Goal: Task Accomplishment & Management: Manage account settings

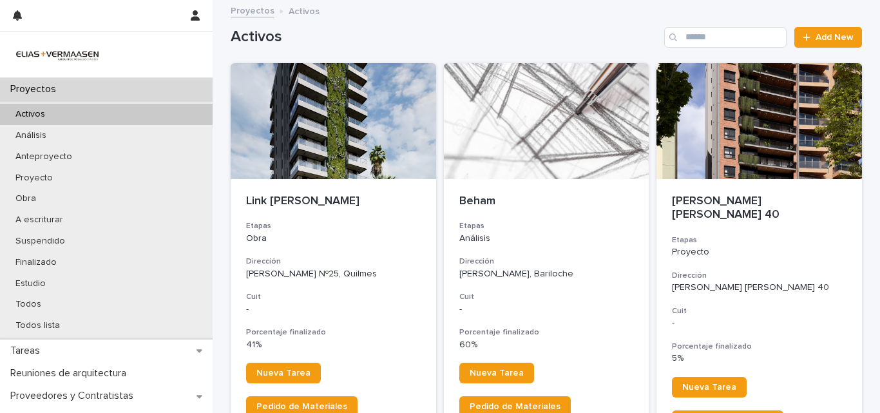
scroll to position [293, 0]
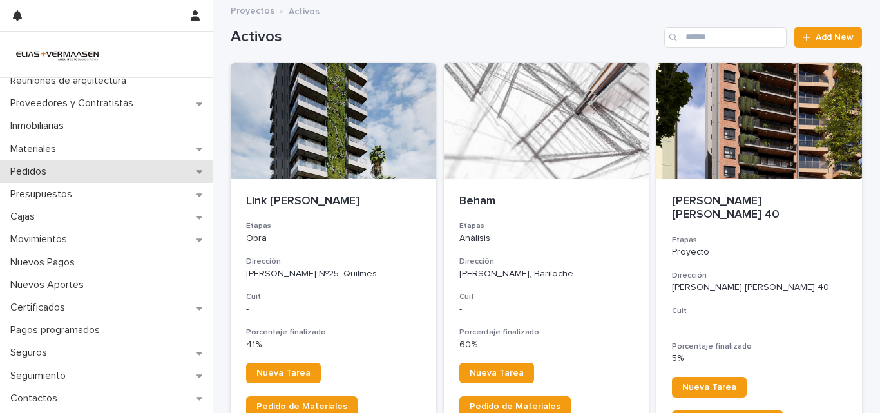
click at [37, 168] on p "Pedidos" at bounding box center [31, 172] width 52 height 12
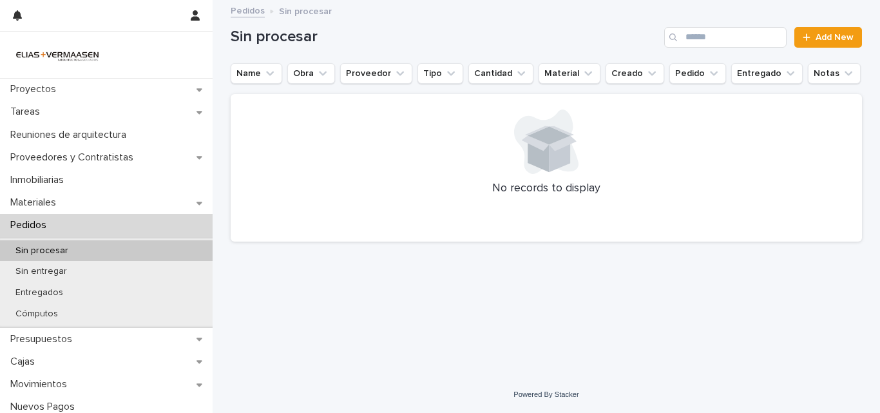
click at [46, 224] on p "Pedidos" at bounding box center [31, 225] width 52 height 12
click at [46, 248] on p "Sin procesar" at bounding box center [41, 251] width 73 height 11
click at [32, 248] on p "Sin procesar" at bounding box center [41, 251] width 73 height 11
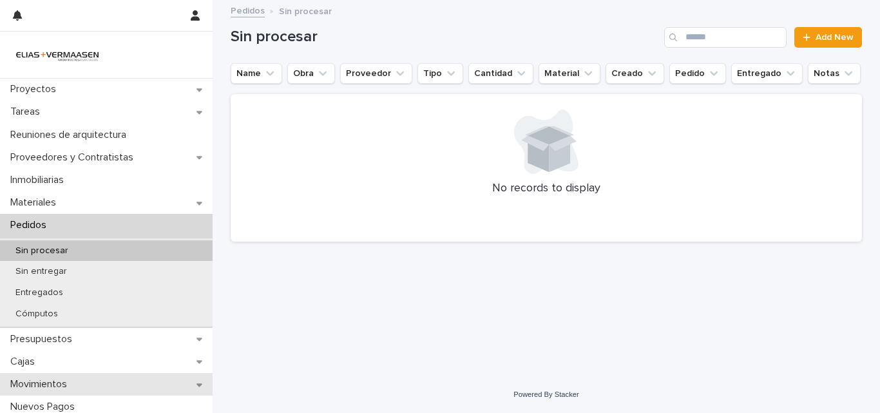
click at [50, 380] on p "Movimientos" at bounding box center [41, 384] width 72 height 12
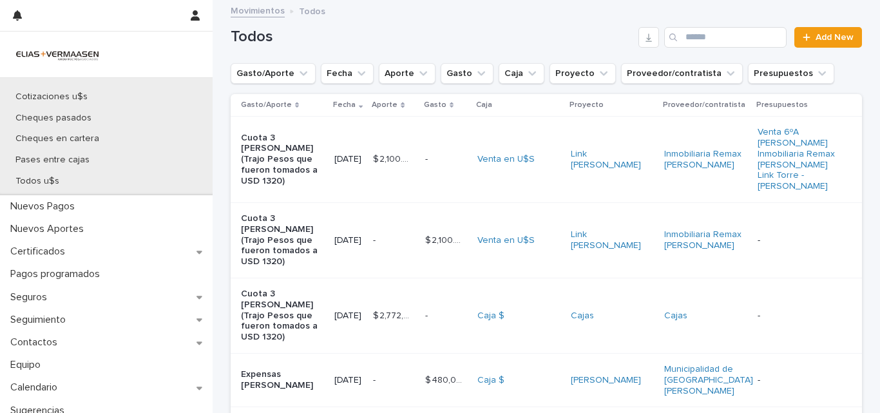
scroll to position [359, 0]
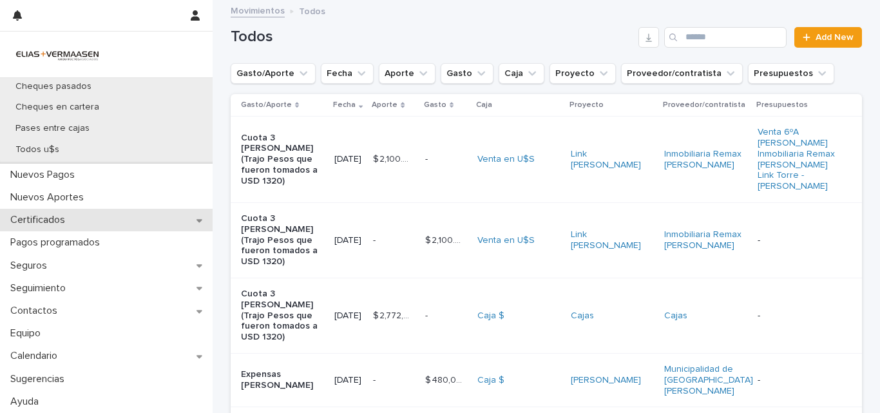
click at [53, 218] on p "Certificados" at bounding box center [40, 220] width 70 height 12
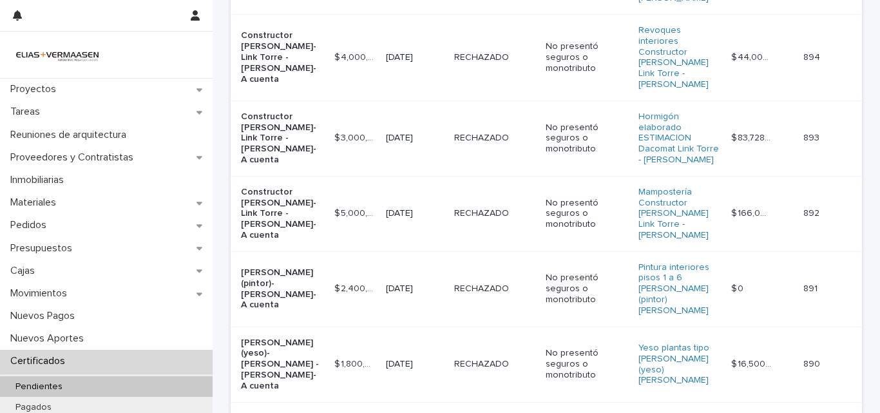
scroll to position [410, 0]
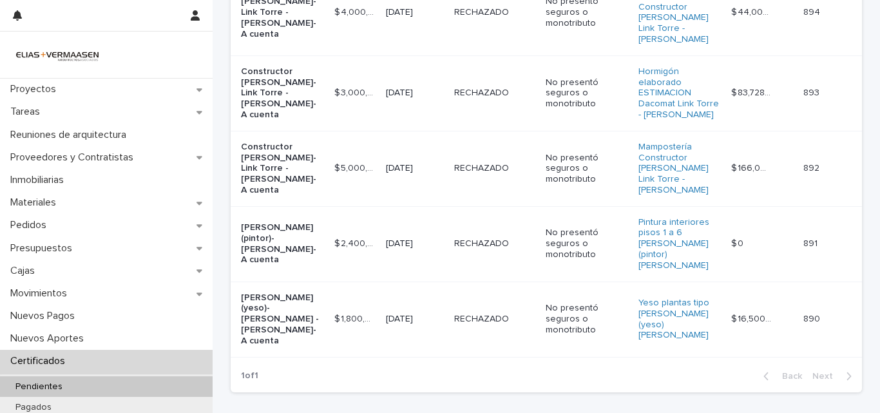
click at [398, 282] on td "[DATE]" at bounding box center [415, 319] width 68 height 75
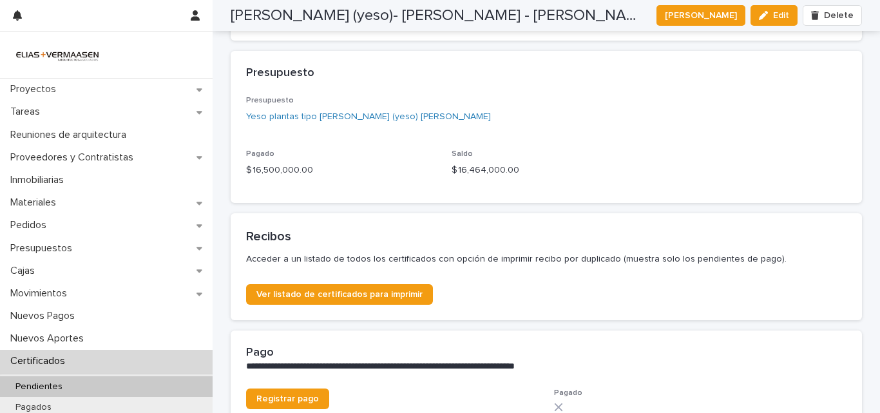
scroll to position [689, 0]
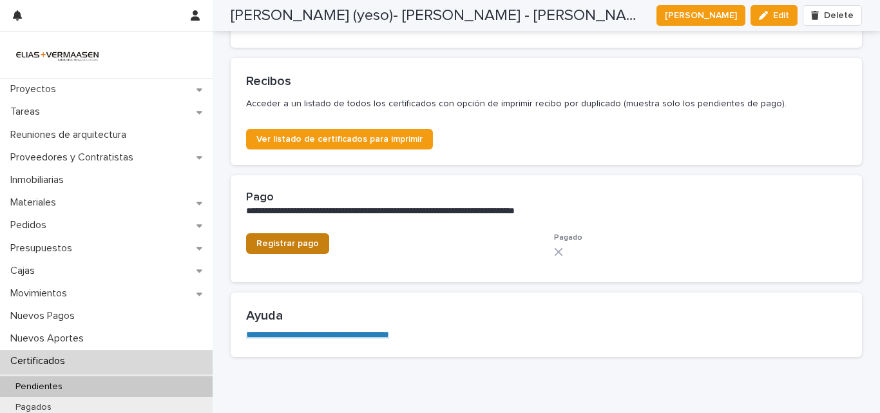
click at [285, 247] on span "Registrar pago" at bounding box center [287, 243] width 63 height 9
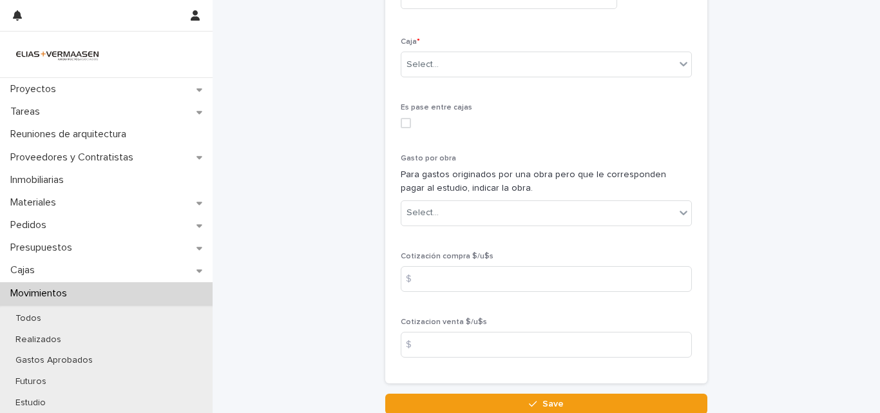
scroll to position [494, 0]
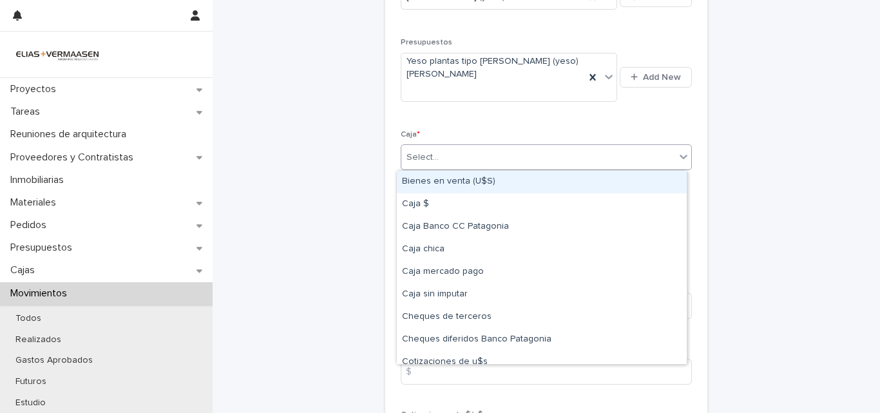
click at [542, 155] on div "Select..." at bounding box center [538, 157] width 274 height 21
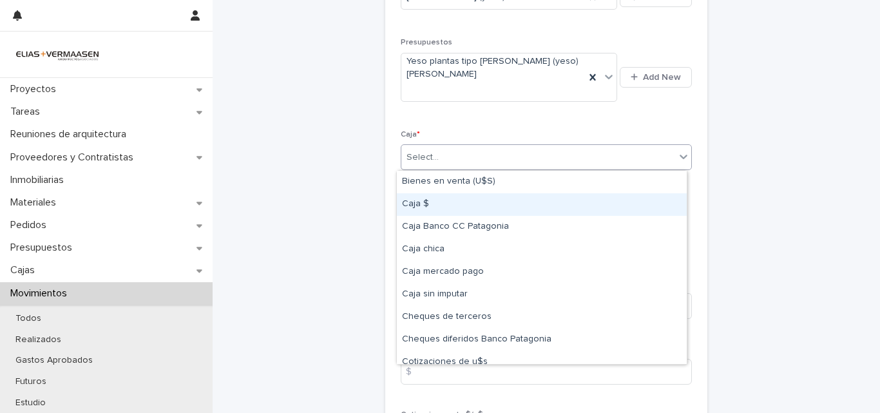
click at [422, 213] on div "Caja $" at bounding box center [542, 204] width 290 height 23
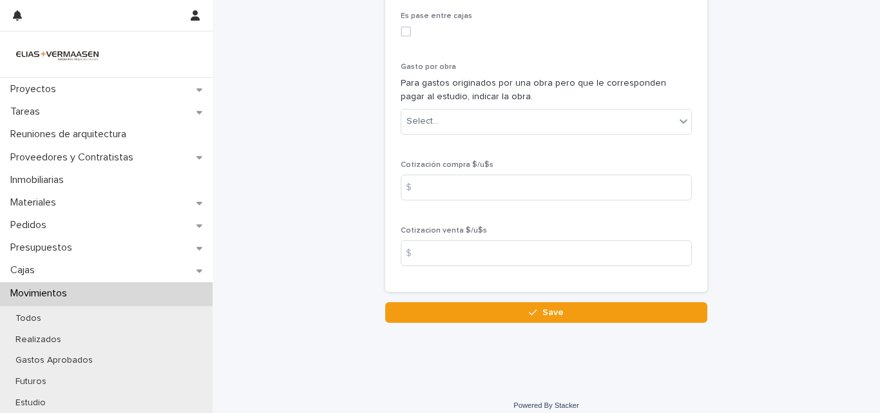
scroll to position [689, 0]
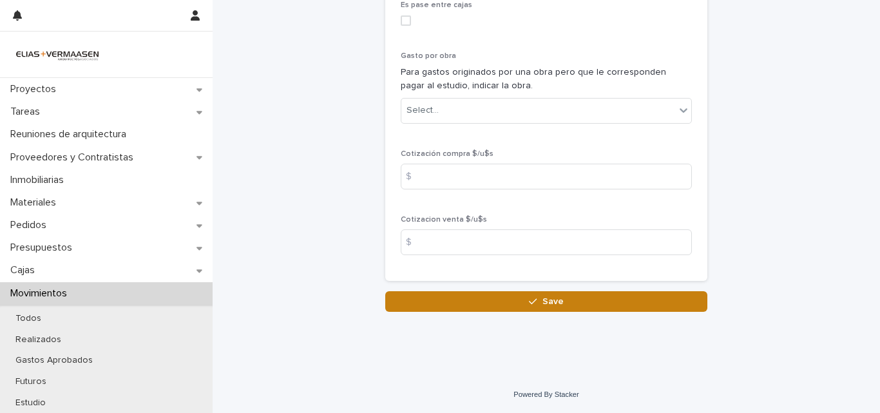
click at [588, 308] on button "Save" at bounding box center [546, 301] width 322 height 21
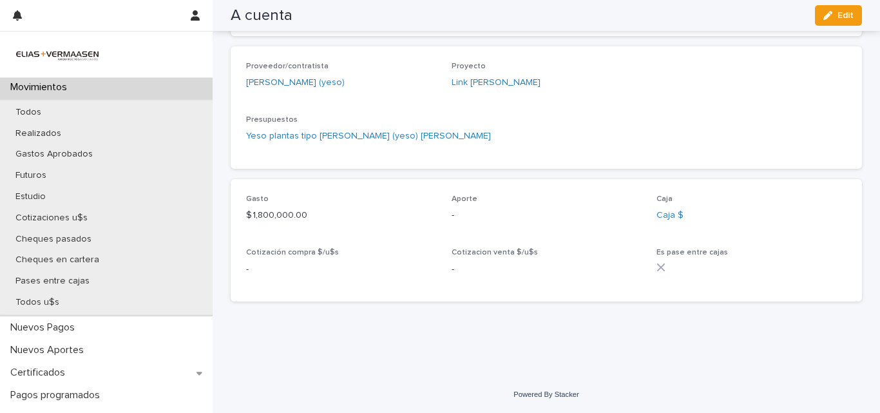
scroll to position [232, 0]
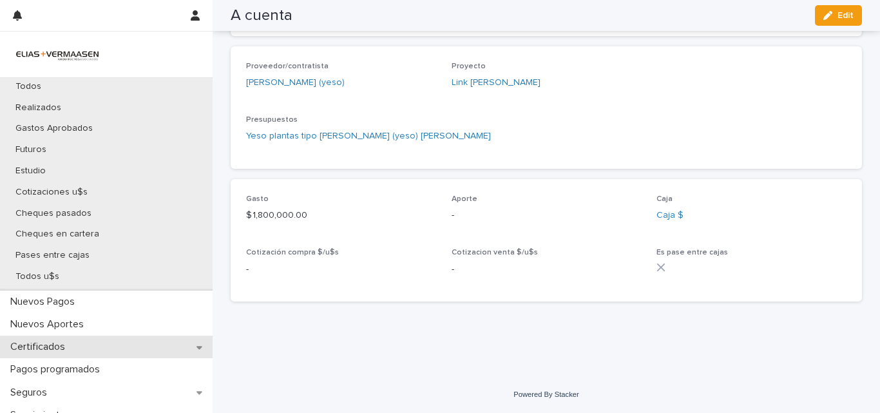
click at [66, 344] on p "Certificados" at bounding box center [40, 347] width 70 height 12
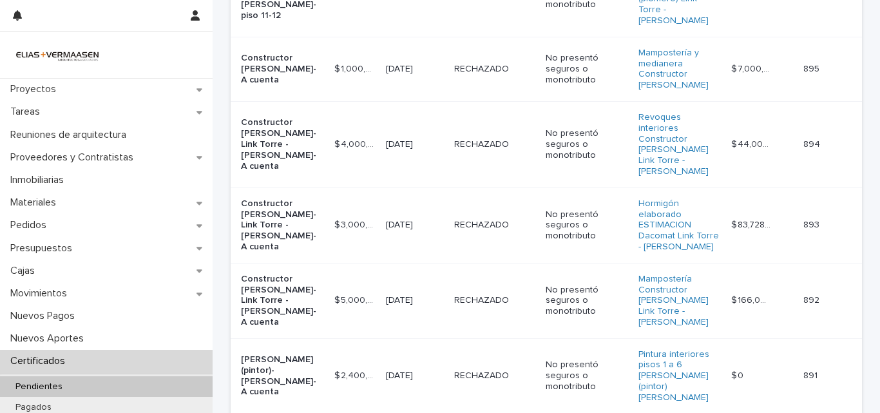
scroll to position [410, 0]
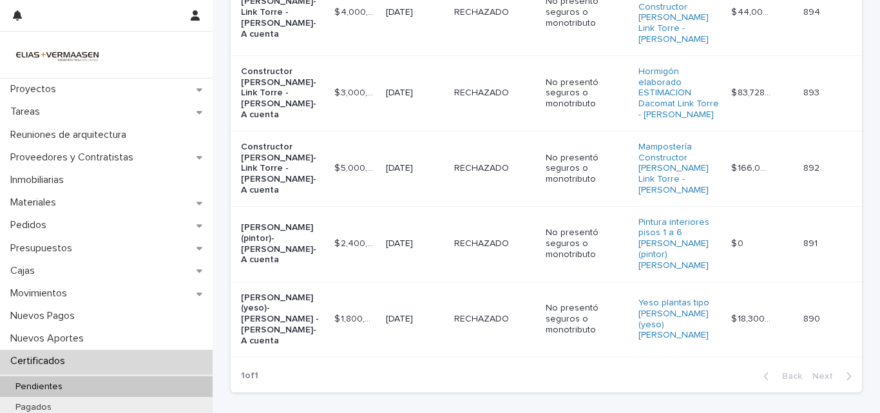
click at [403, 206] on td "[DATE]" at bounding box center [415, 243] width 68 height 75
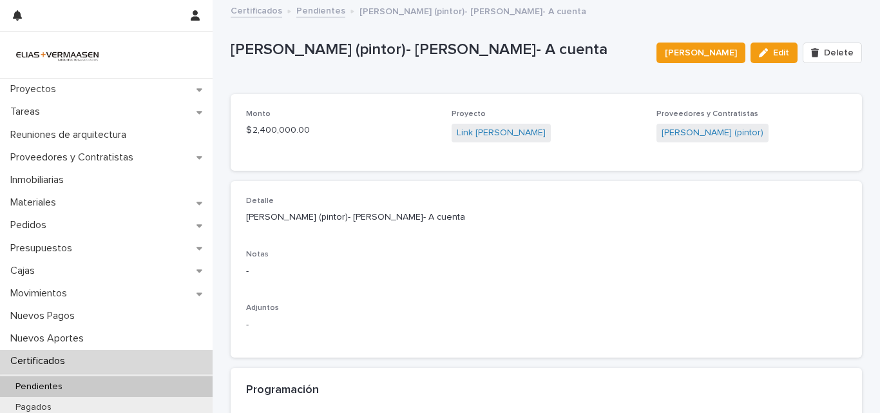
click at [26, 357] on p "Certificados" at bounding box center [40, 361] width 70 height 12
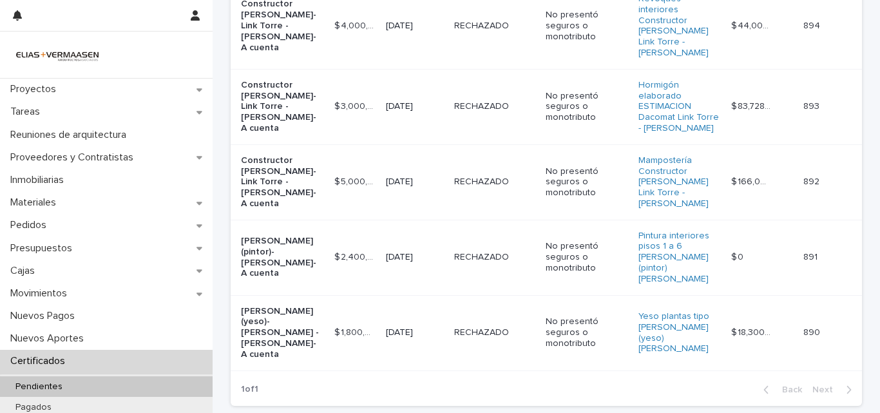
scroll to position [410, 0]
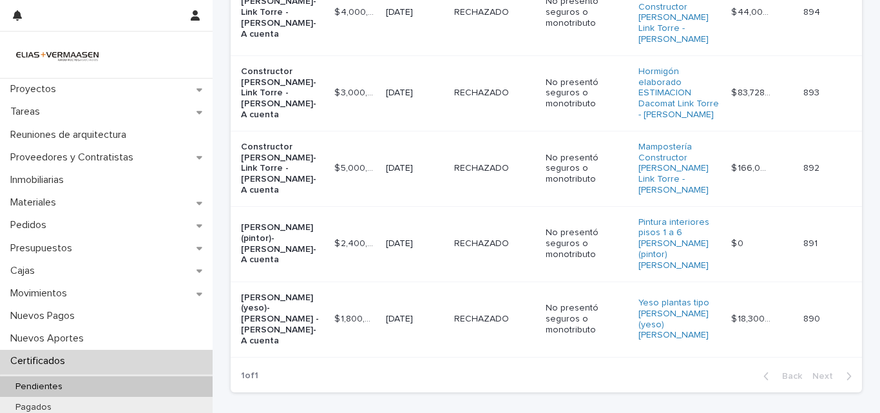
click at [442, 206] on td "[DATE]" at bounding box center [415, 243] width 68 height 75
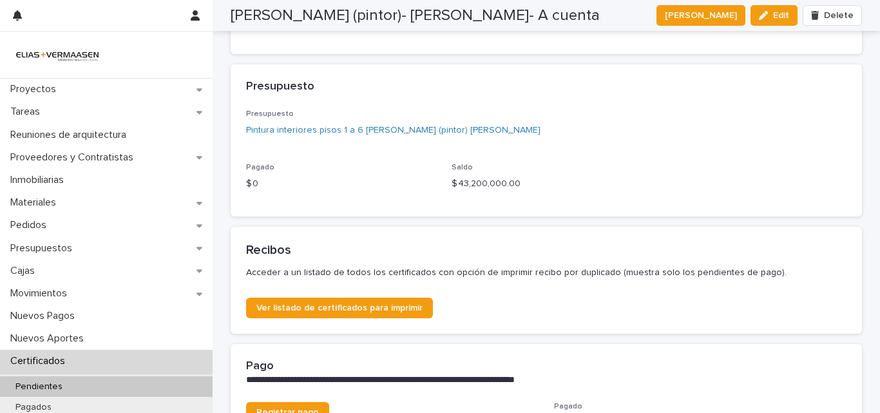
scroll to position [662, 0]
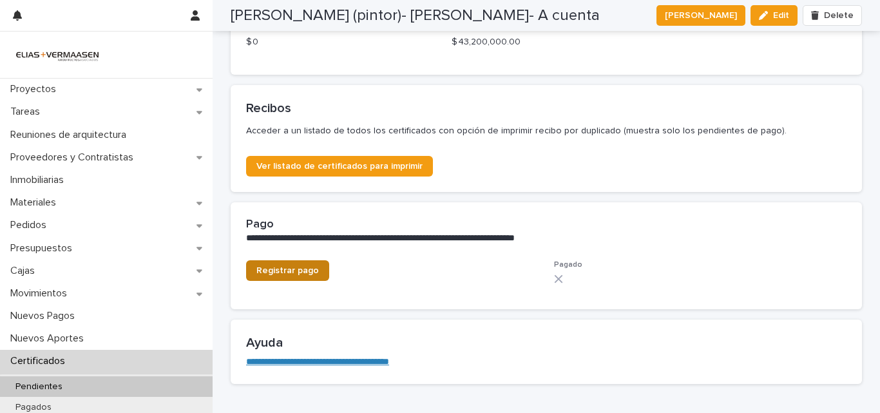
click at [290, 275] on span "Registrar pago" at bounding box center [287, 270] width 63 height 9
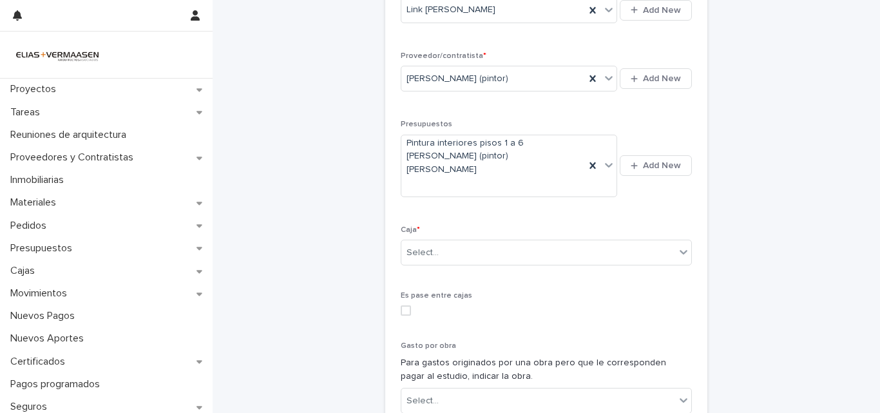
scroll to position [505, 0]
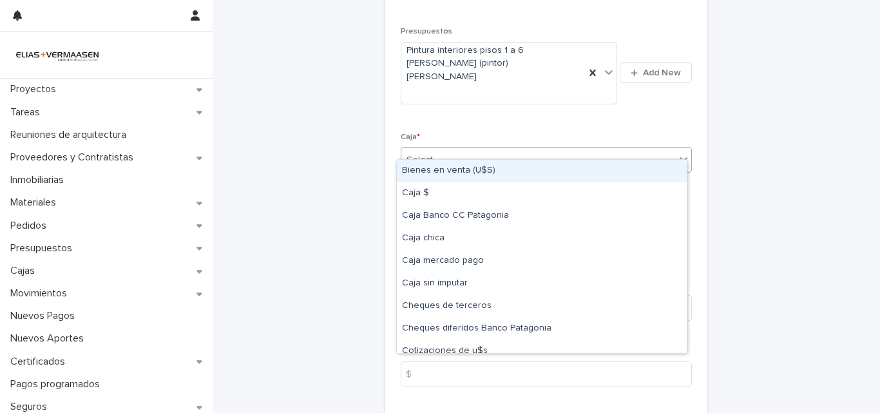
click at [536, 149] on div "Select..." at bounding box center [538, 159] width 274 height 21
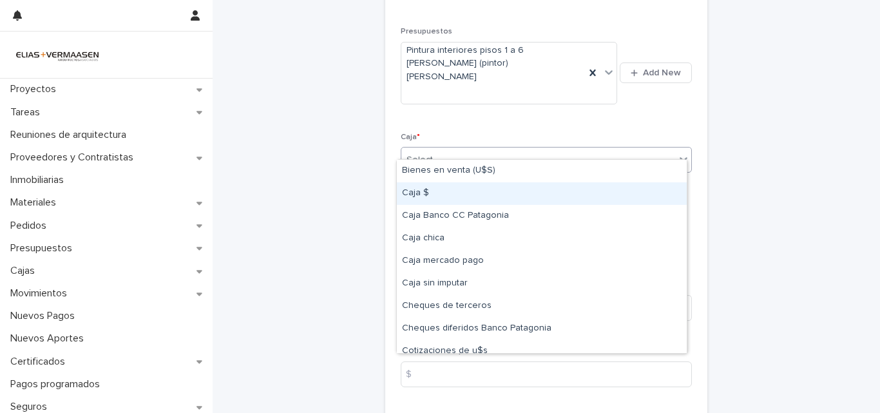
click at [418, 192] on div "Caja $" at bounding box center [542, 193] width 290 height 23
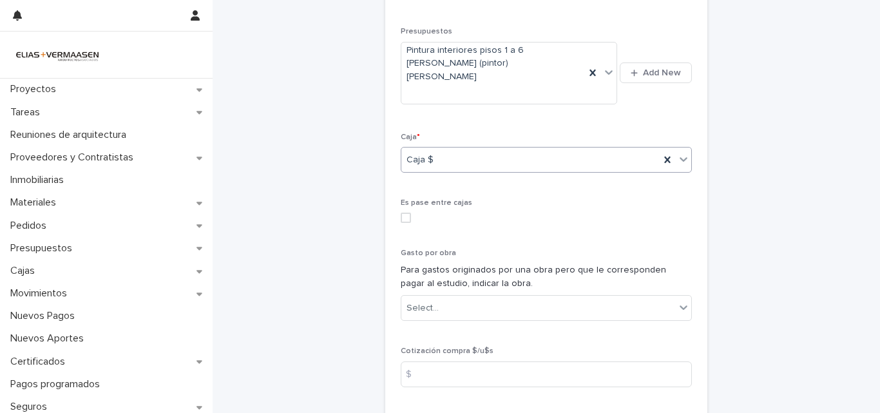
scroll to position [689, 0]
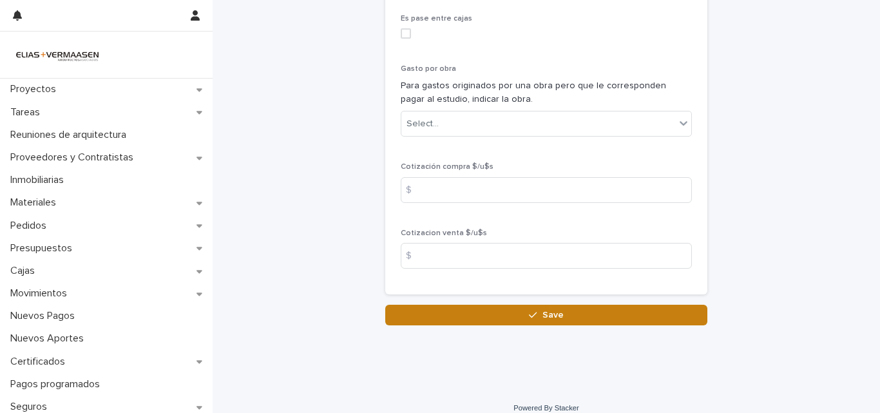
click at [579, 308] on button "Save" at bounding box center [546, 315] width 322 height 21
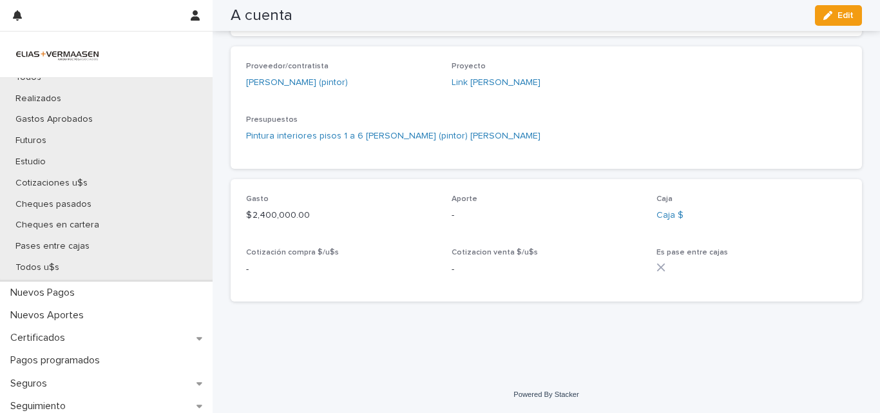
scroll to position [267, 0]
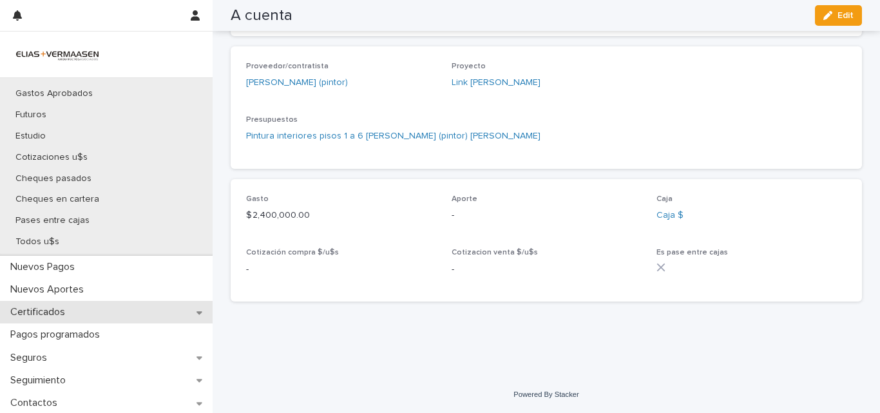
click at [61, 313] on p "Certificados" at bounding box center [40, 312] width 70 height 12
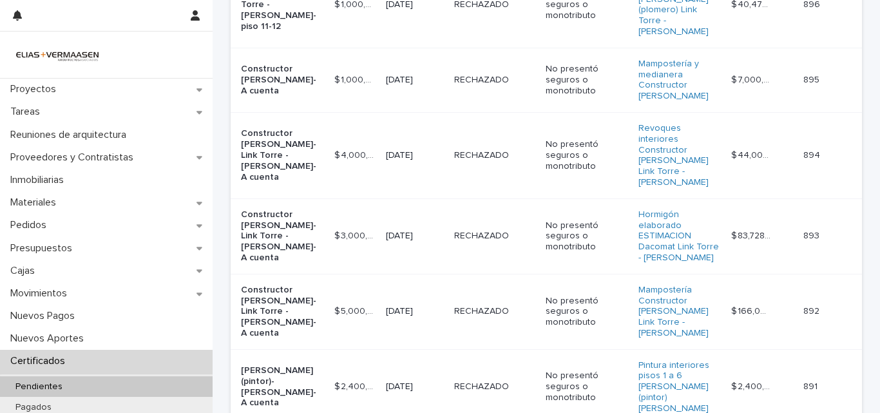
scroll to position [293, 0]
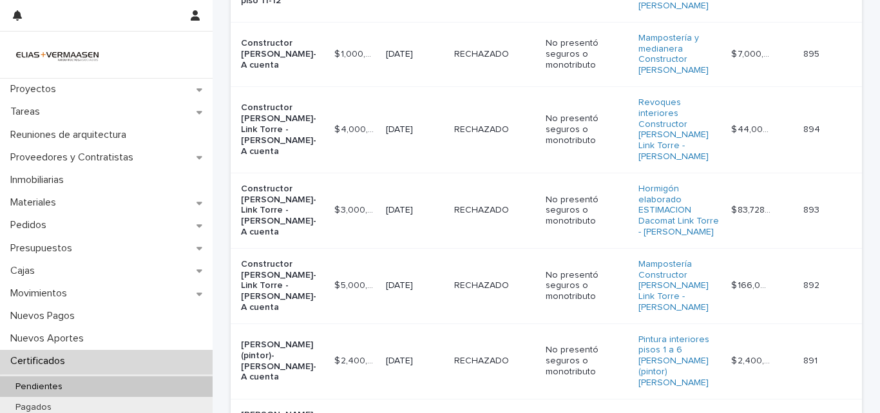
click at [457, 248] on td "RECHAZADO RECHAZADO" at bounding box center [495, 285] width 92 height 75
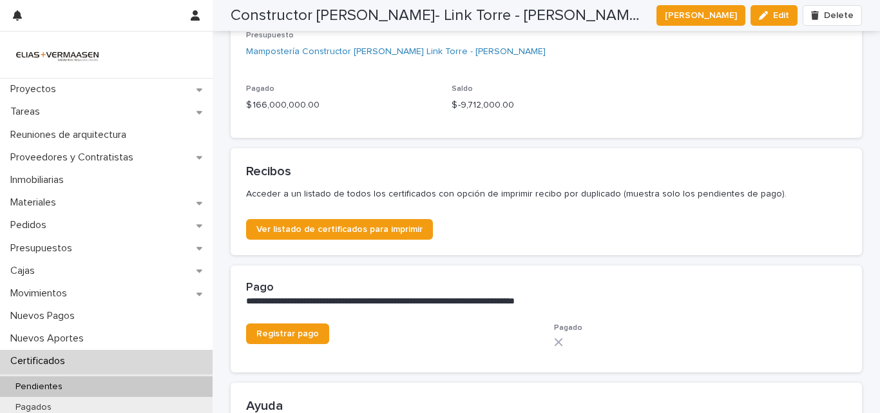
scroll to position [638, 0]
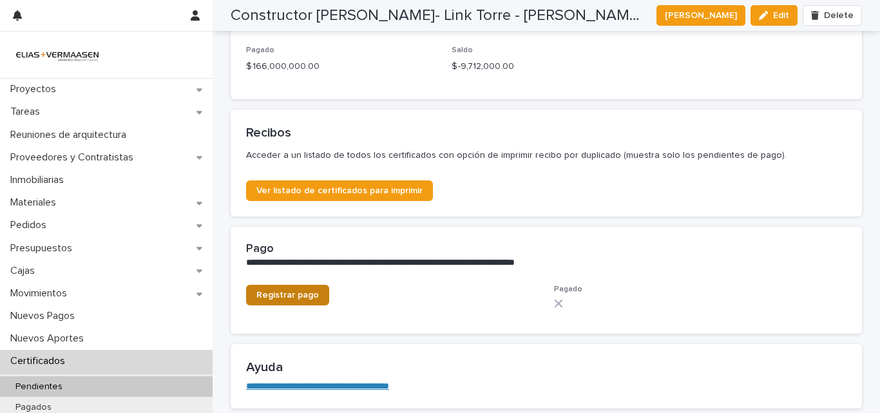
click at [284, 294] on span "Registrar pago" at bounding box center [287, 295] width 63 height 9
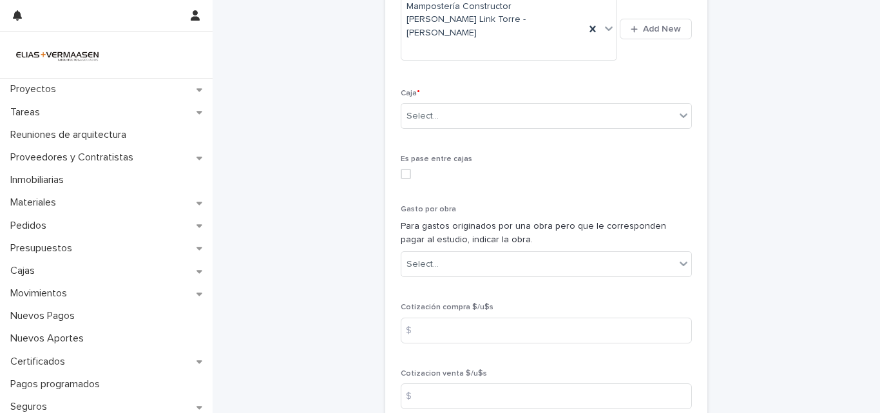
scroll to position [593, 0]
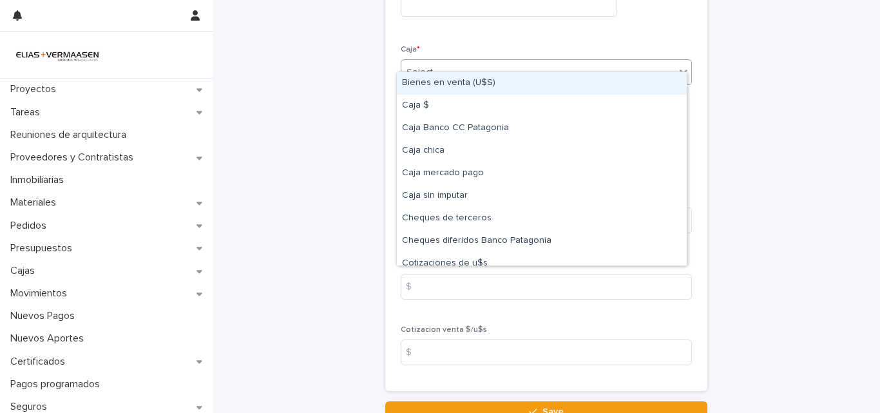
click at [566, 62] on div "Select..." at bounding box center [538, 72] width 274 height 21
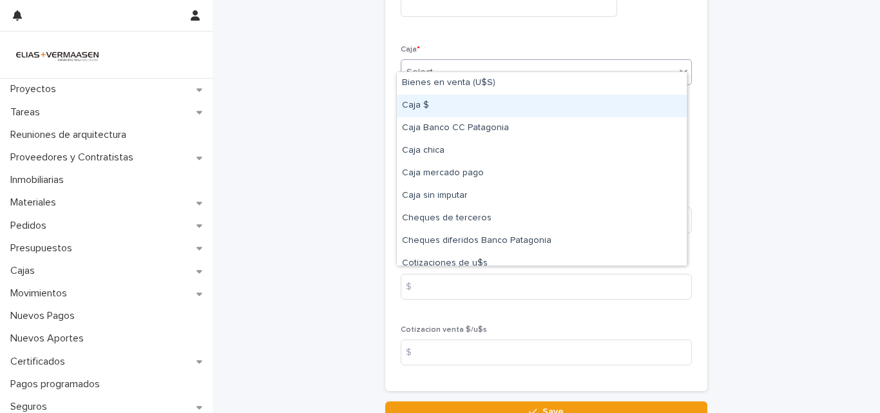
click at [427, 108] on div "Caja $" at bounding box center [542, 106] width 290 height 23
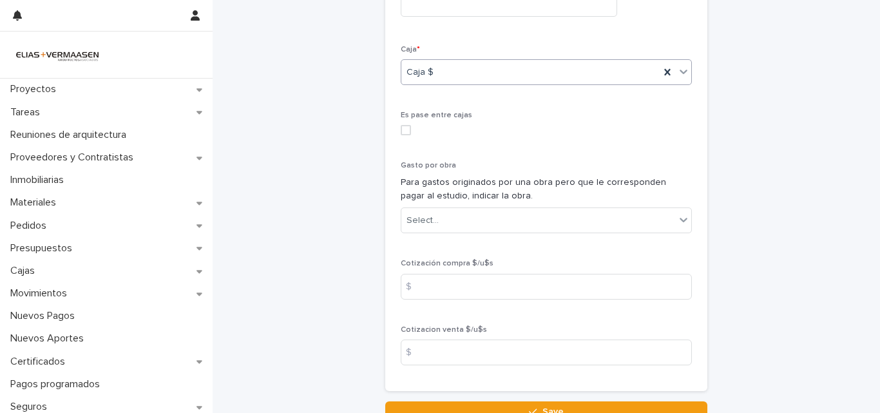
scroll to position [689, 0]
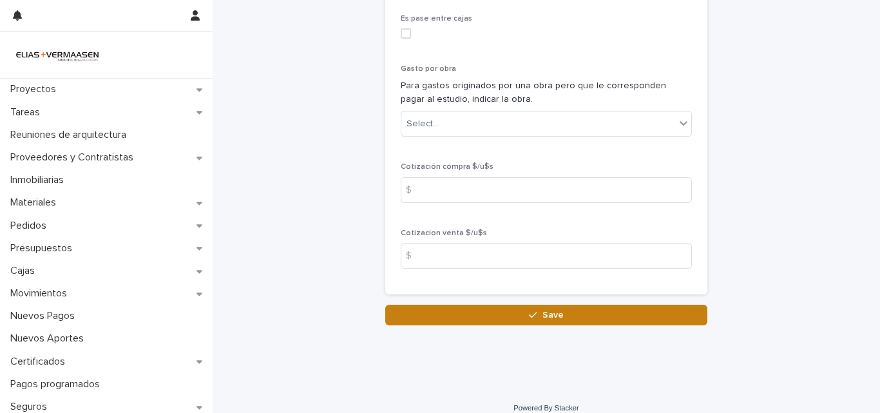
click at [559, 305] on button "Save" at bounding box center [546, 315] width 322 height 21
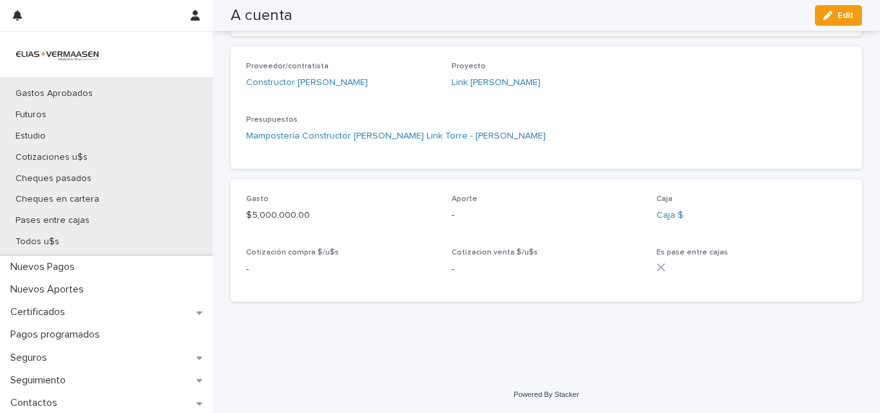
scroll to position [310, 0]
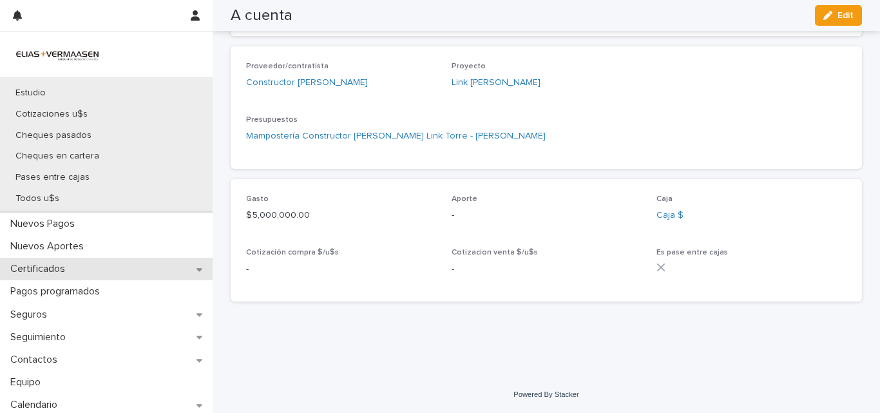
click at [37, 265] on p "Certificados" at bounding box center [40, 269] width 70 height 12
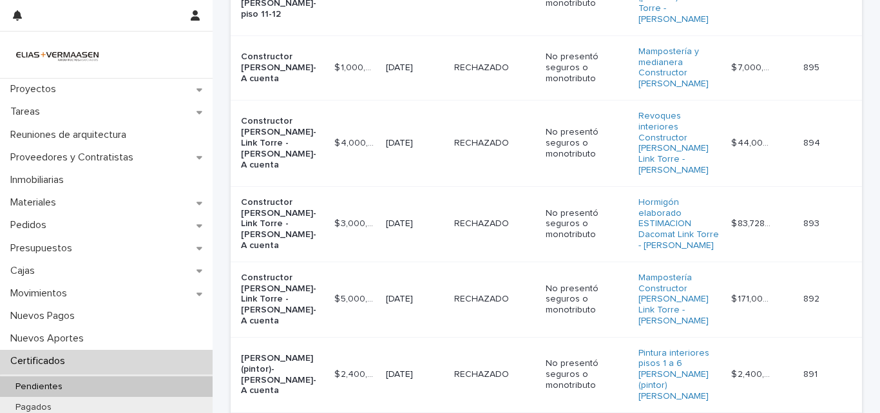
scroll to position [280, 0]
click at [376, 193] on td "$ 3,000,000.00 $ 3,000,000.00" at bounding box center [355, 222] width 52 height 75
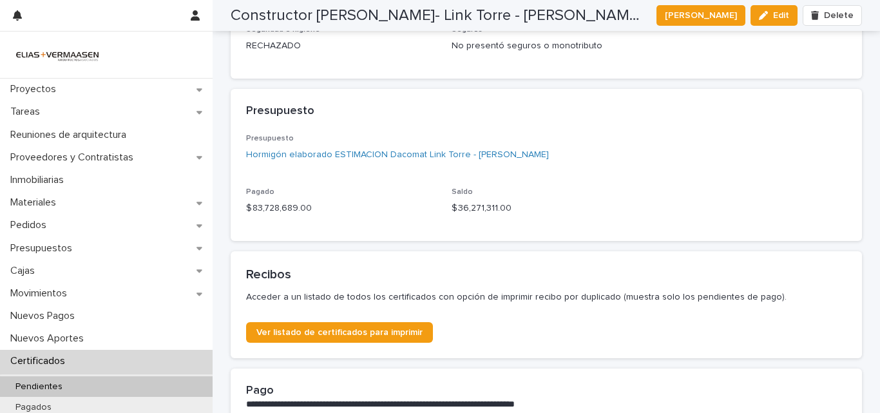
scroll to position [745, 0]
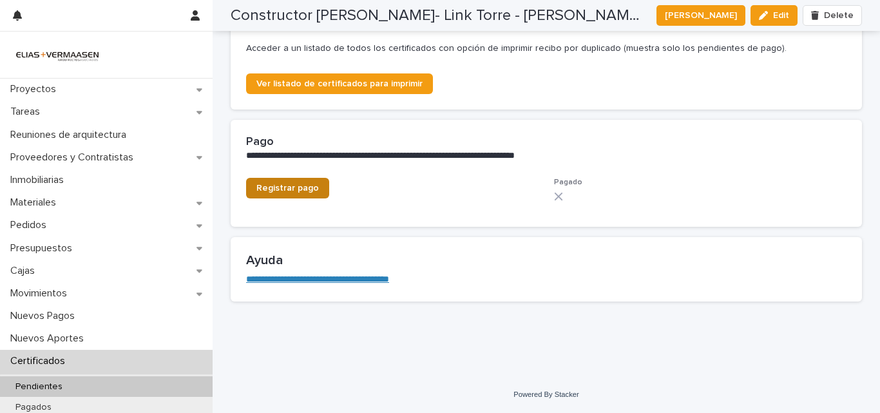
click at [290, 186] on span "Registrar pago" at bounding box center [287, 188] width 63 height 9
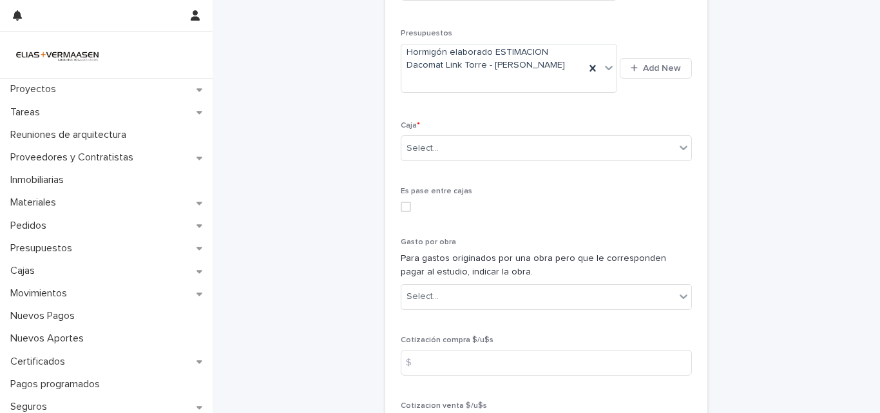
scroll to position [496, 0]
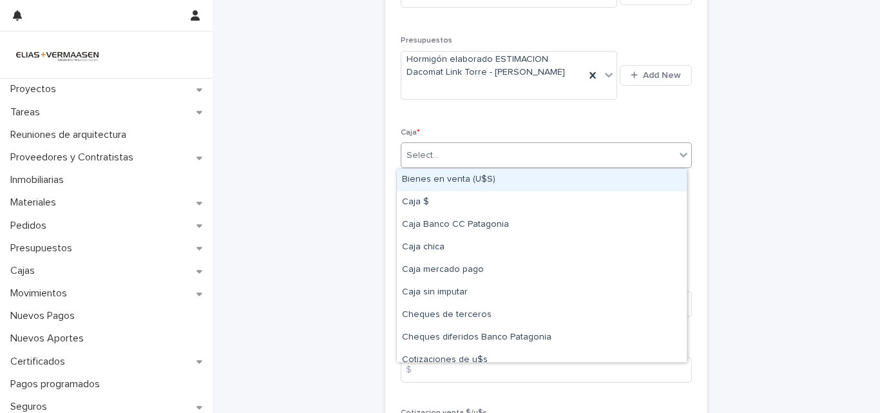
click at [512, 151] on div "Select..." at bounding box center [538, 155] width 274 height 21
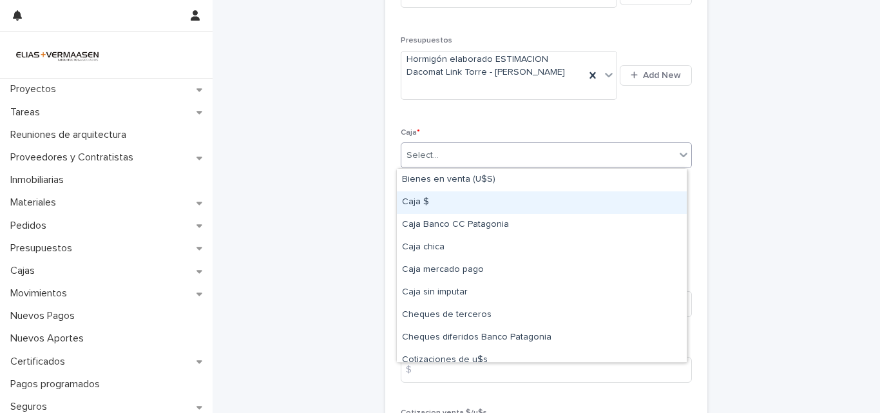
click at [431, 207] on div "Caja $" at bounding box center [542, 202] width 290 height 23
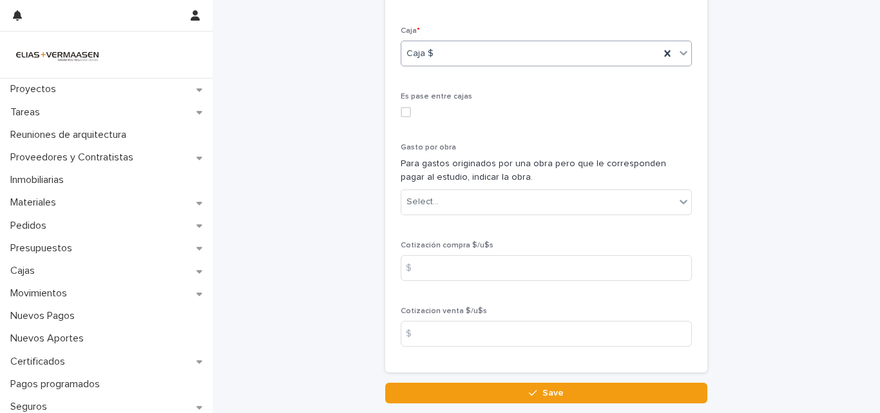
scroll to position [689, 0]
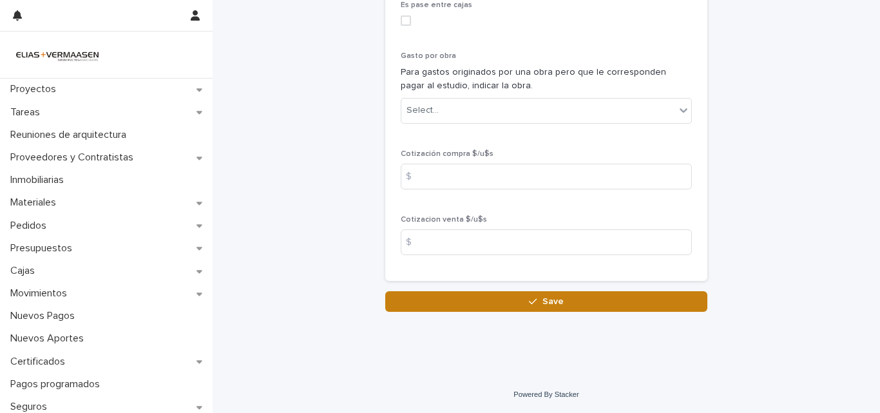
click at [602, 302] on button "Save" at bounding box center [546, 301] width 322 height 21
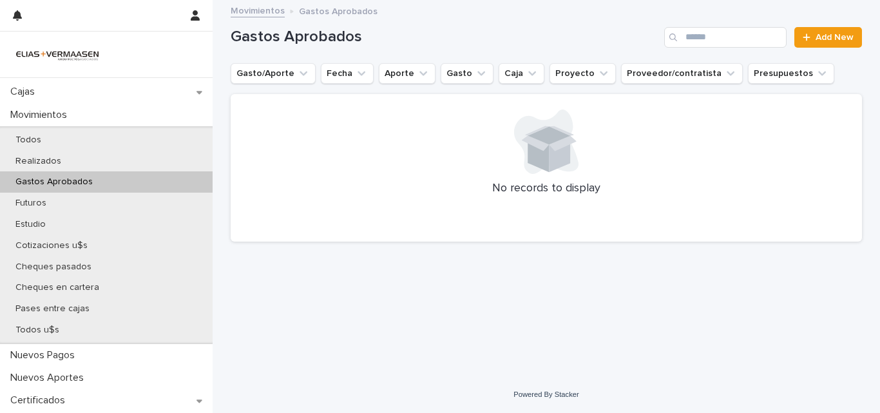
scroll to position [249, 0]
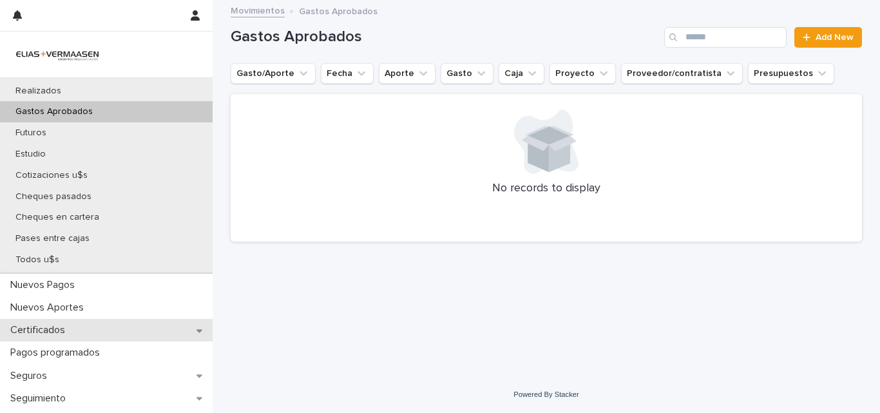
click at [52, 327] on p "Certificados" at bounding box center [40, 330] width 70 height 12
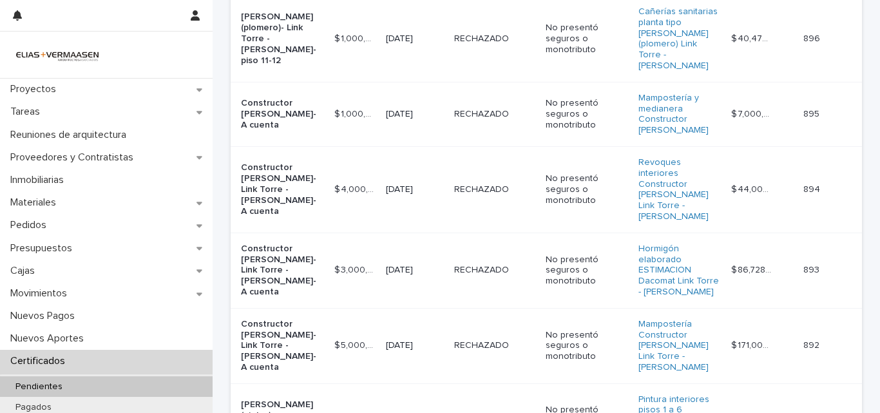
scroll to position [229, 0]
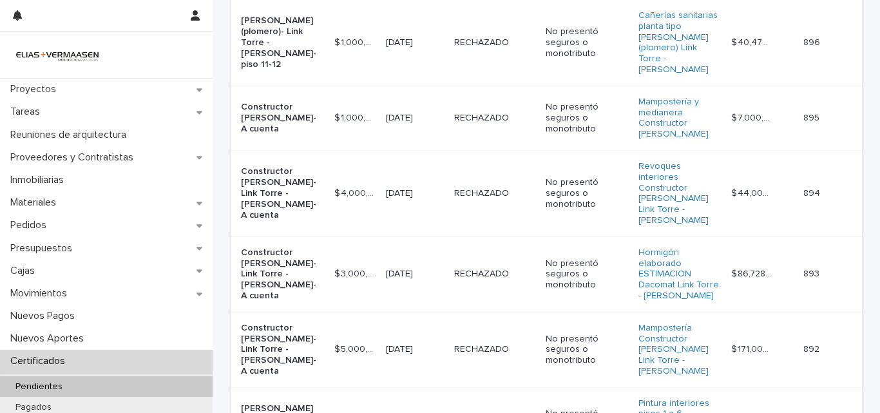
click at [449, 163] on td "RECHAZADO RECHAZADO" at bounding box center [495, 193] width 92 height 86
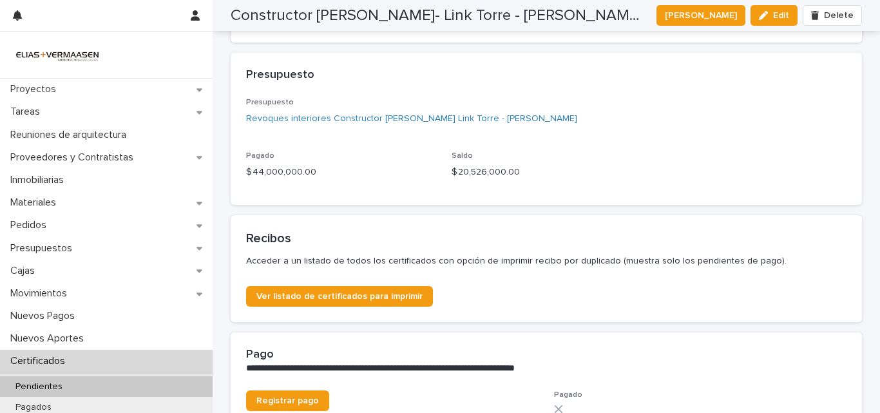
scroll to position [624, 0]
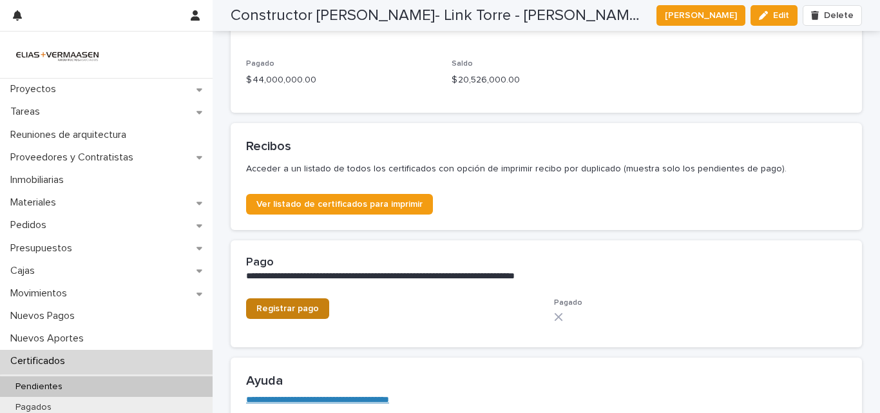
click at [281, 307] on span "Registrar pago" at bounding box center [287, 308] width 63 height 9
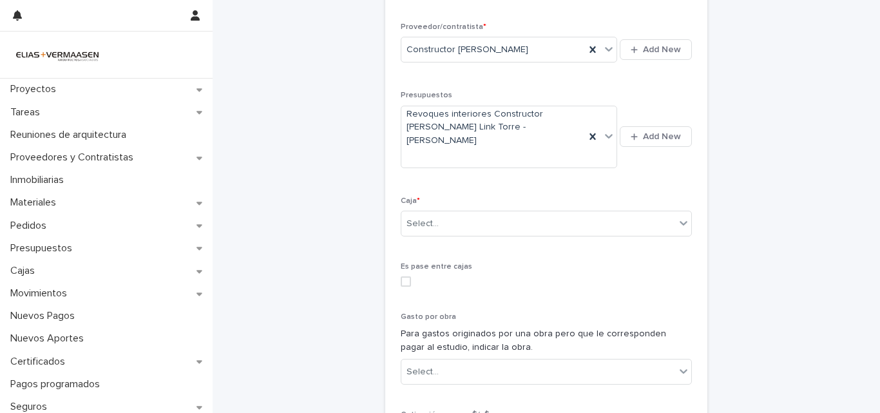
scroll to position [456, 0]
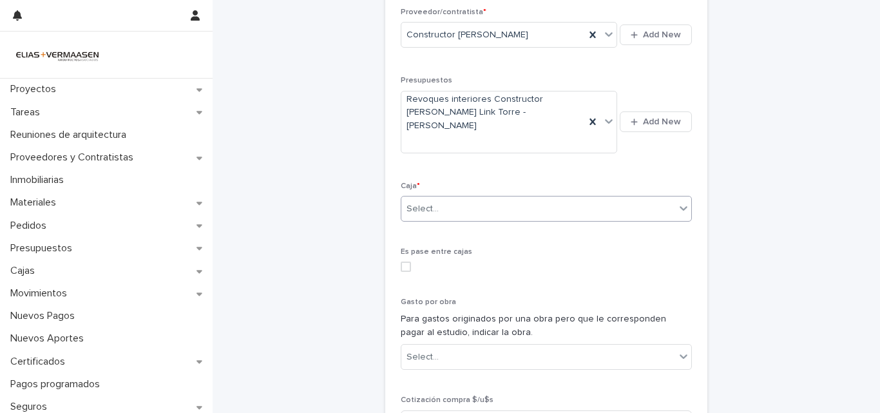
click at [577, 198] on div "Select..." at bounding box center [538, 208] width 274 height 21
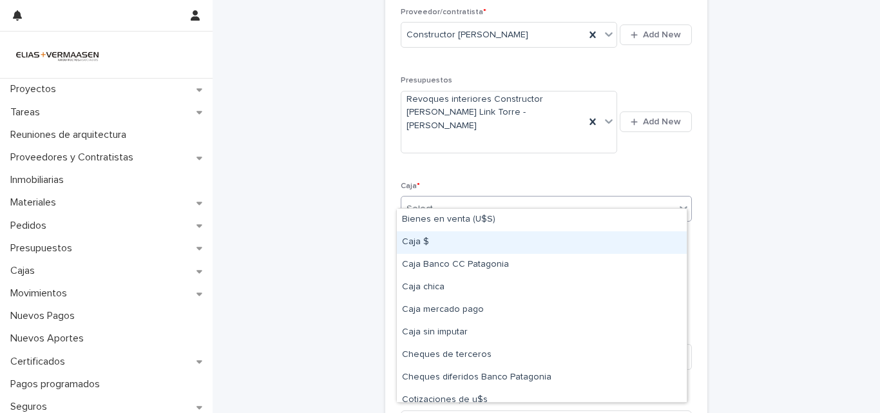
drag, startPoint x: 390, startPoint y: 266, endPoint x: 413, endPoint y: 248, distance: 28.9
click at [413, 248] on div "Caja $" at bounding box center [542, 242] width 290 height 23
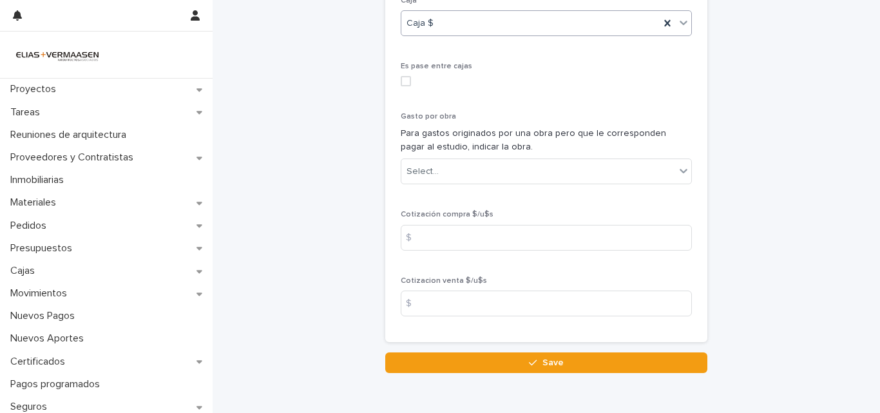
scroll to position [689, 0]
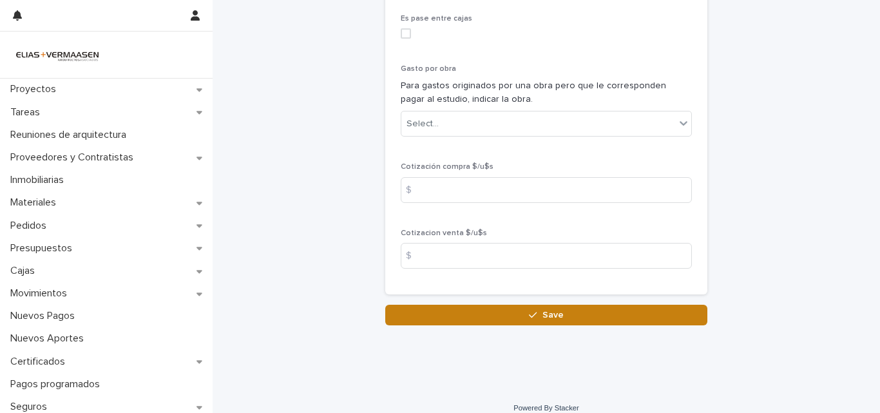
click at [543, 311] on span "Save" at bounding box center [553, 315] width 21 height 9
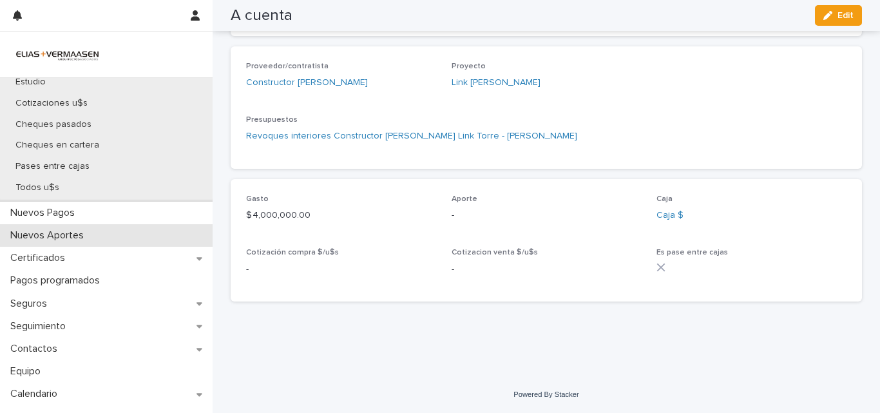
scroll to position [316, 0]
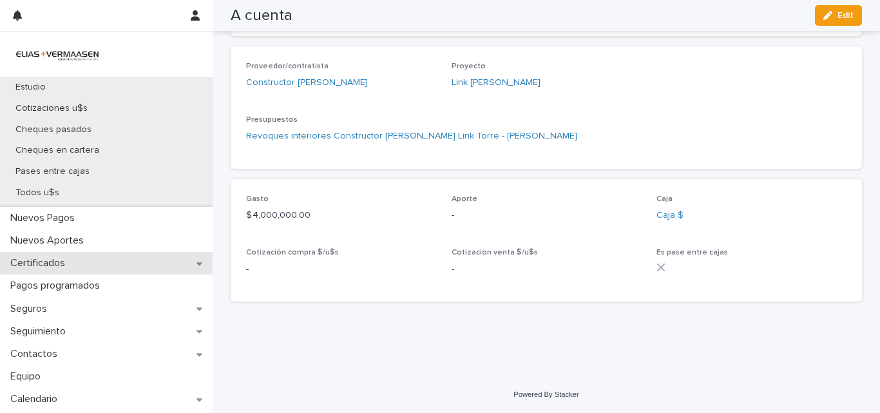
click at [57, 261] on p "Certificados" at bounding box center [40, 263] width 70 height 12
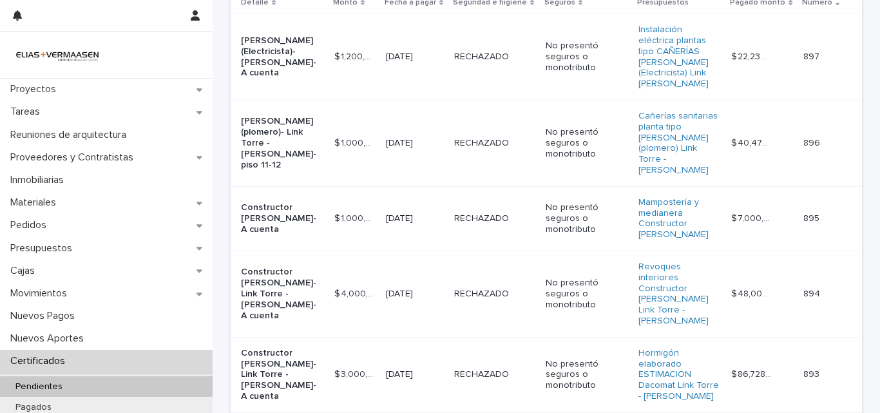
scroll to position [125, 0]
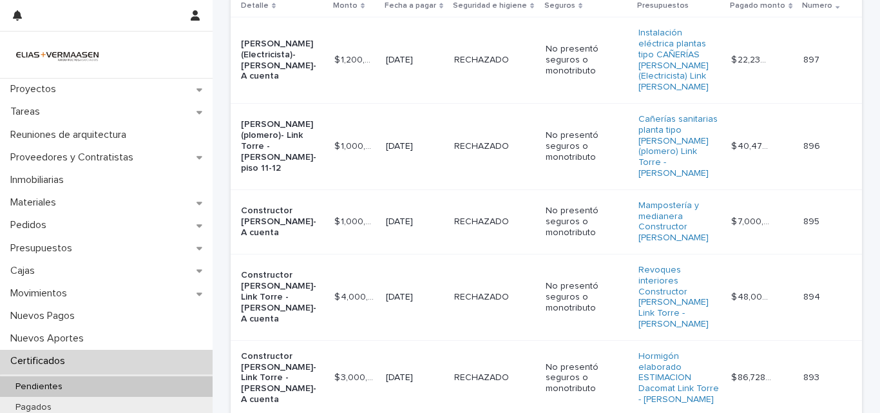
click at [360, 206] on td "$ 1,000,000.00 $ 1,000,000.00" at bounding box center [355, 221] width 52 height 64
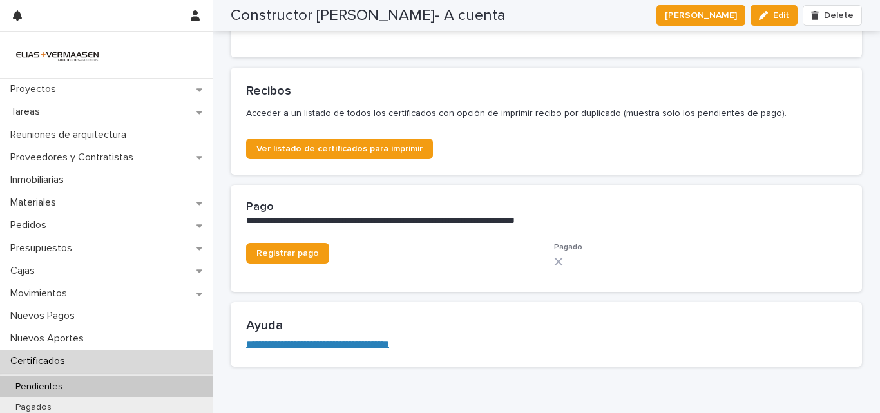
scroll to position [743, 0]
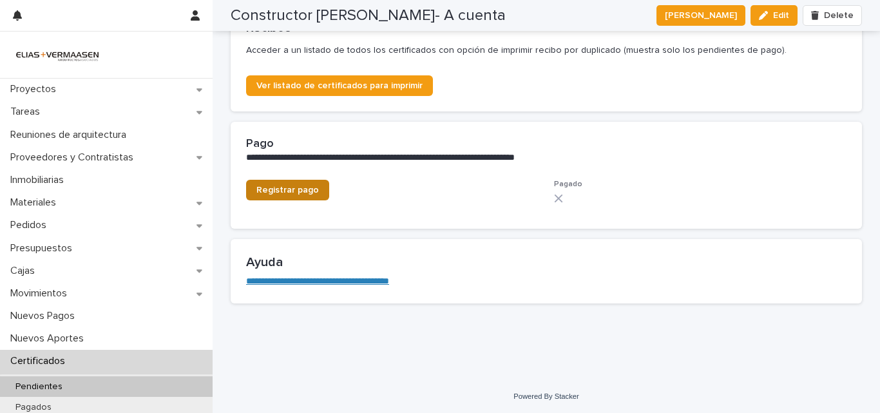
click at [267, 188] on span "Registrar pago" at bounding box center [287, 190] width 63 height 9
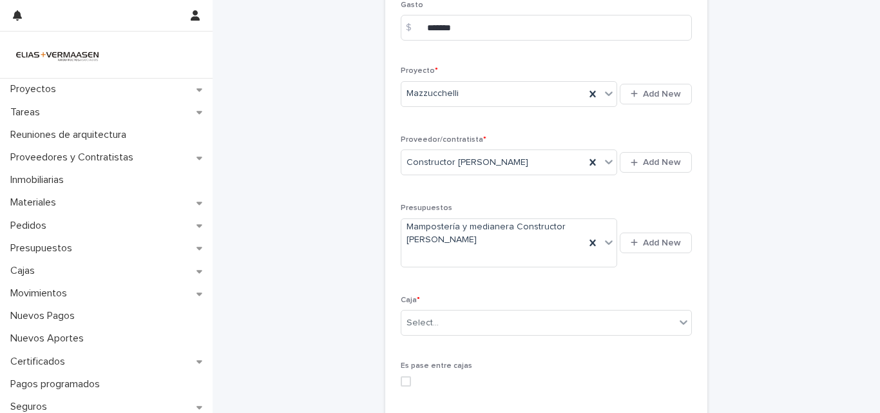
scroll to position [439, 0]
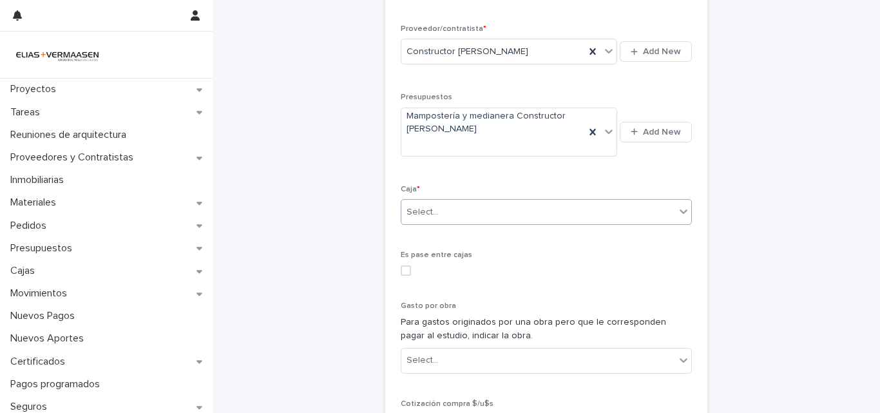
click at [617, 221] on div "Select..." at bounding box center [538, 212] width 274 height 21
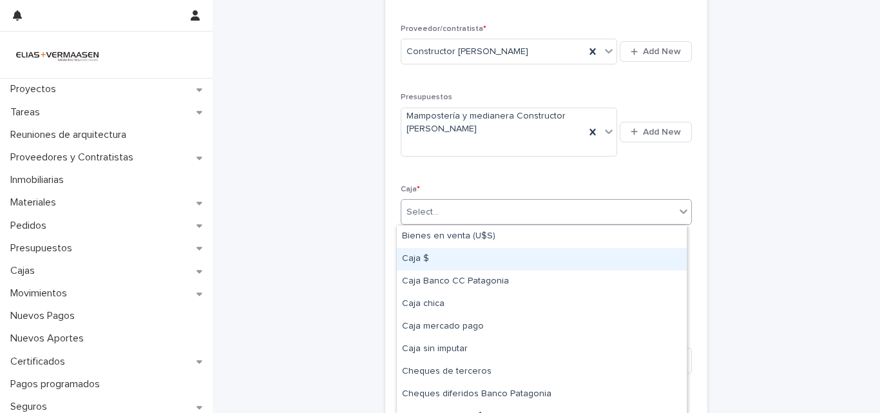
click at [425, 260] on div "Caja $" at bounding box center [542, 259] width 290 height 23
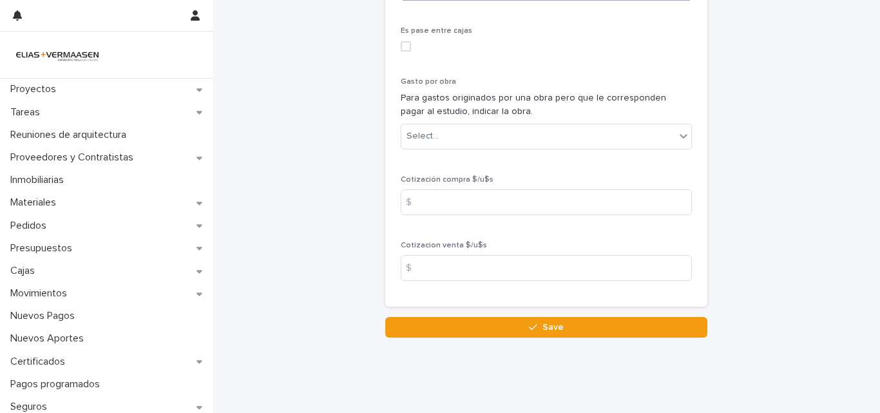
scroll to position [689, 0]
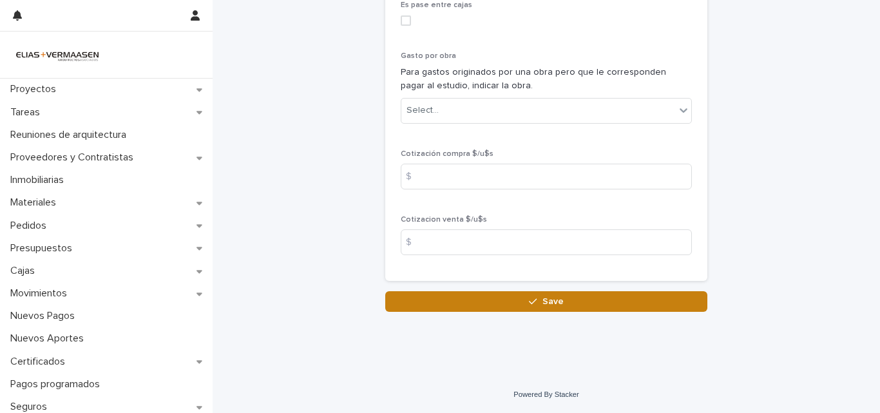
click at [553, 300] on span "Save" at bounding box center [553, 301] width 21 height 9
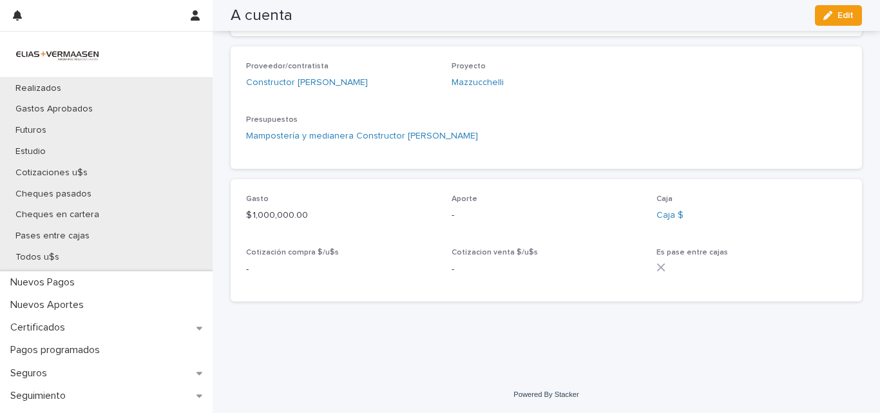
scroll to position [265, 0]
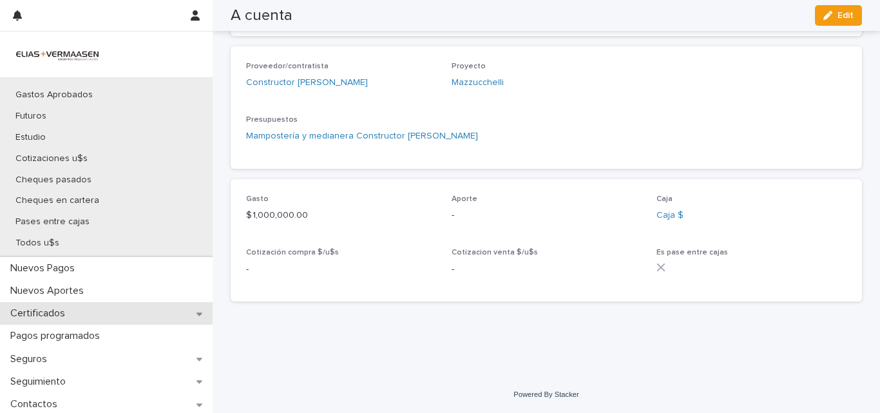
click at [44, 318] on p "Certificados" at bounding box center [40, 313] width 70 height 12
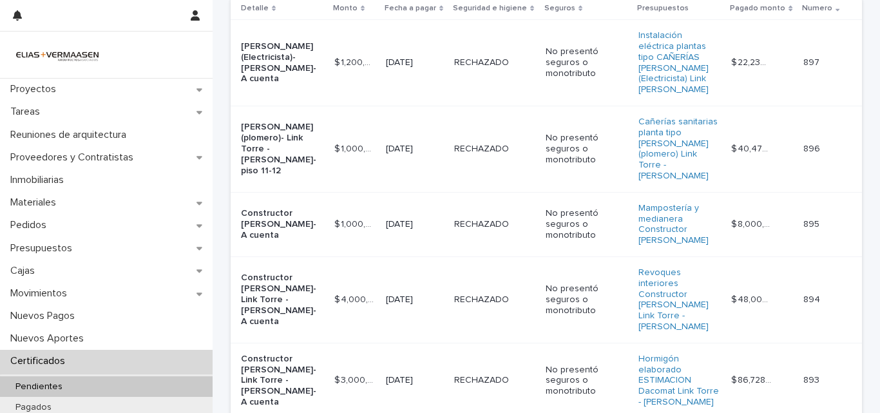
scroll to position [127, 0]
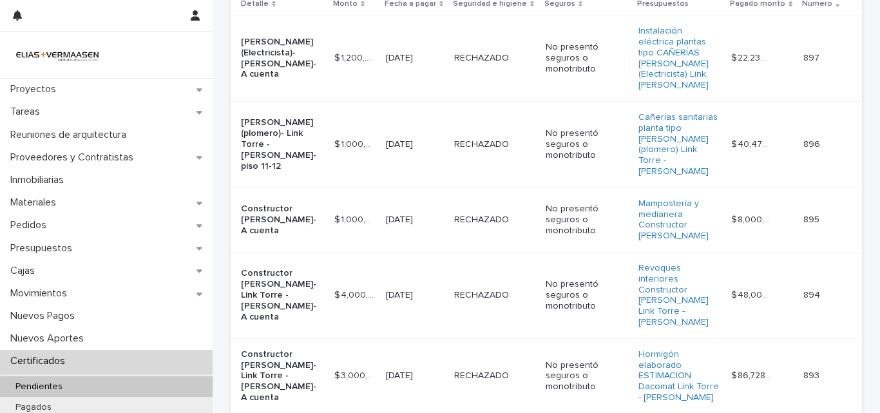
click at [381, 142] on td "[DATE]" at bounding box center [415, 144] width 68 height 86
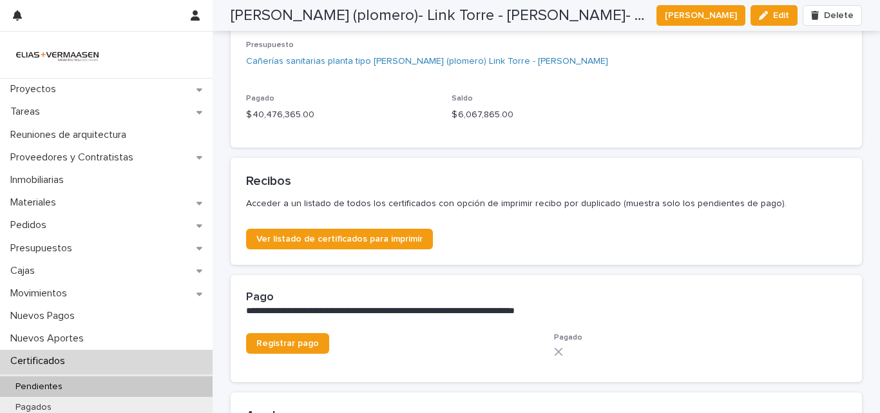
scroll to position [611, 0]
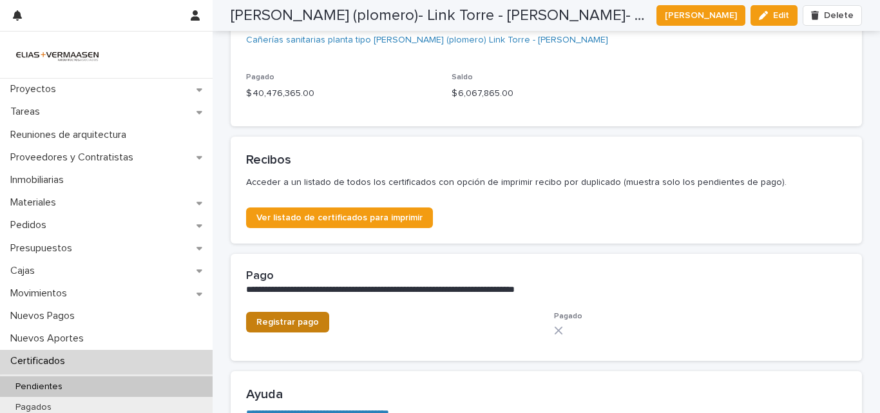
click at [264, 323] on span "Registrar pago" at bounding box center [287, 322] width 63 height 9
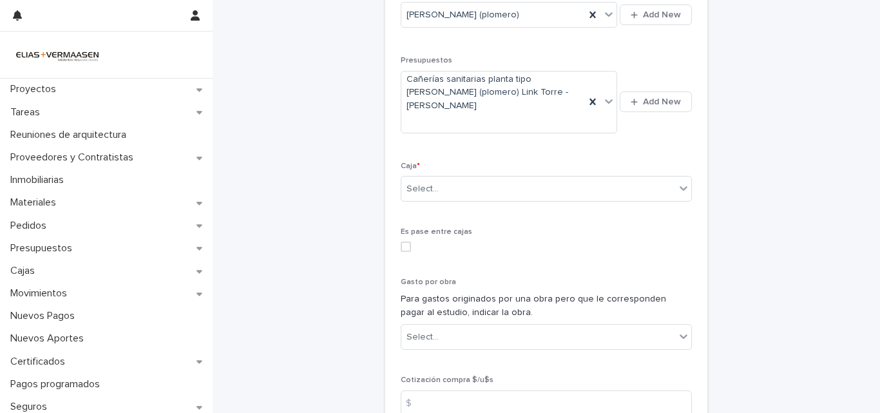
scroll to position [478, 0]
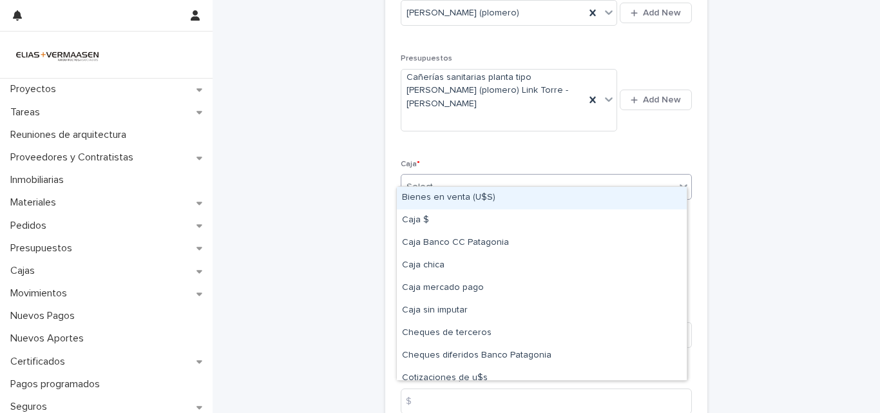
click at [601, 177] on div "Select..." at bounding box center [538, 187] width 274 height 21
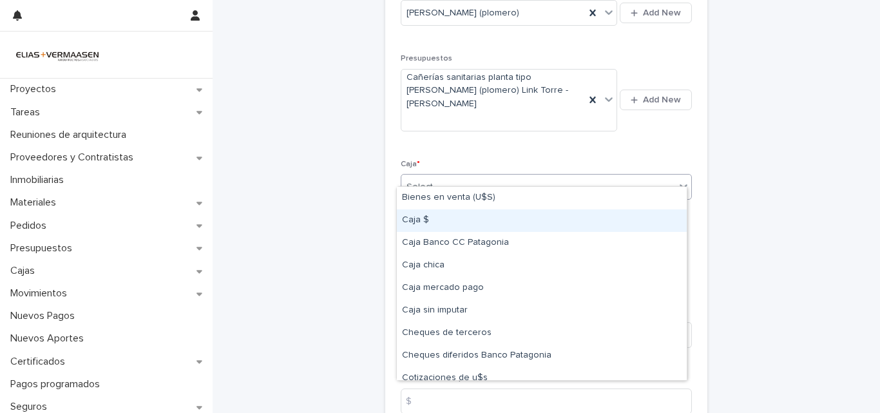
click at [436, 226] on div "Caja $" at bounding box center [542, 220] width 290 height 23
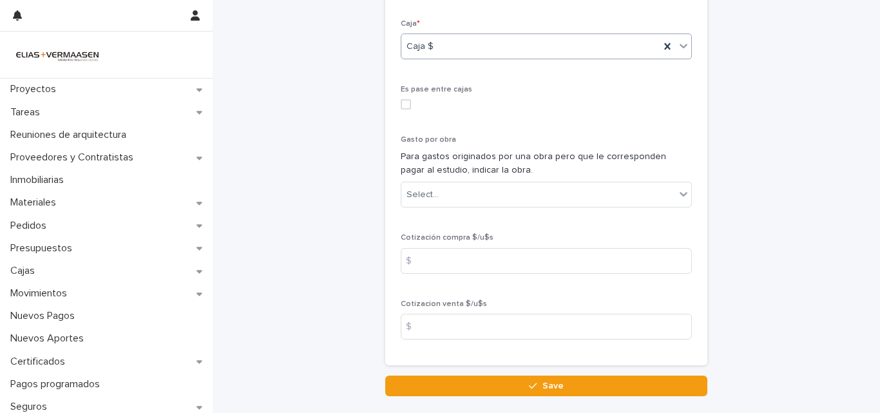
scroll to position [689, 0]
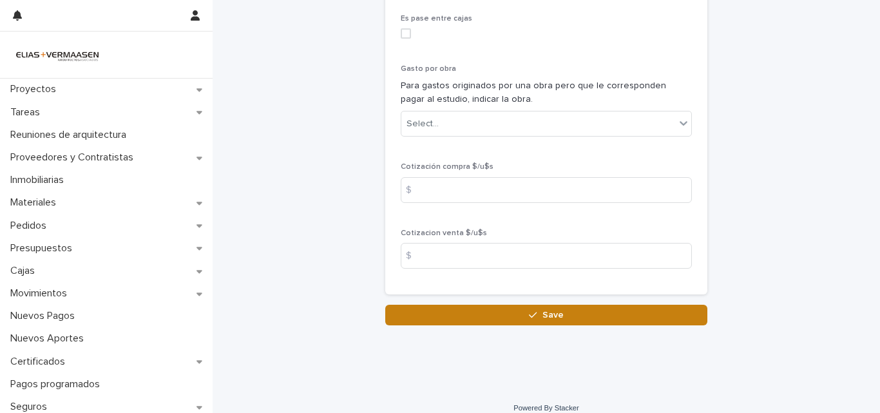
click at [547, 311] on span "Save" at bounding box center [553, 315] width 21 height 9
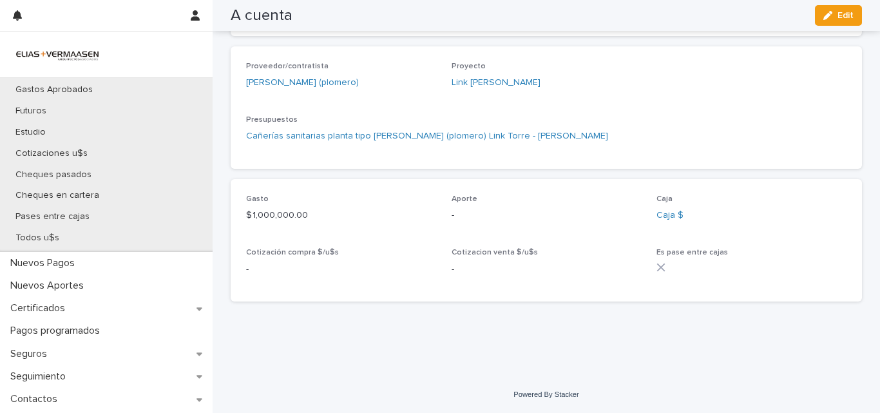
scroll to position [359, 0]
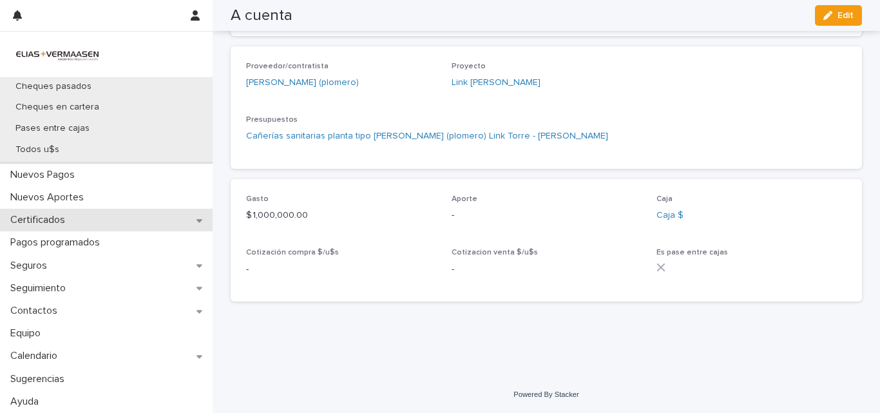
click at [56, 220] on p "Certificados" at bounding box center [40, 220] width 70 height 12
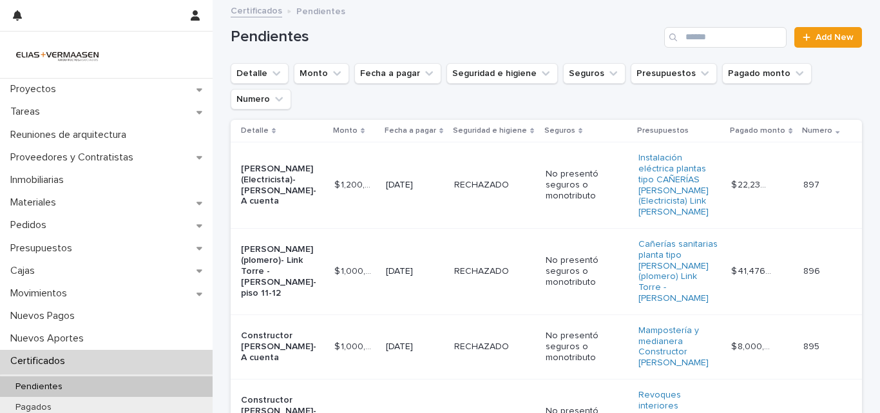
click at [501, 193] on td "RECHAZADO RECHAZADO" at bounding box center [495, 185] width 92 height 86
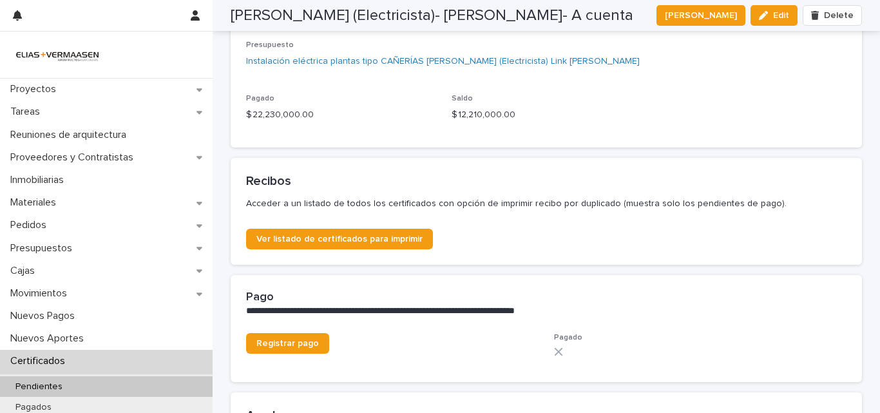
scroll to position [657, 0]
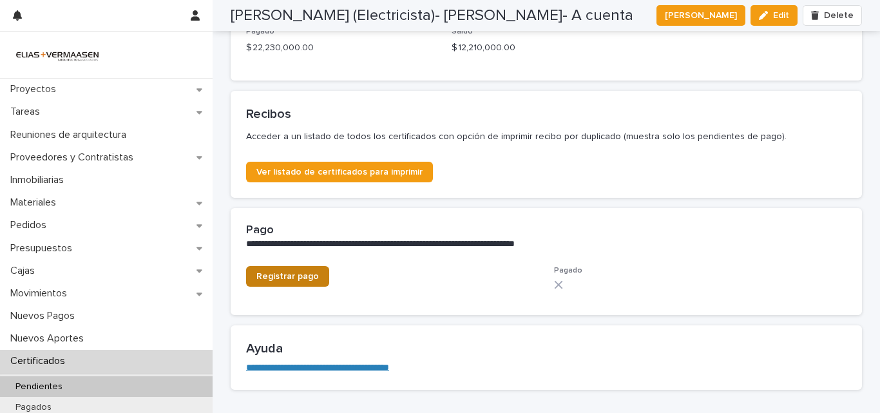
click at [287, 276] on span "Registrar pago" at bounding box center [287, 276] width 63 height 9
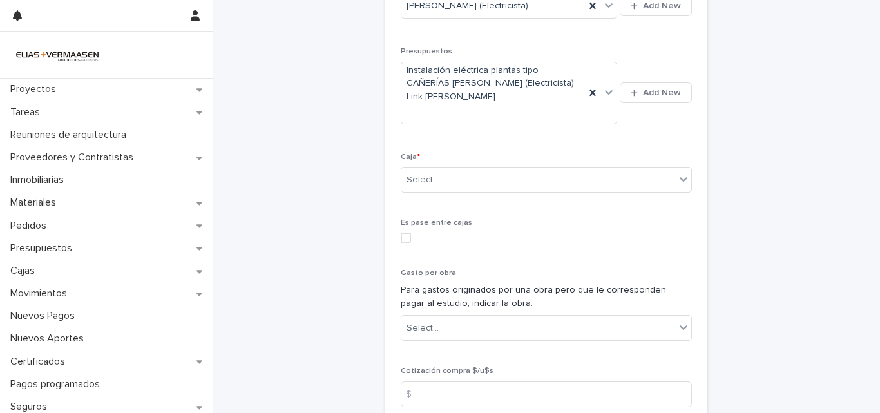
scroll to position [491, 0]
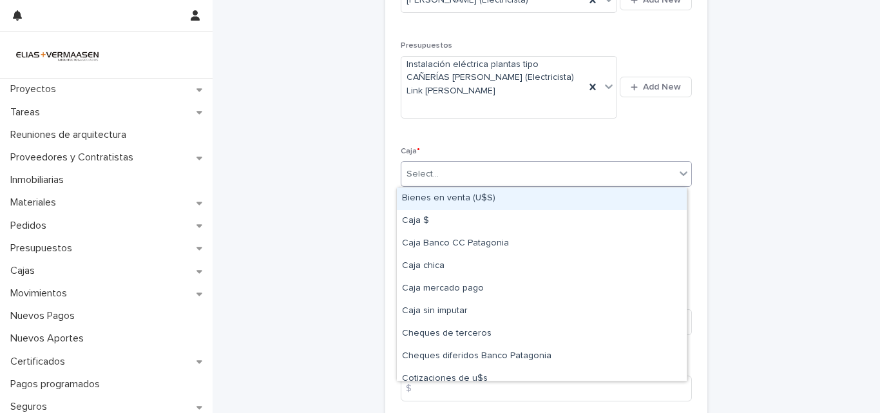
click at [486, 180] on div "Select..." at bounding box center [538, 174] width 274 height 21
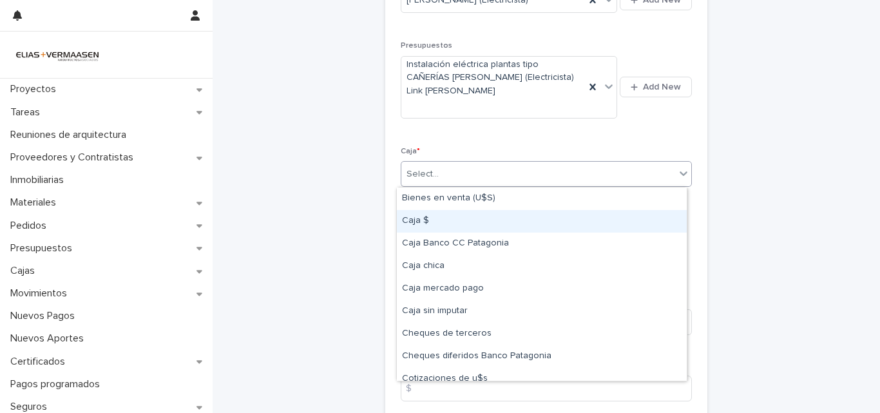
click at [432, 224] on div "Caja $" at bounding box center [542, 221] width 290 height 23
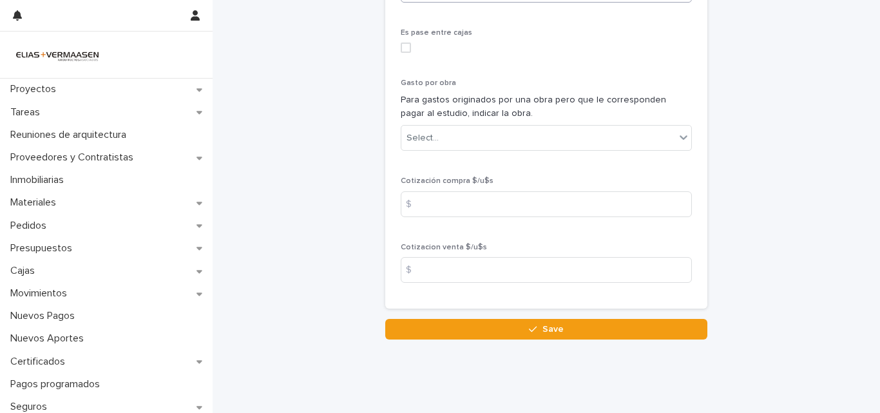
scroll to position [703, 0]
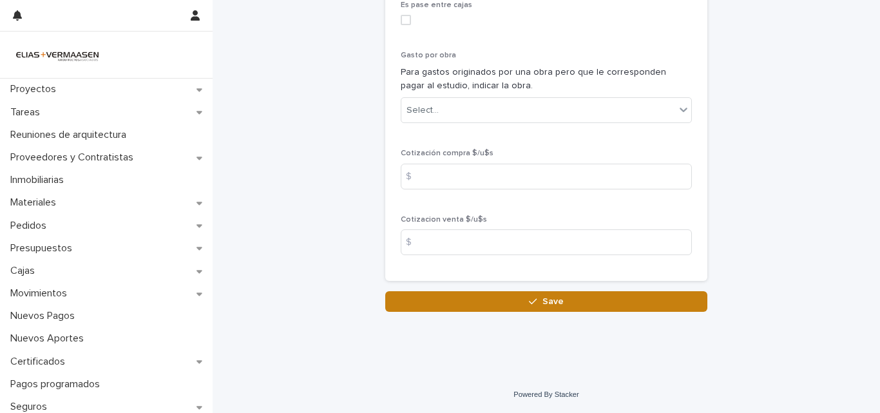
click at [547, 305] on span "Save" at bounding box center [553, 301] width 21 height 9
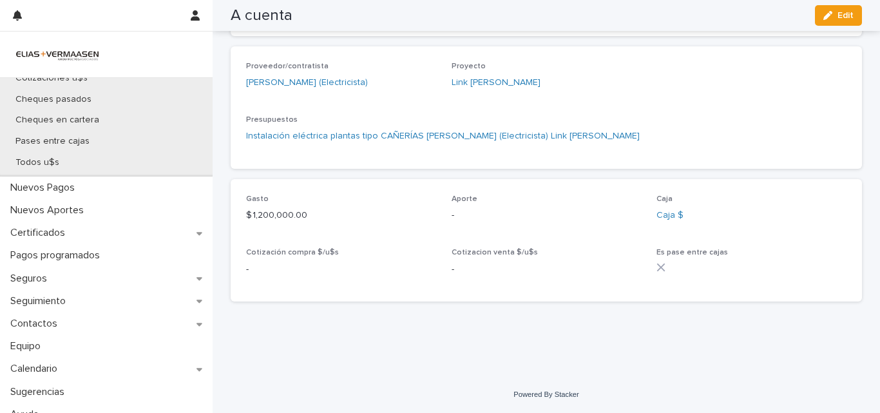
scroll to position [334, 0]
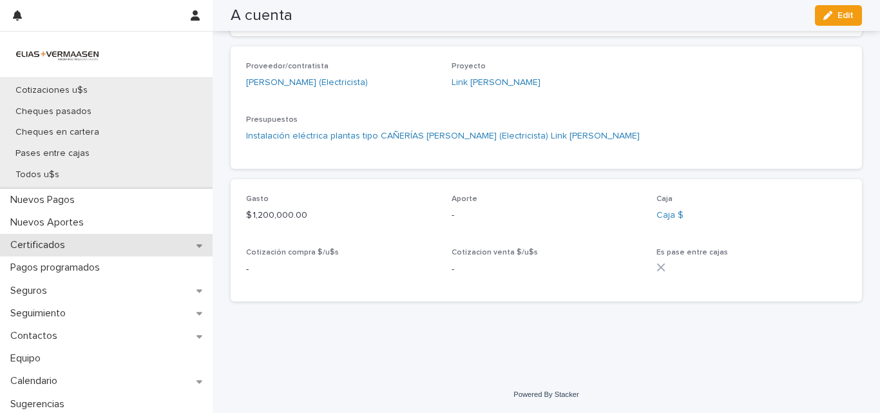
click at [66, 247] on p "Certificados" at bounding box center [40, 245] width 70 height 12
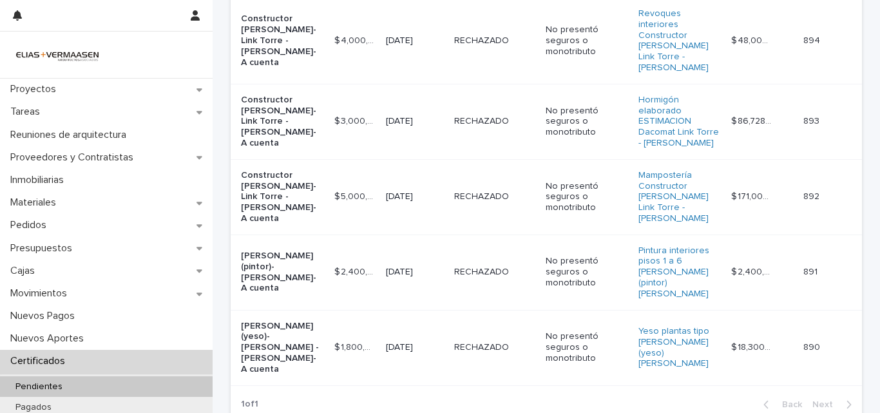
scroll to position [410, 0]
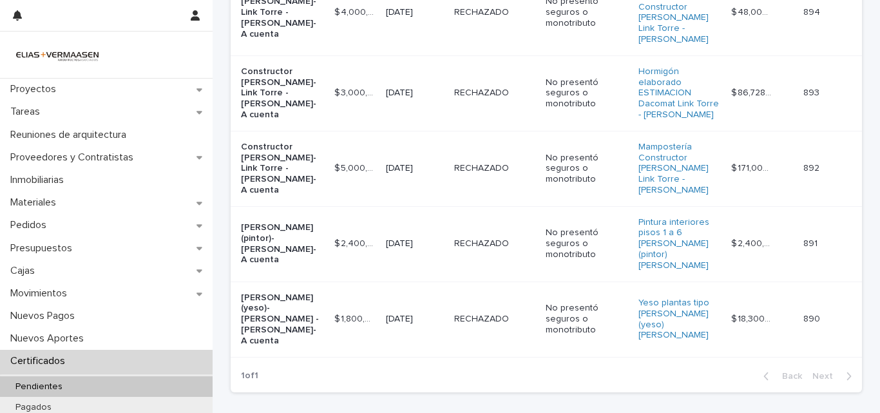
click at [445, 282] on td "[DATE]" at bounding box center [415, 319] width 68 height 75
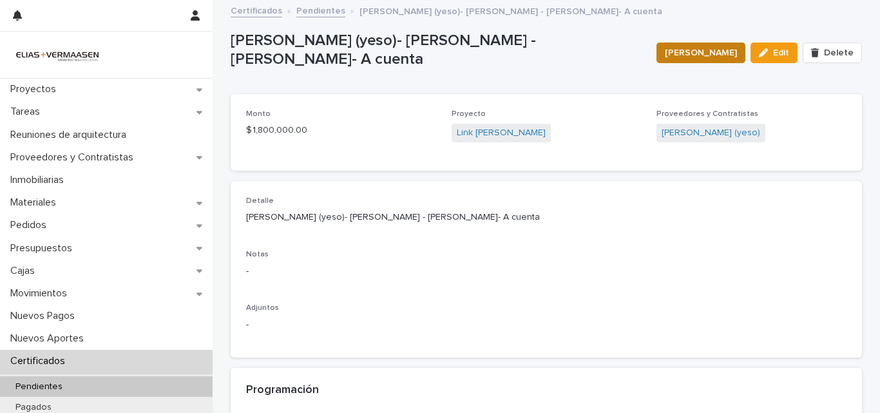
click at [716, 53] on span "[PERSON_NAME]" at bounding box center [701, 52] width 72 height 13
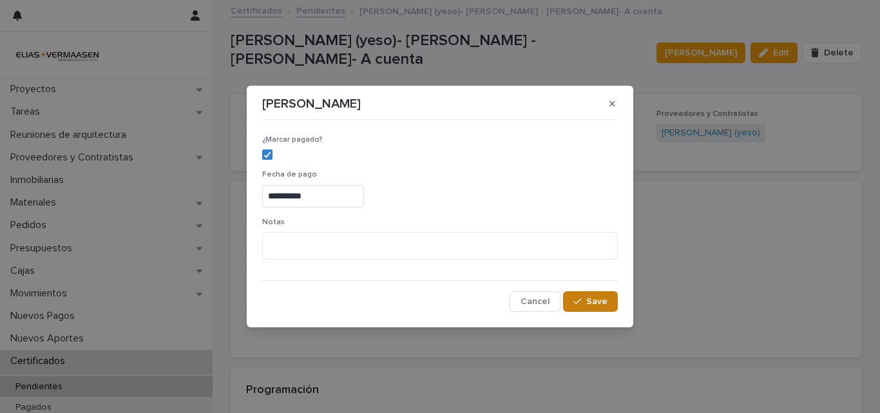
click at [604, 302] on span "Save" at bounding box center [596, 301] width 21 height 9
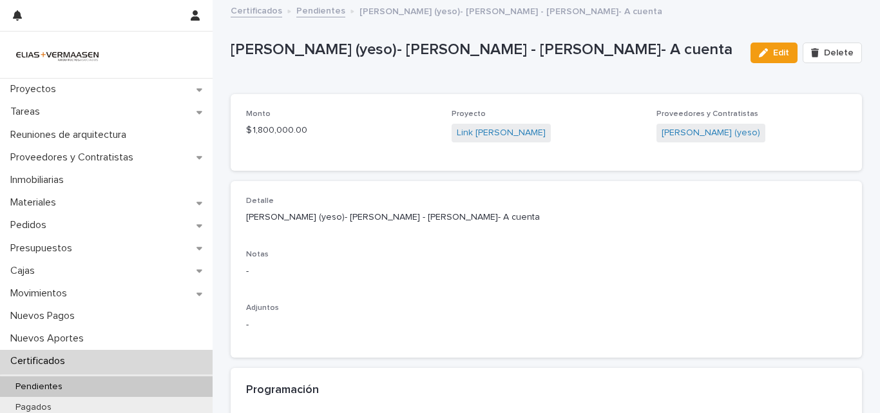
click at [64, 361] on p "Certificados" at bounding box center [40, 361] width 70 height 12
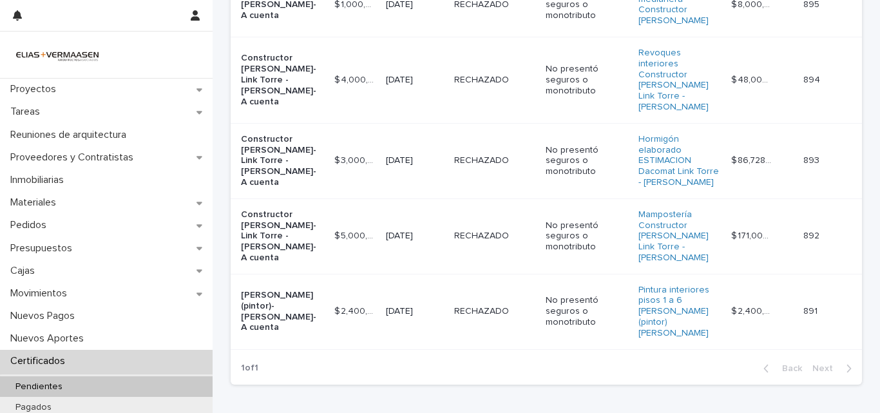
scroll to position [345, 0]
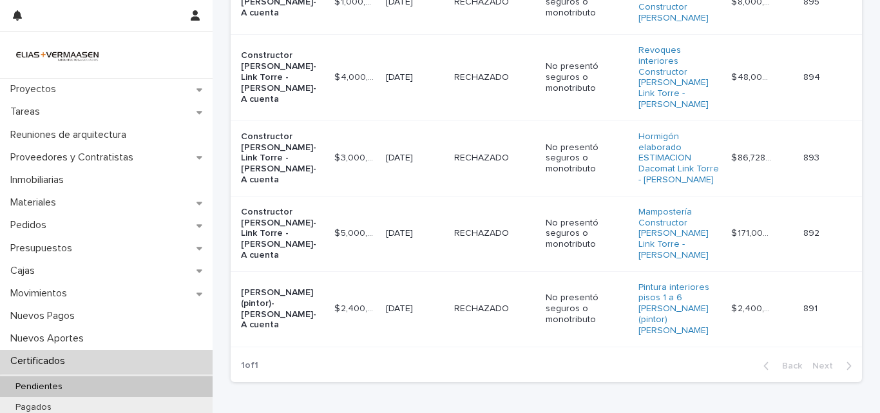
click at [477, 271] on td "RECHAZADO RECHAZADO" at bounding box center [495, 308] width 92 height 75
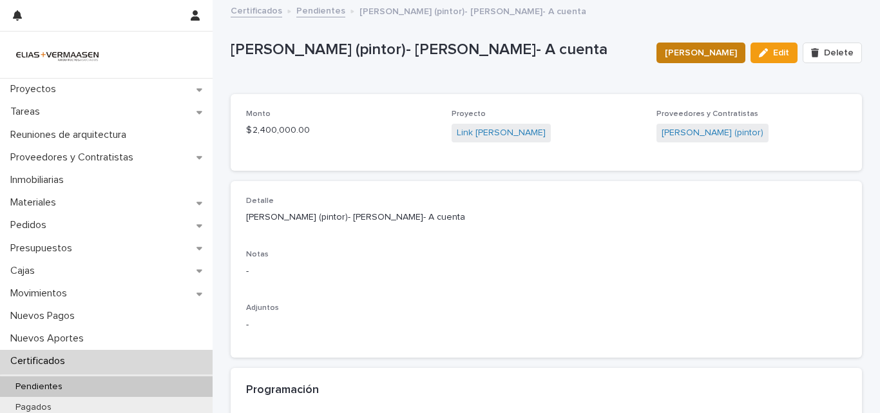
click at [711, 54] on span "[PERSON_NAME]" at bounding box center [701, 52] width 72 height 13
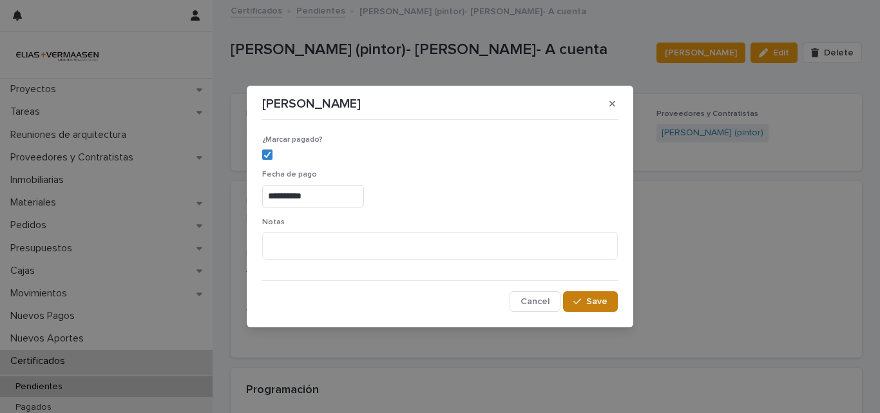
click at [597, 295] on button "Save" at bounding box center [590, 301] width 55 height 21
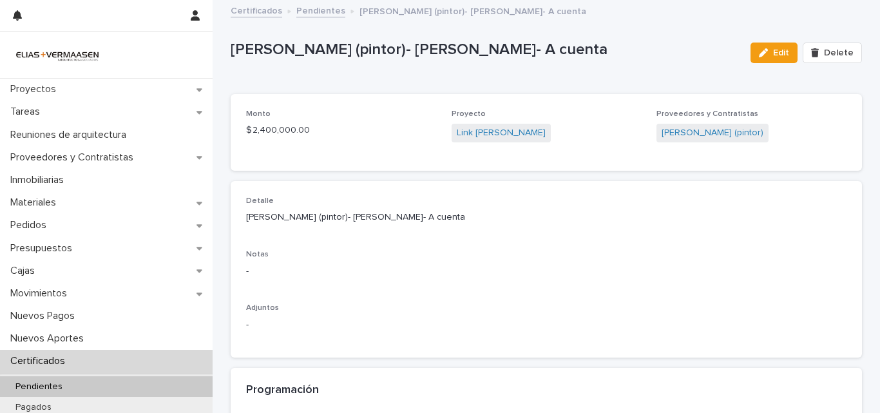
click at [34, 359] on p "Certificados" at bounding box center [40, 361] width 70 height 12
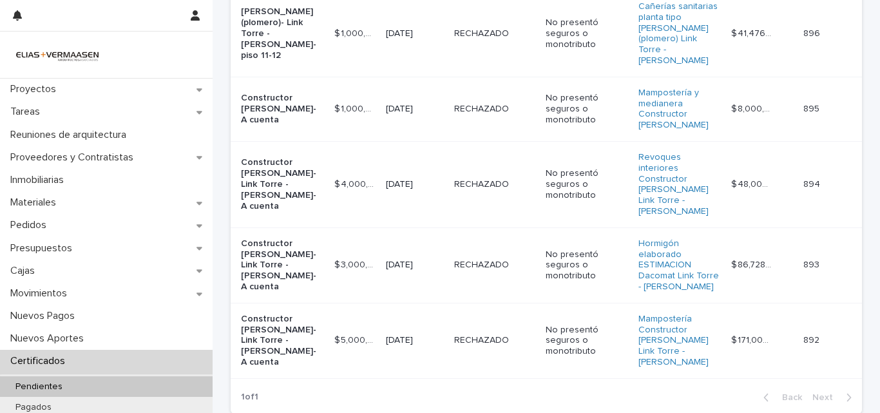
scroll to position [280, 0]
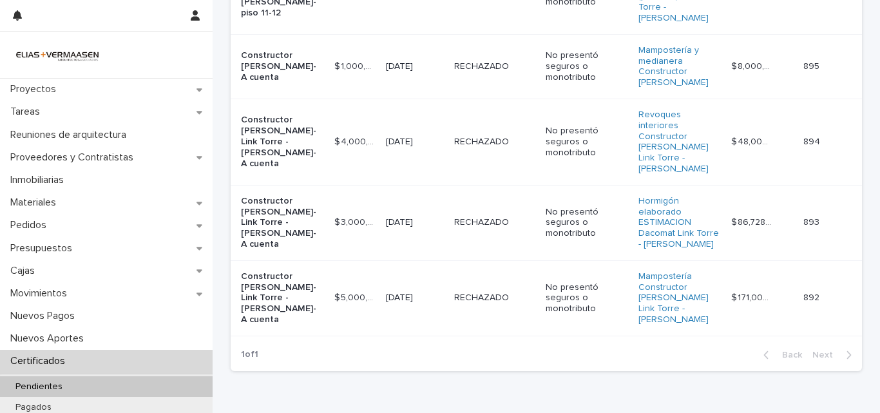
click at [452, 260] on td "RECHAZADO RECHAZADO" at bounding box center [495, 297] width 92 height 75
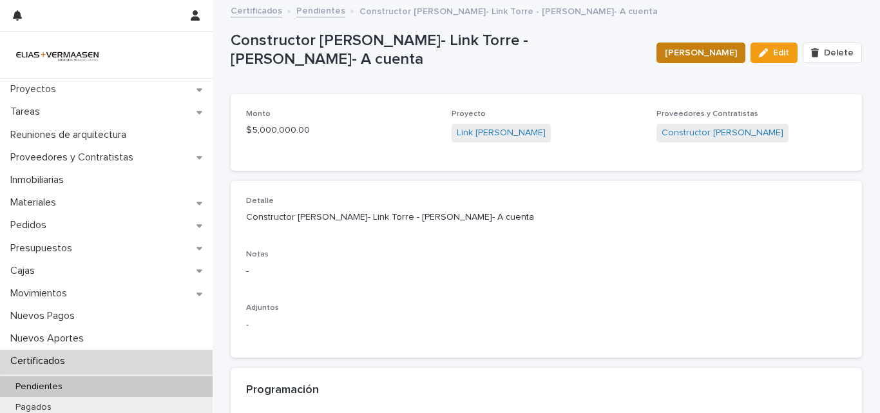
click at [715, 57] on span "[PERSON_NAME]" at bounding box center [701, 52] width 72 height 13
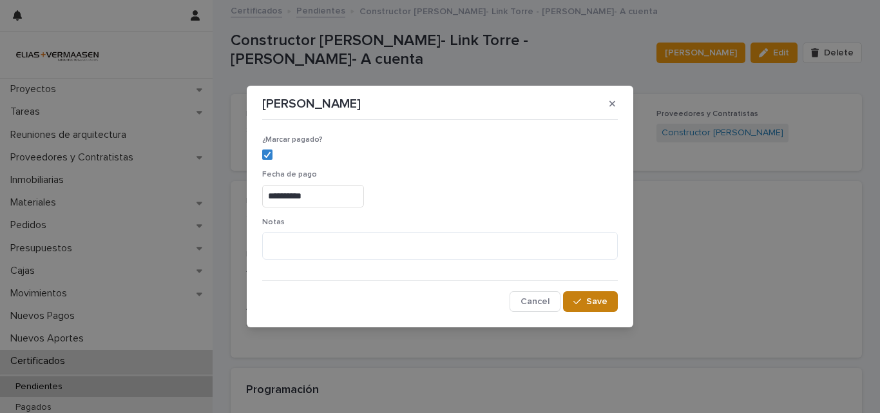
click at [597, 300] on span "Save" at bounding box center [596, 301] width 21 height 9
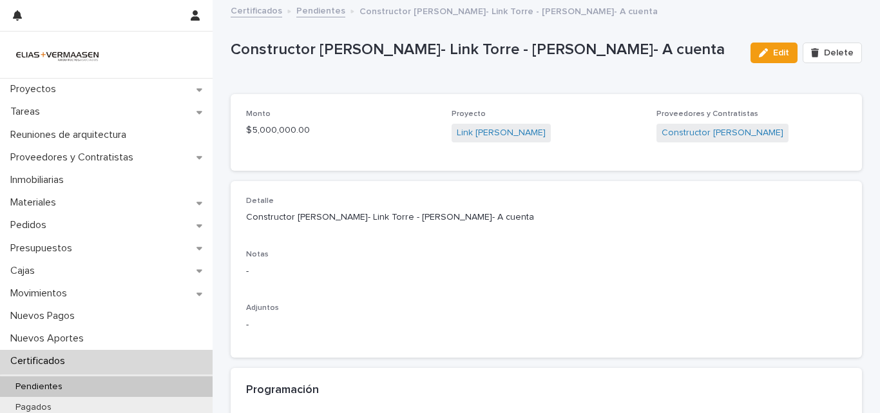
click at [58, 358] on p "Certificados" at bounding box center [40, 361] width 70 height 12
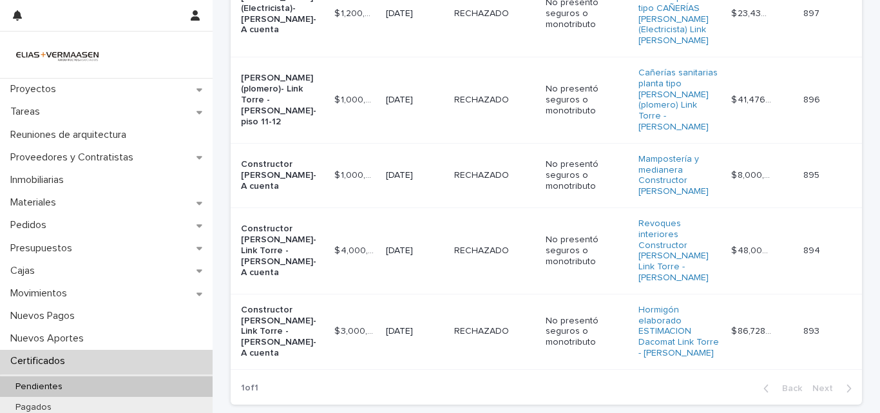
scroll to position [216, 0]
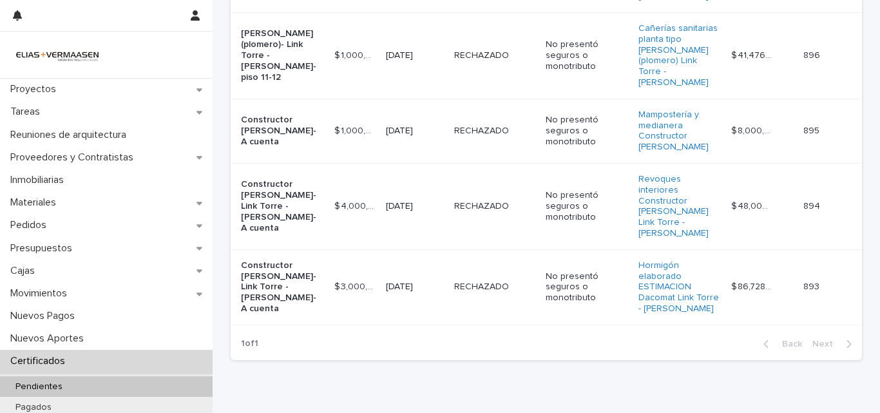
click at [452, 256] on td "RECHAZADO RECHAZADO" at bounding box center [495, 286] width 92 height 75
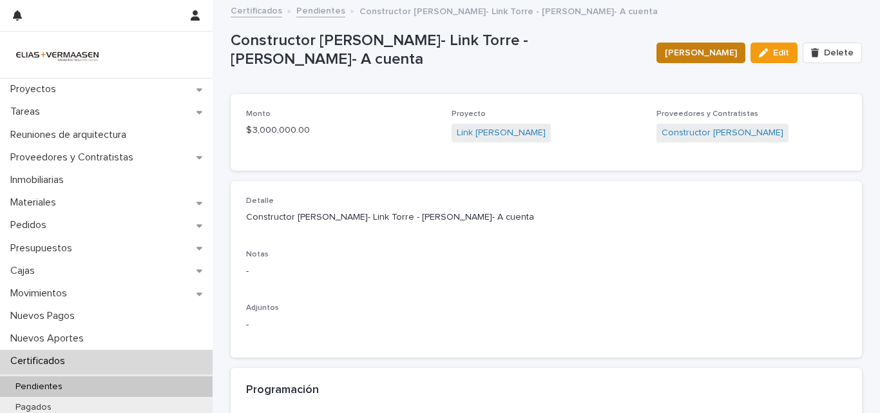
click at [707, 48] on span "[PERSON_NAME]" at bounding box center [701, 52] width 72 height 13
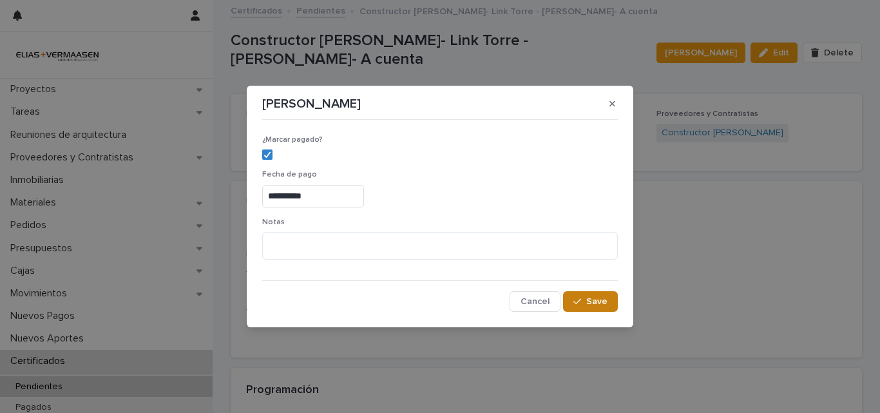
click at [590, 303] on span "Save" at bounding box center [596, 301] width 21 height 9
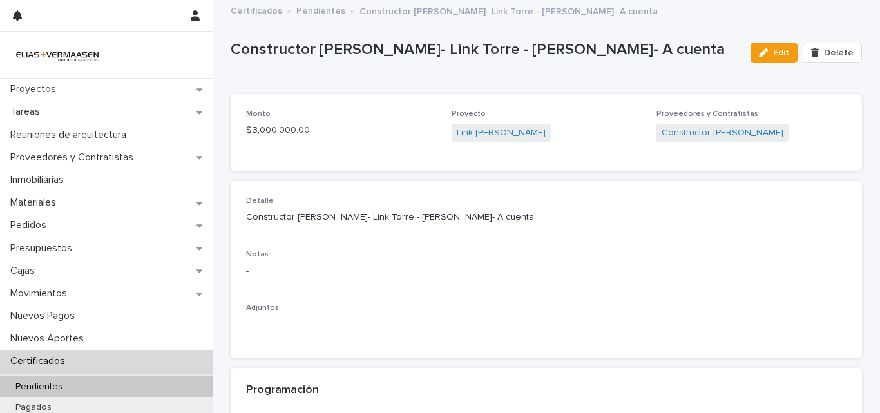
click at [15, 360] on p "Certificados" at bounding box center [40, 361] width 70 height 12
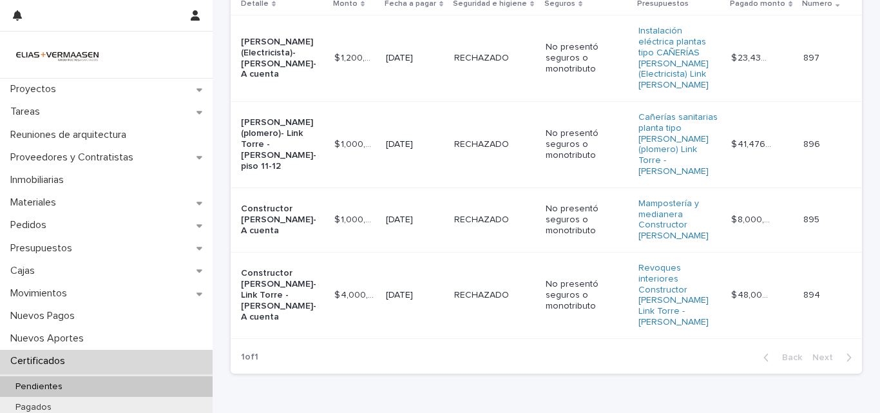
scroll to position [140, 0]
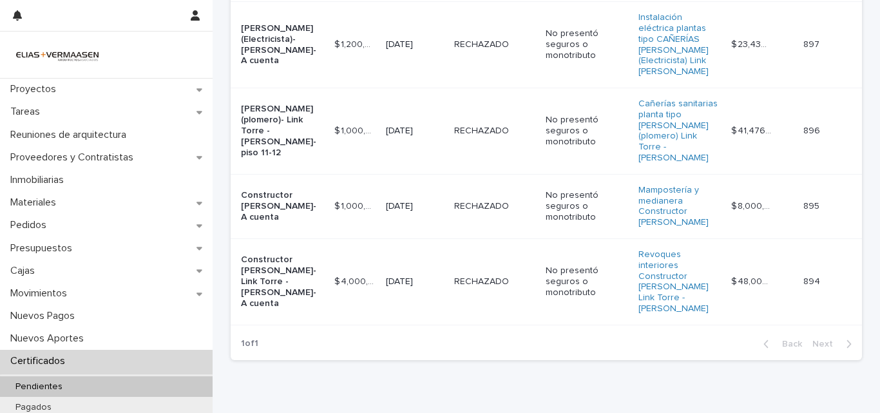
click at [445, 255] on tr "Constructor [PERSON_NAME]- Link Torre - [PERSON_NAME]- A cuenta $ 4,000,000.00 …" at bounding box center [546, 281] width 631 height 86
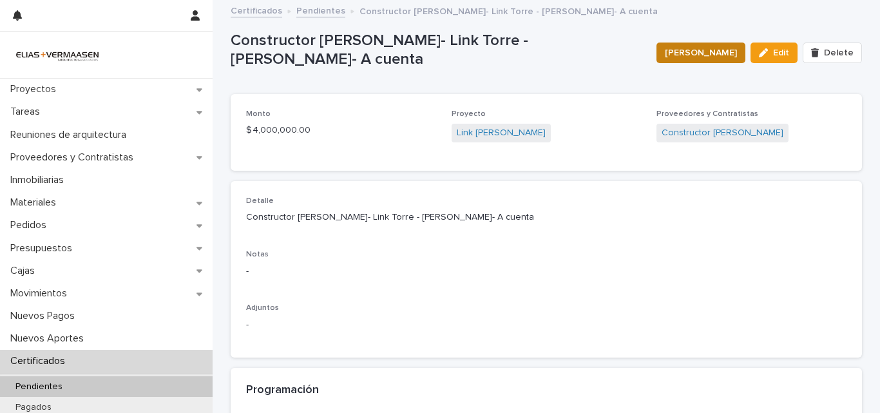
click at [721, 55] on span "[PERSON_NAME]" at bounding box center [701, 52] width 72 height 13
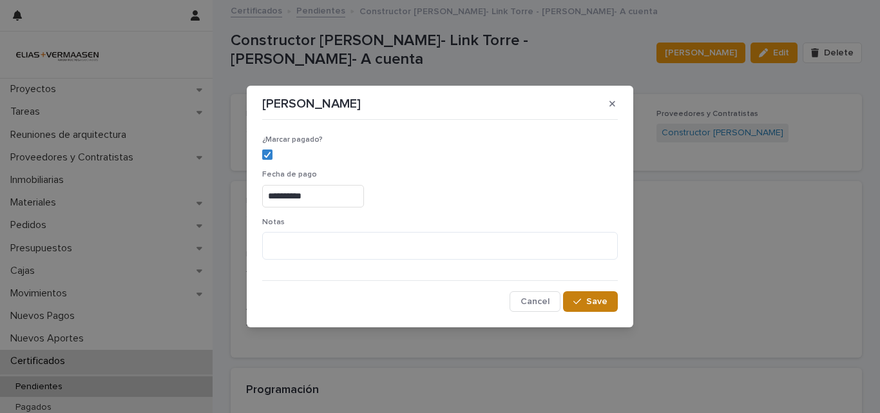
click at [598, 298] on span "Save" at bounding box center [596, 301] width 21 height 9
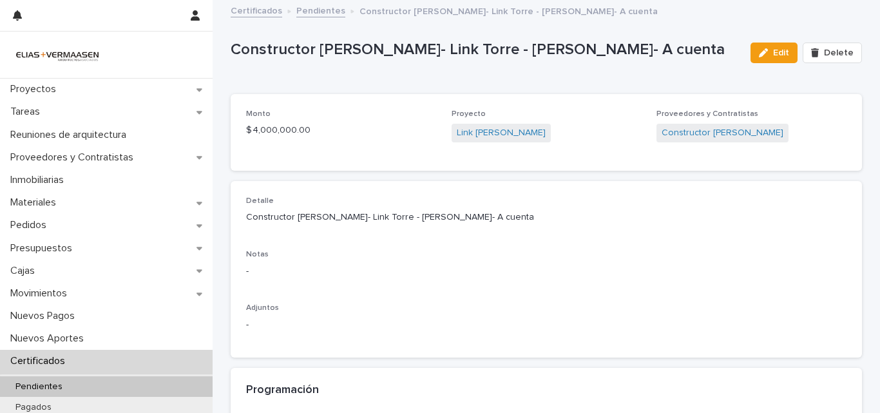
click at [49, 362] on p "Certificados" at bounding box center [40, 361] width 70 height 12
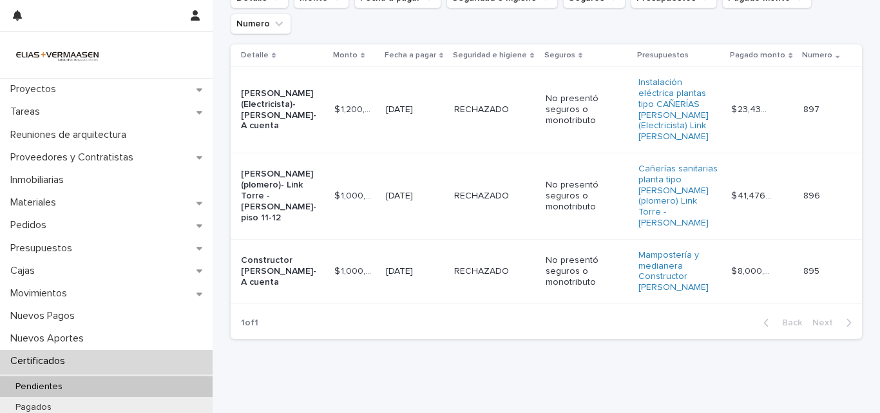
scroll to position [76, 0]
click at [524, 259] on td "RECHAZADO RECHAZADO" at bounding box center [495, 270] width 92 height 64
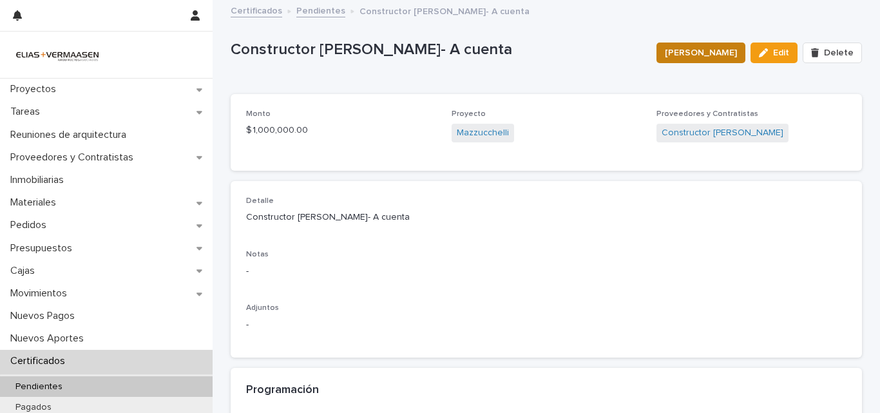
click at [706, 53] on span "[PERSON_NAME]" at bounding box center [701, 52] width 72 height 13
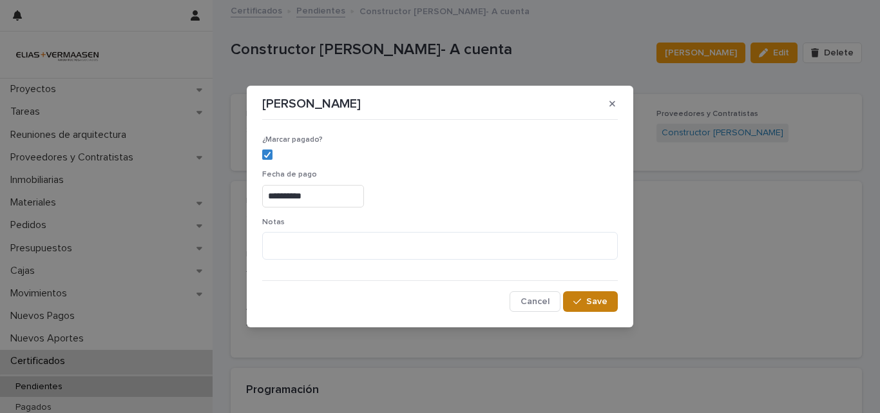
click at [602, 302] on span "Save" at bounding box center [596, 301] width 21 height 9
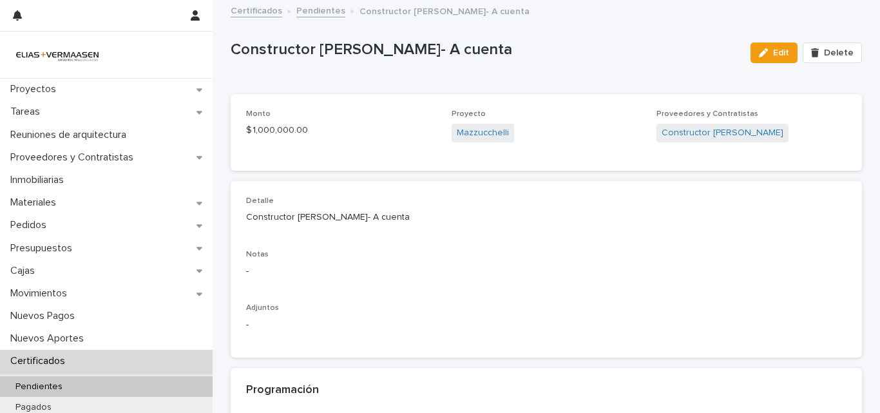
click at [46, 362] on p "Certificados" at bounding box center [40, 361] width 70 height 12
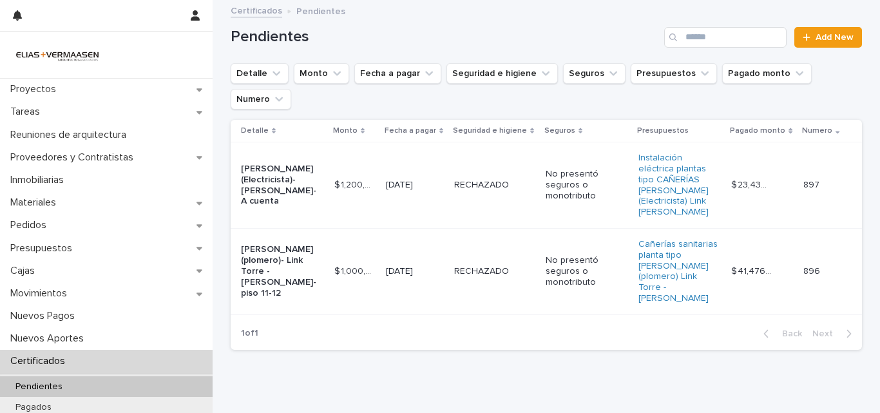
scroll to position [12, 0]
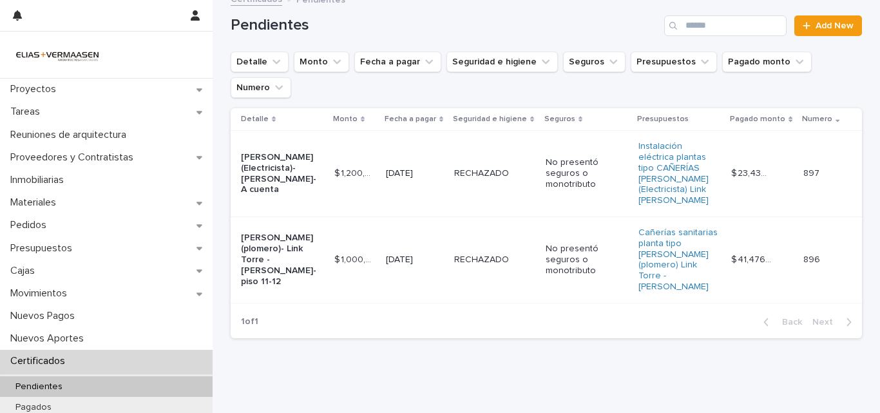
click at [516, 256] on td "RECHAZADO RECHAZADO" at bounding box center [495, 260] width 92 height 86
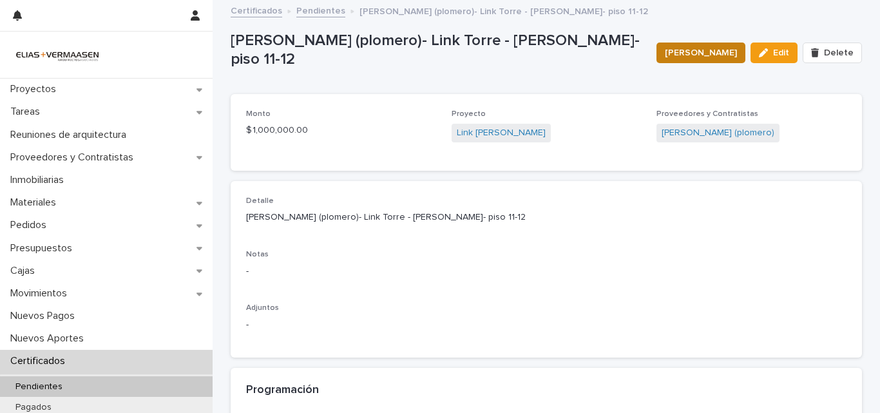
click at [706, 58] on span "[PERSON_NAME]" at bounding box center [701, 52] width 72 height 13
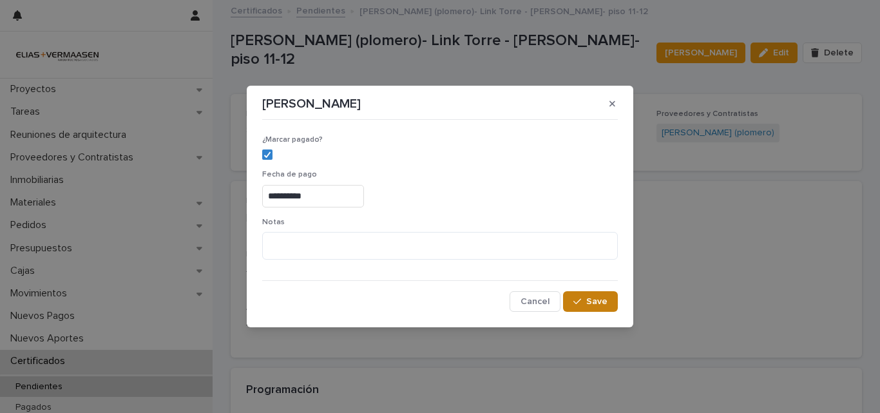
click at [596, 305] on span "Save" at bounding box center [596, 301] width 21 height 9
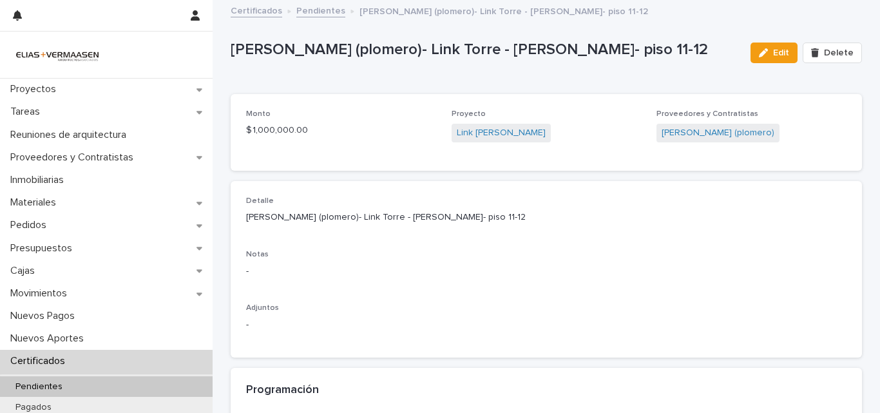
click at [51, 361] on p "Certificados" at bounding box center [40, 361] width 70 height 12
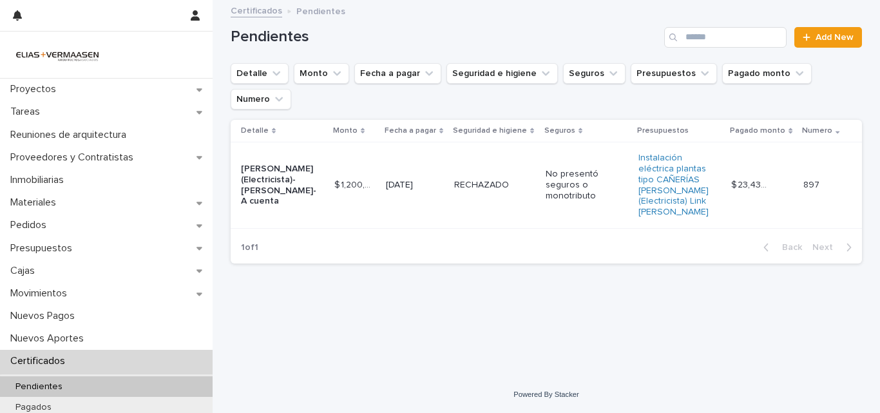
click at [523, 204] on td "RECHAZADO RECHAZADO" at bounding box center [495, 185] width 92 height 86
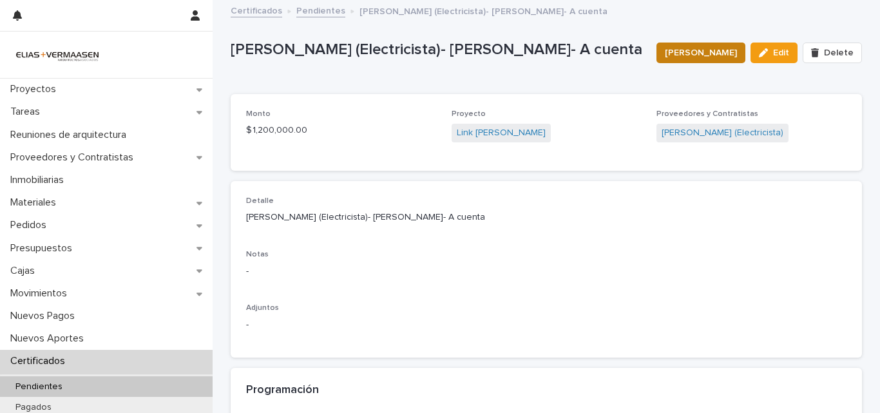
click at [705, 53] on span "[PERSON_NAME]" at bounding box center [701, 52] width 72 height 13
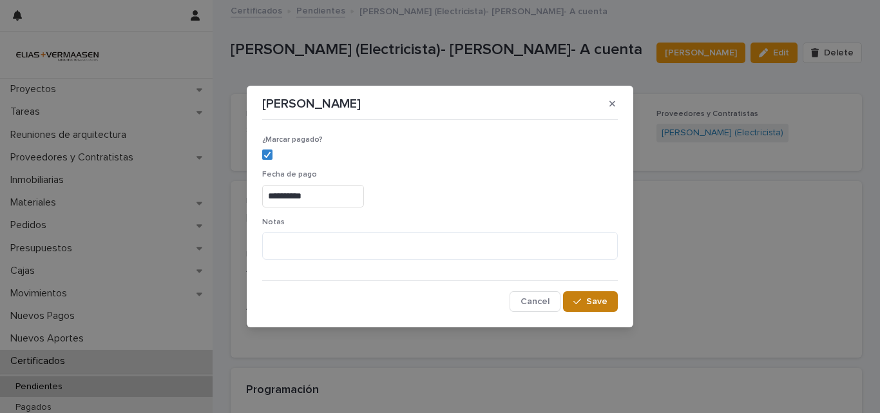
click at [605, 305] on span "Save" at bounding box center [596, 301] width 21 height 9
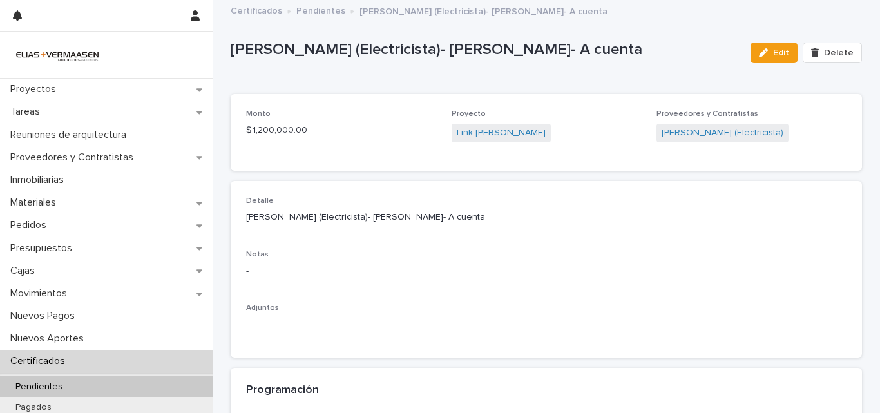
click at [40, 363] on p "Certificados" at bounding box center [40, 361] width 70 height 12
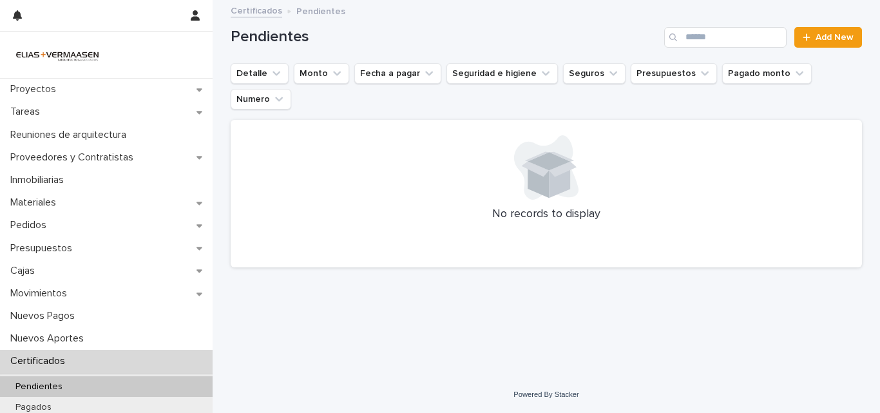
click at [12, 360] on p "Certificados" at bounding box center [40, 361] width 70 height 12
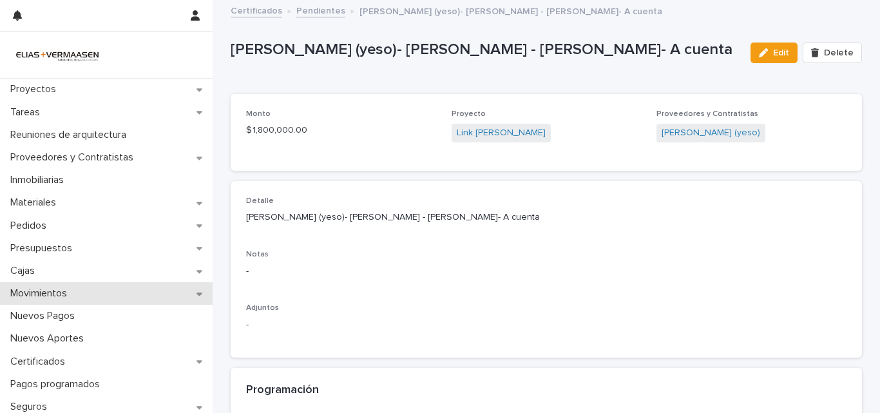
click at [29, 291] on p "Movimientos" at bounding box center [41, 293] width 72 height 12
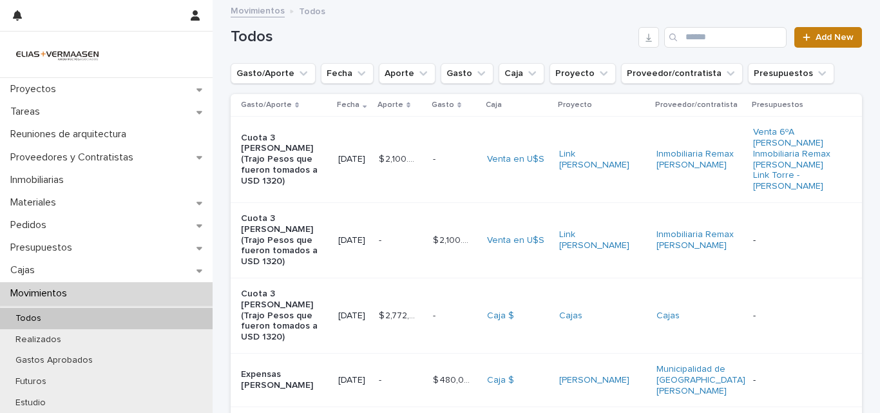
click at [840, 39] on span "Add New" at bounding box center [835, 37] width 38 height 9
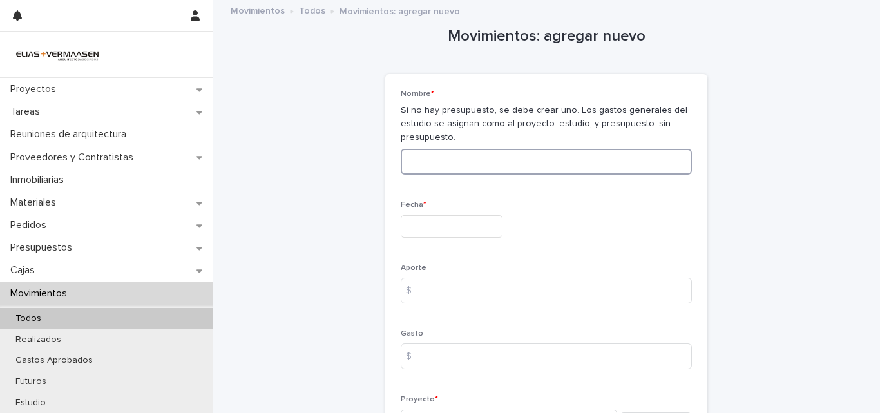
click at [593, 164] on input at bounding box center [546, 162] width 291 height 26
type input "**********"
click at [445, 235] on input "text" at bounding box center [452, 226] width 102 height 23
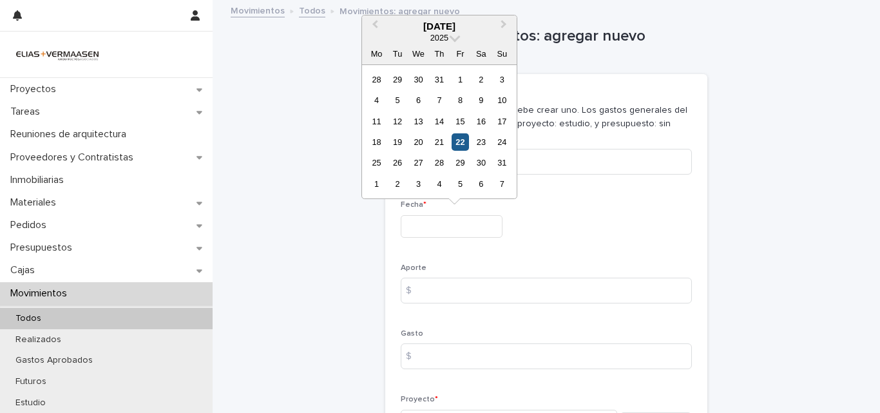
click at [463, 142] on div "22" at bounding box center [460, 141] width 17 height 17
type input "**********"
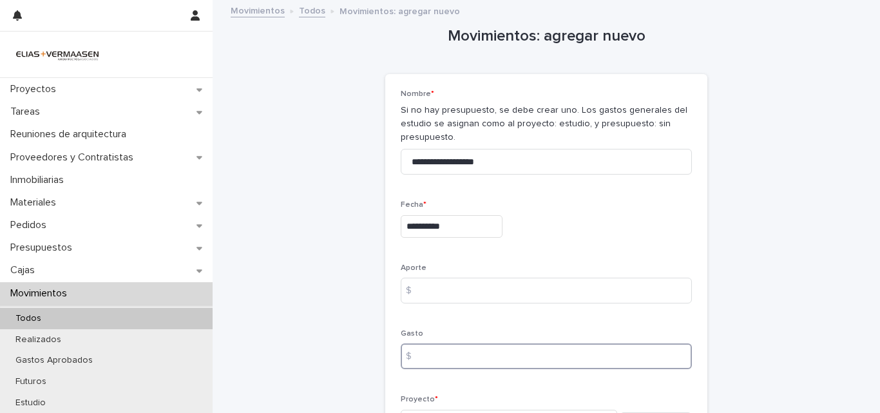
click at [442, 360] on input at bounding box center [546, 356] width 291 height 26
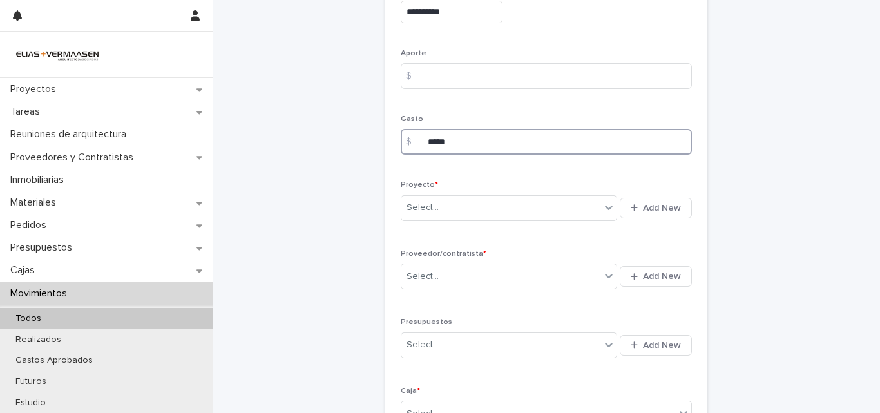
scroll to position [227, 0]
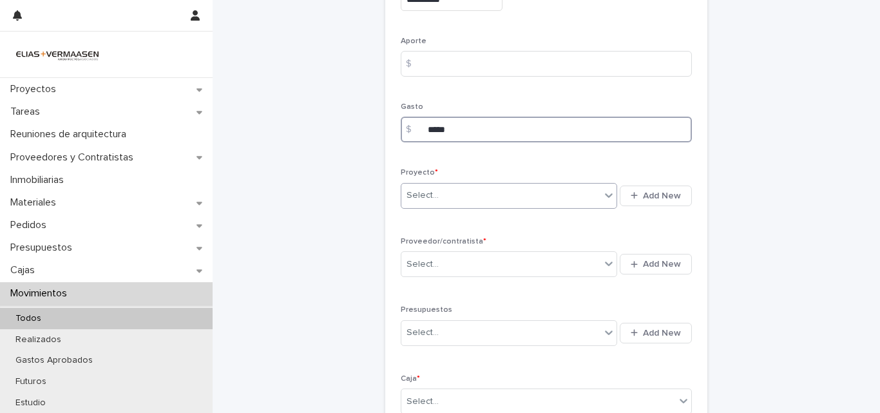
type input "*****"
click at [523, 198] on div "Select..." at bounding box center [500, 195] width 199 height 21
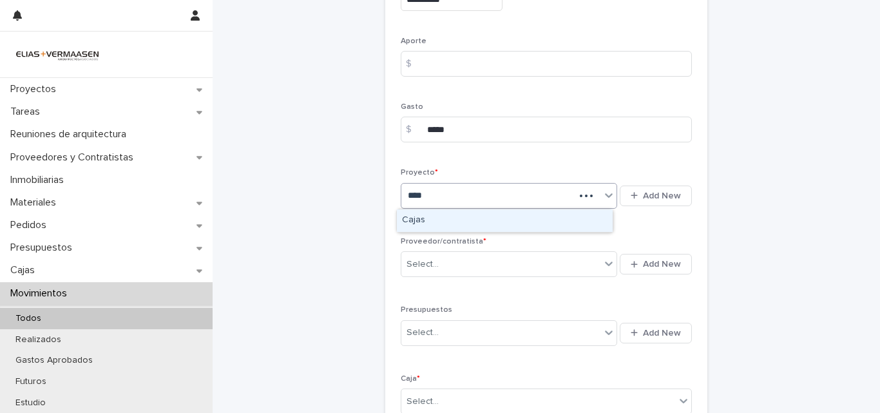
type input "*****"
click at [416, 218] on div "Cajas" at bounding box center [505, 220] width 216 height 23
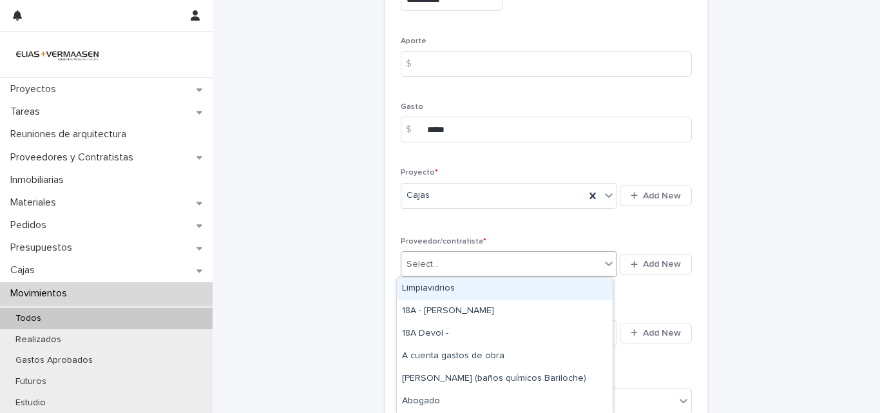
click at [449, 265] on div "Select..." at bounding box center [500, 264] width 199 height 21
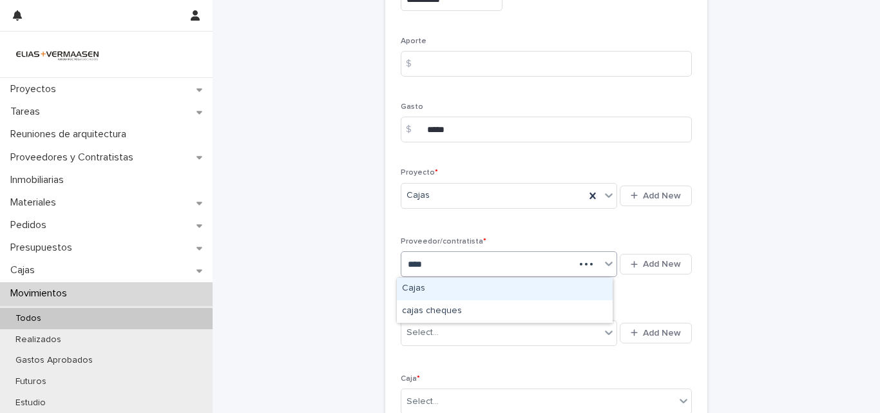
type input "*****"
click at [413, 290] on div "Cajas" at bounding box center [505, 289] width 216 height 23
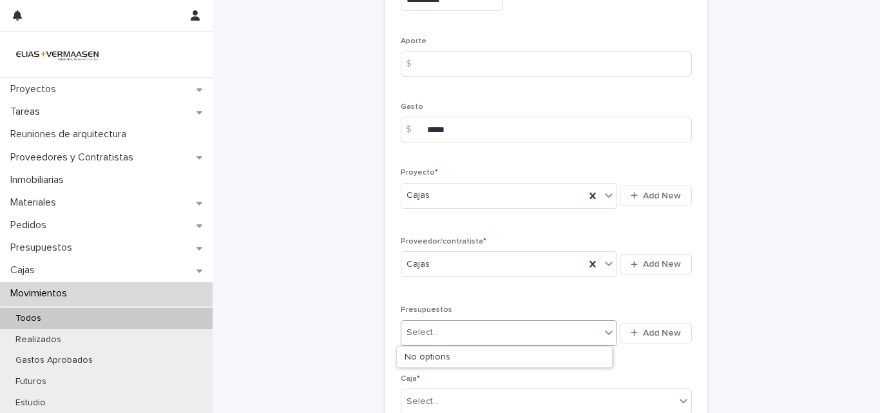
click at [446, 326] on div "Select..." at bounding box center [500, 332] width 199 height 21
type input "*"
click at [555, 399] on div "Select..." at bounding box center [538, 401] width 274 height 21
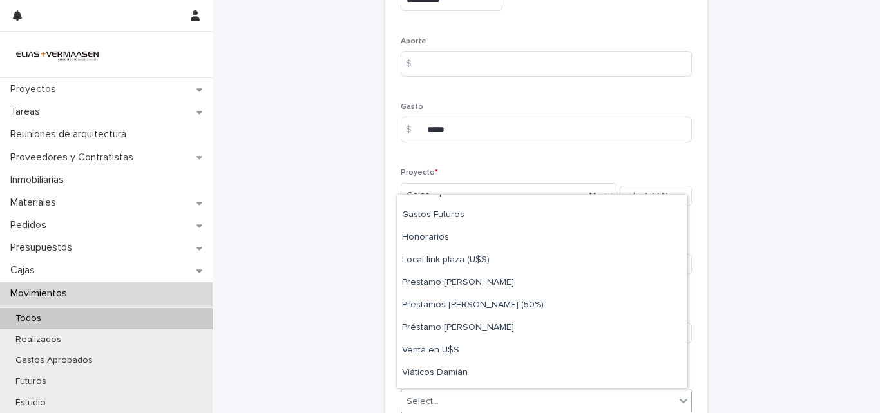
scroll to position [258, 0]
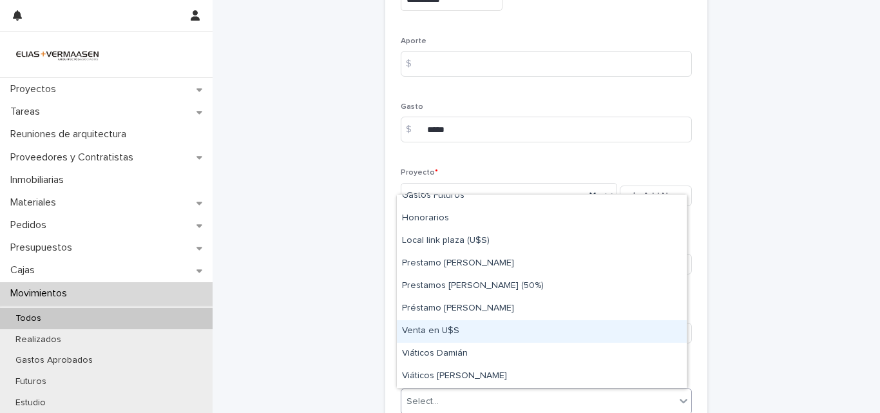
click at [459, 327] on div "Venta en U$S" at bounding box center [542, 331] width 290 height 23
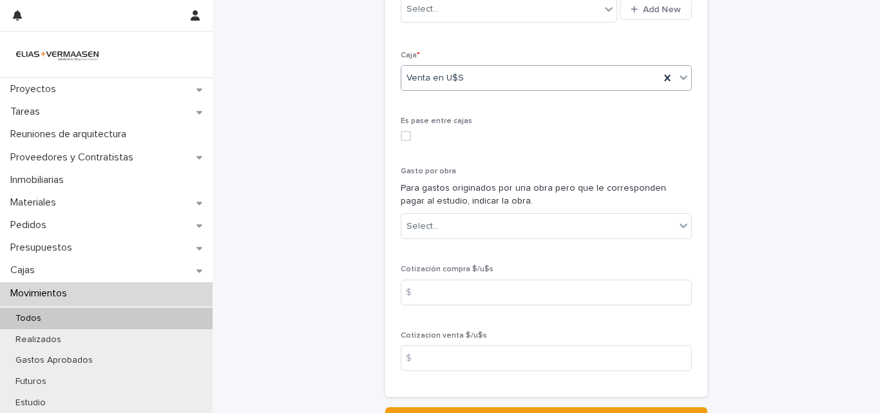
scroll to position [666, 0]
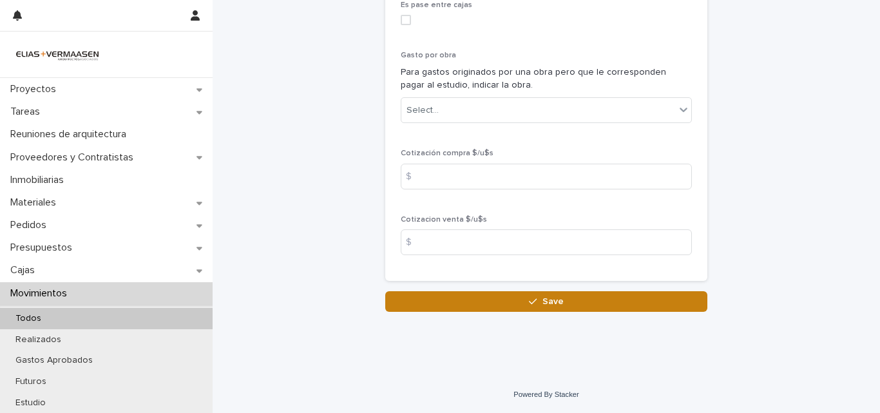
click at [529, 304] on icon "button" at bounding box center [533, 302] width 8 height 6
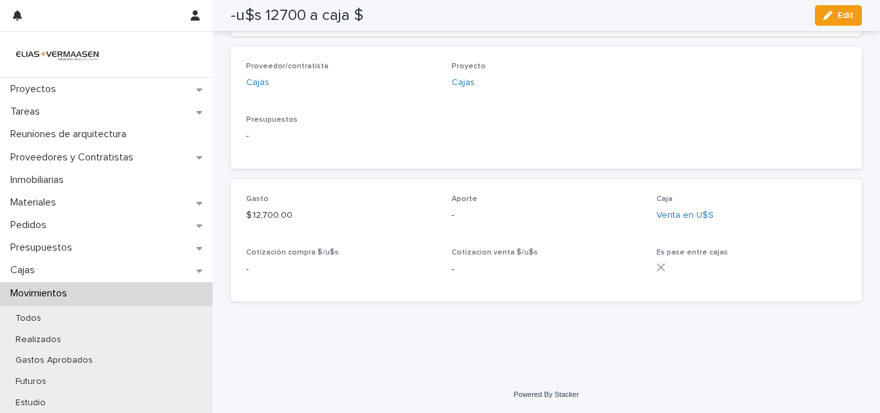
scroll to position [352, 0]
click at [71, 291] on p "Movimientos" at bounding box center [41, 293] width 72 height 12
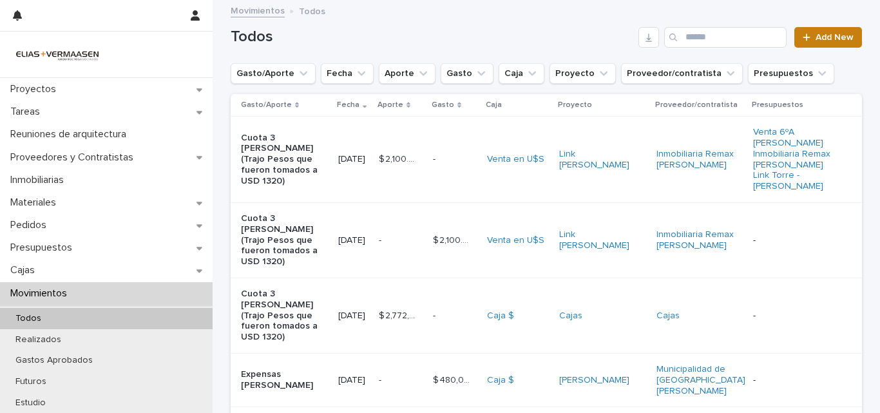
click at [841, 36] on span "Add New" at bounding box center [835, 37] width 38 height 9
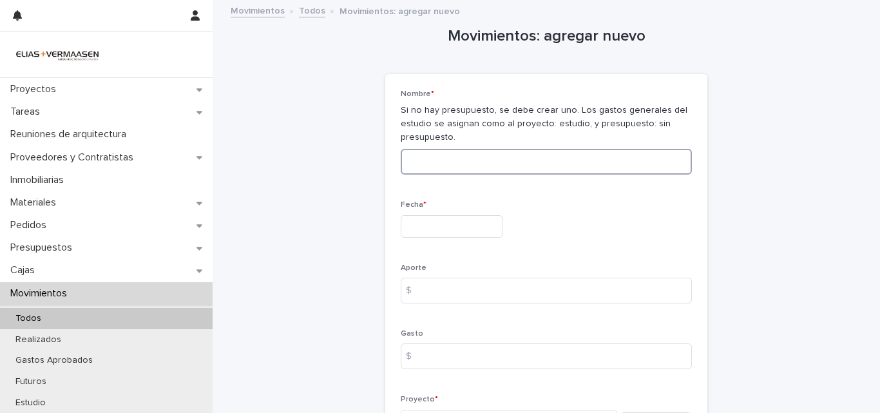
click at [461, 163] on input at bounding box center [546, 162] width 291 height 26
type input "**********"
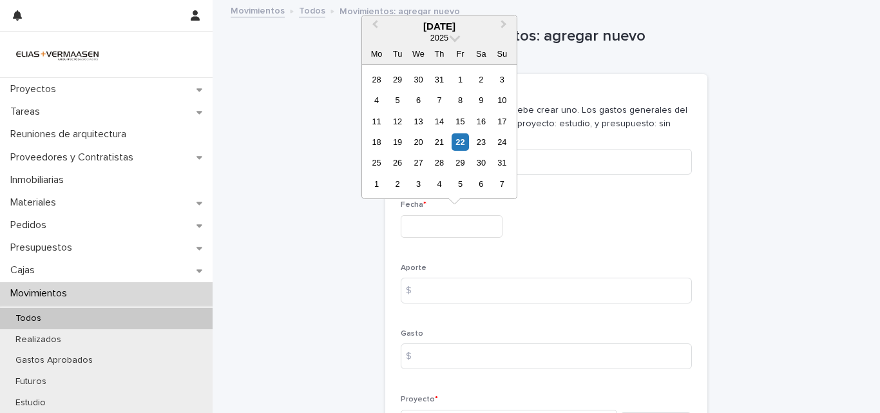
click at [491, 229] on input "text" at bounding box center [452, 226] width 102 height 23
click at [457, 140] on div "22" at bounding box center [460, 141] width 17 height 17
type input "**********"
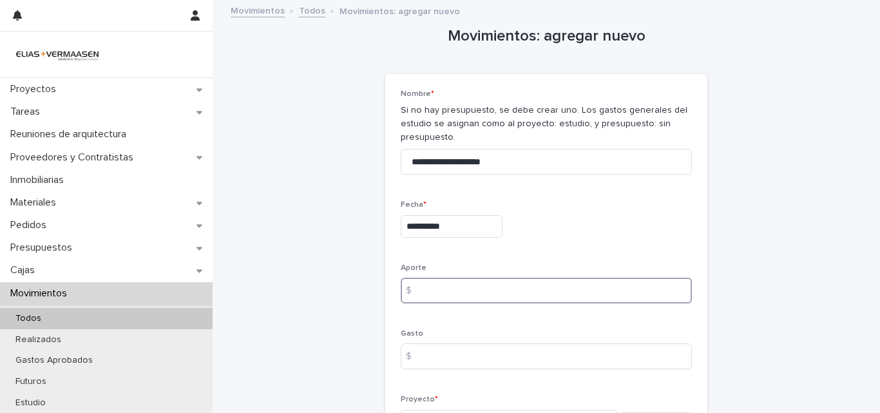
click at [461, 285] on input at bounding box center [546, 291] width 291 height 26
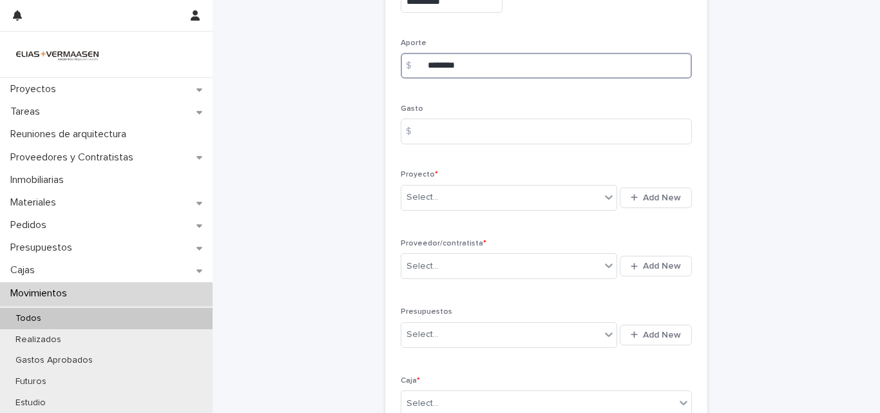
scroll to position [245, 0]
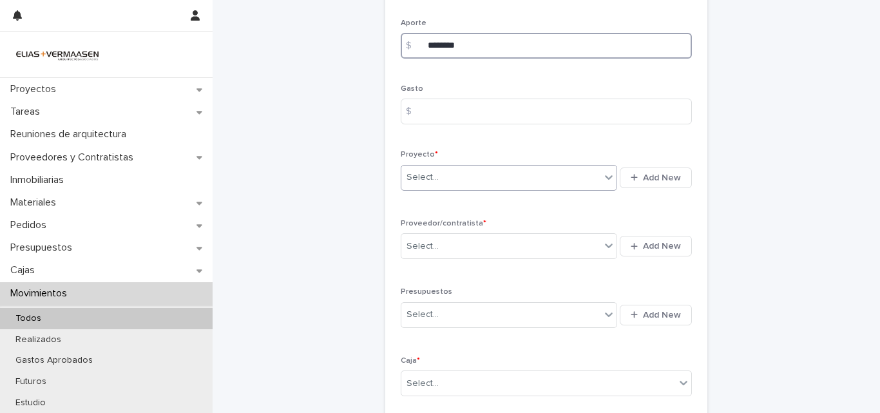
type input "********"
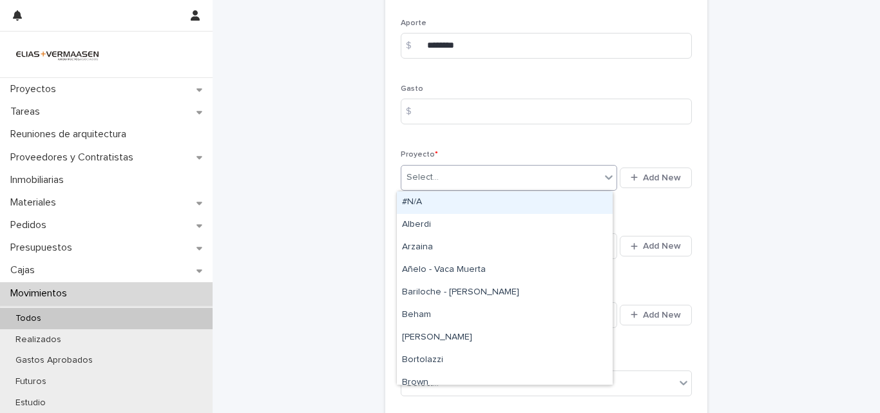
click at [542, 177] on div "Select..." at bounding box center [500, 177] width 199 height 21
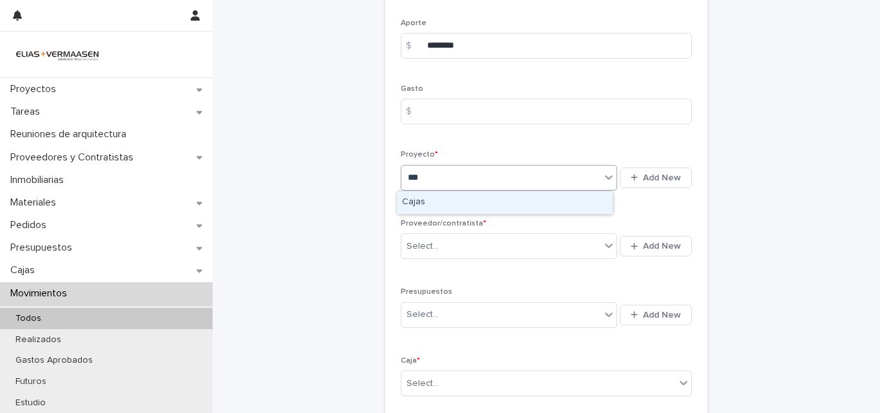
type input "****"
click at [439, 203] on div "Cajas" at bounding box center [505, 202] width 216 height 23
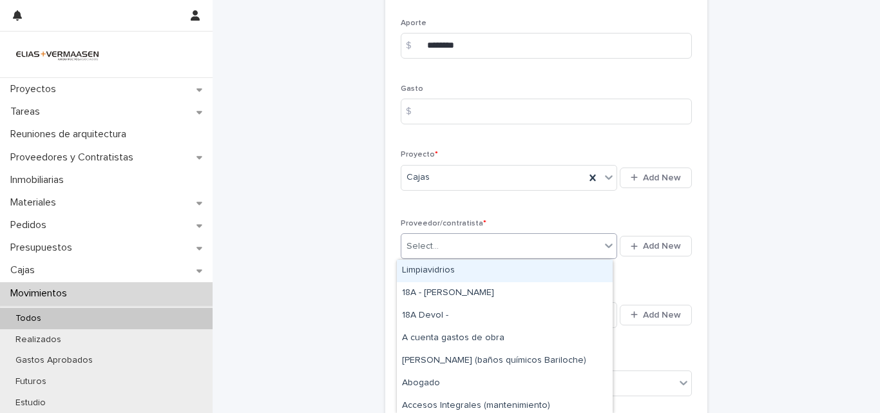
click at [443, 244] on div "Select..." at bounding box center [500, 246] width 199 height 21
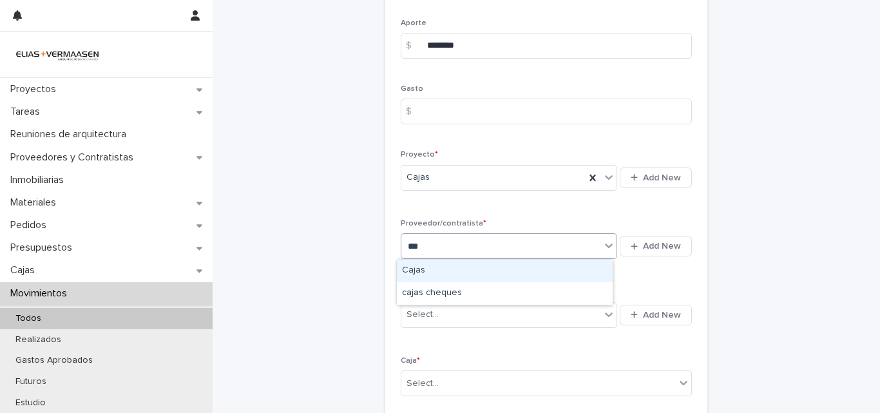
type input "****"
click at [441, 265] on div "Cajas" at bounding box center [505, 271] width 216 height 23
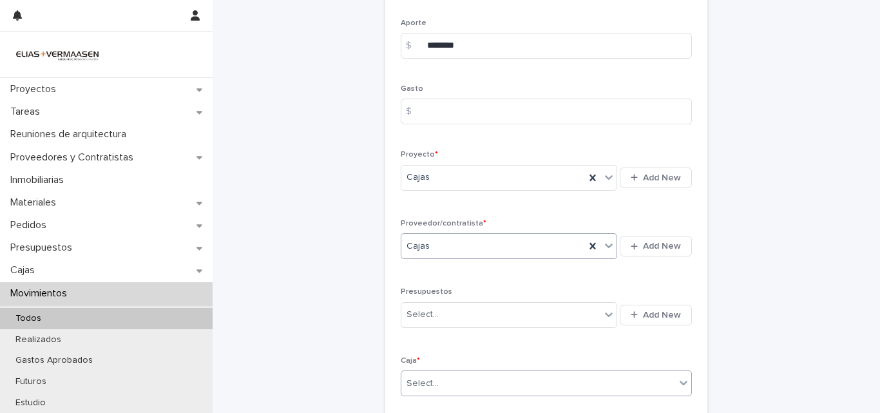
click at [469, 382] on div "Select..." at bounding box center [538, 383] width 274 height 21
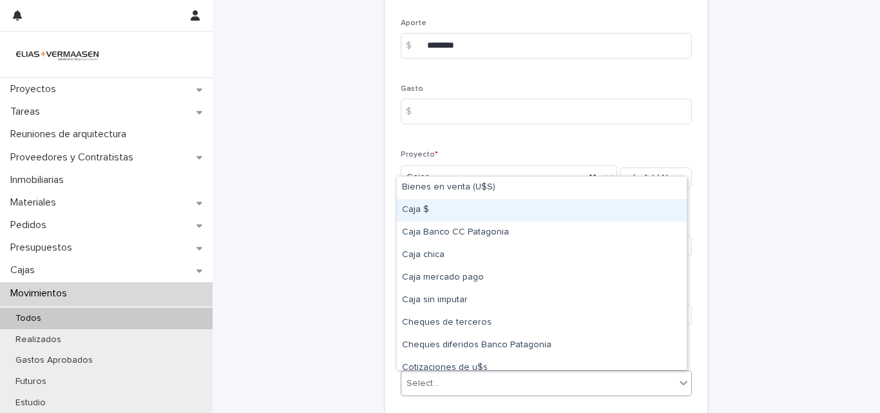
click at [431, 215] on div "Caja $" at bounding box center [542, 210] width 290 height 23
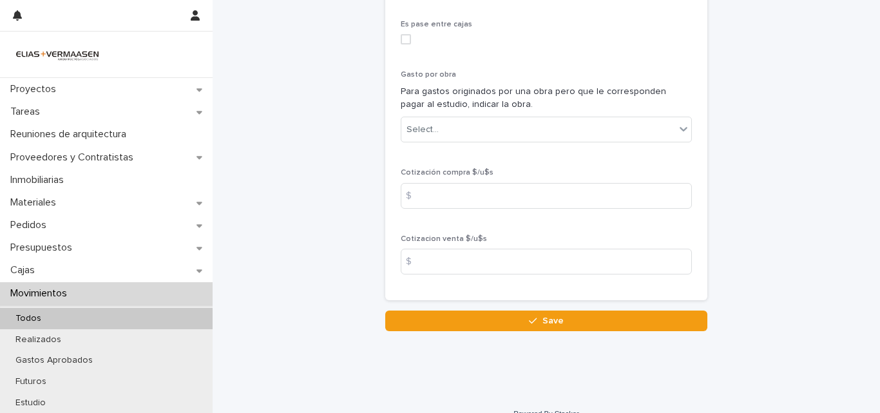
scroll to position [666, 0]
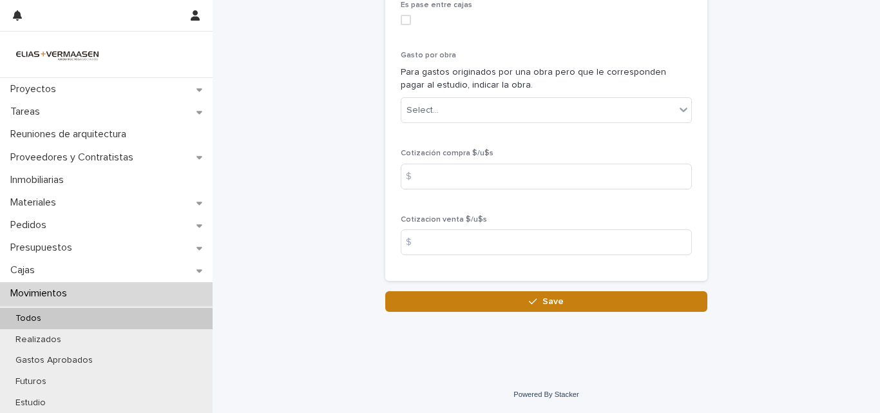
click at [573, 305] on button "Save" at bounding box center [546, 301] width 322 height 21
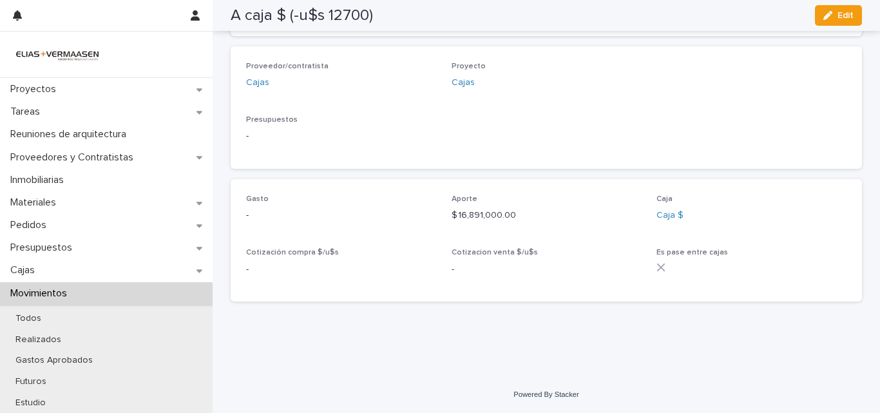
scroll to position [352, 0]
click at [502, 31] on div "Gasto/Aporte A caja $ (-u$s 12700) Fecha 22/08/2025" at bounding box center [546, 0] width 631 height 69
click at [34, 287] on p "Movimientos" at bounding box center [41, 293] width 72 height 12
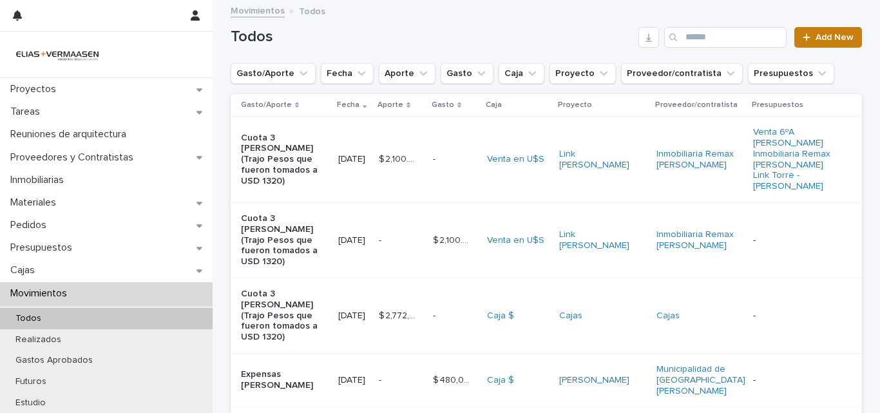
click at [824, 37] on span "Add New" at bounding box center [835, 37] width 38 height 9
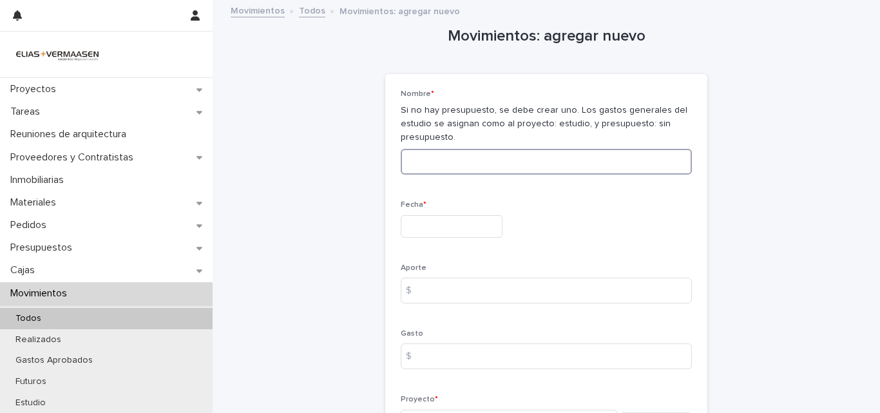
click at [476, 158] on input at bounding box center [546, 162] width 291 height 26
type input "**********"
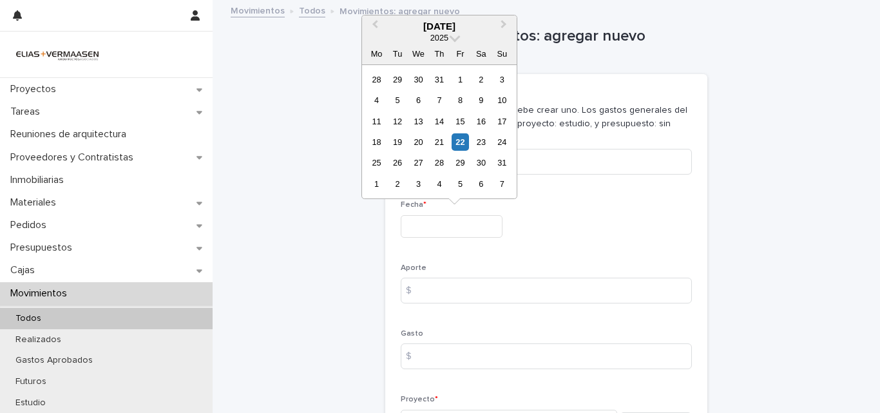
click at [458, 232] on input "text" at bounding box center [452, 226] width 102 height 23
click at [464, 142] on div "22" at bounding box center [460, 141] width 17 height 17
type input "**********"
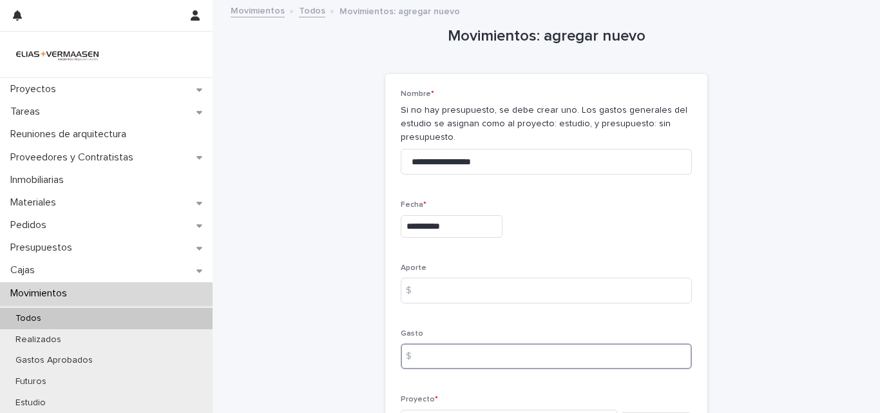
click at [430, 362] on input at bounding box center [546, 356] width 291 height 26
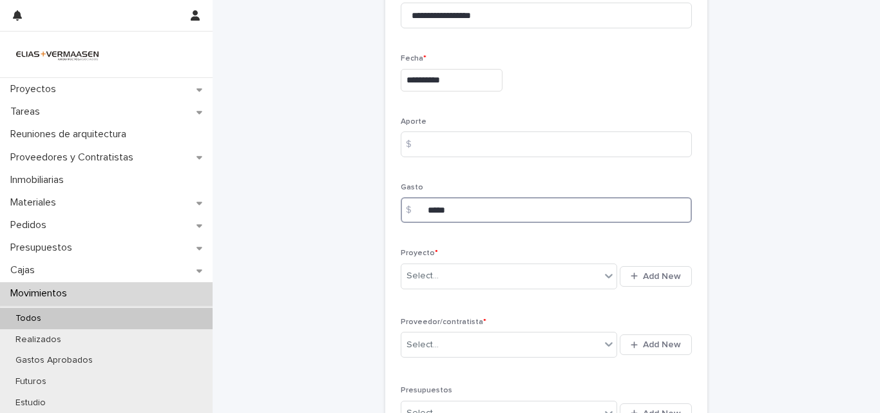
scroll to position [189, 0]
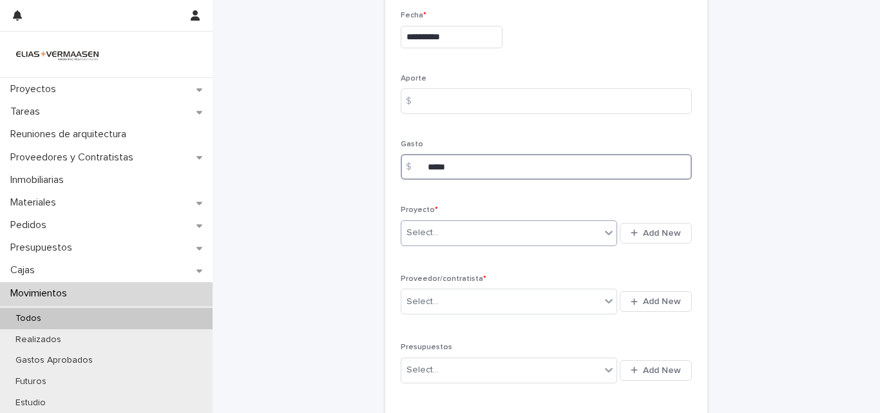
type input "*****"
click at [470, 234] on div "Select..." at bounding box center [500, 232] width 199 height 21
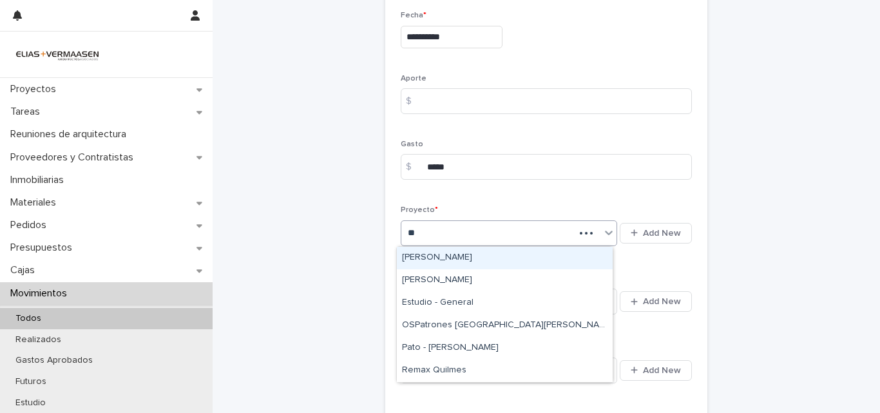
type input "***"
click at [466, 252] on div "Estudio - General" at bounding box center [505, 258] width 216 height 23
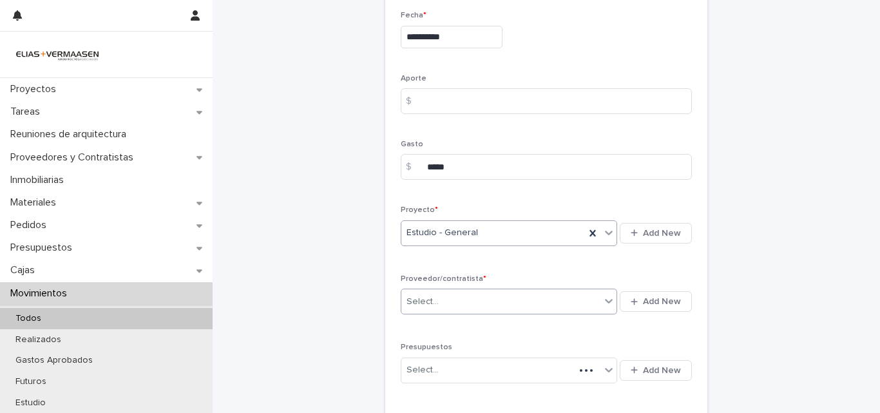
click at [444, 305] on div "Select..." at bounding box center [500, 301] width 199 height 21
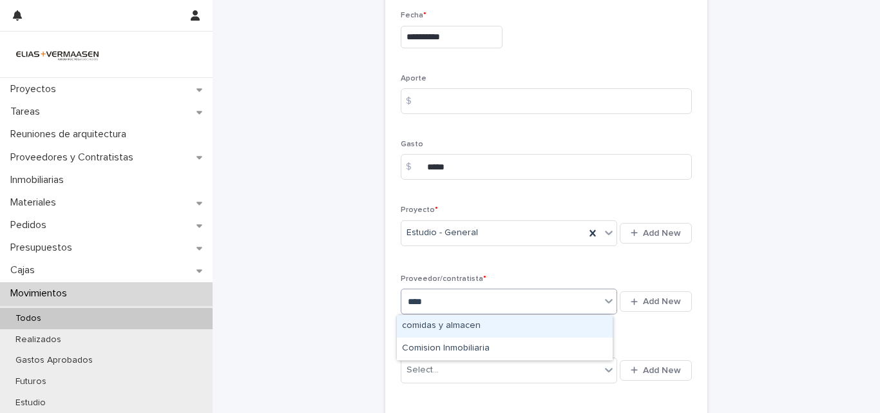
type input "*****"
click at [437, 329] on div "comidas y almacen" at bounding box center [505, 326] width 216 height 23
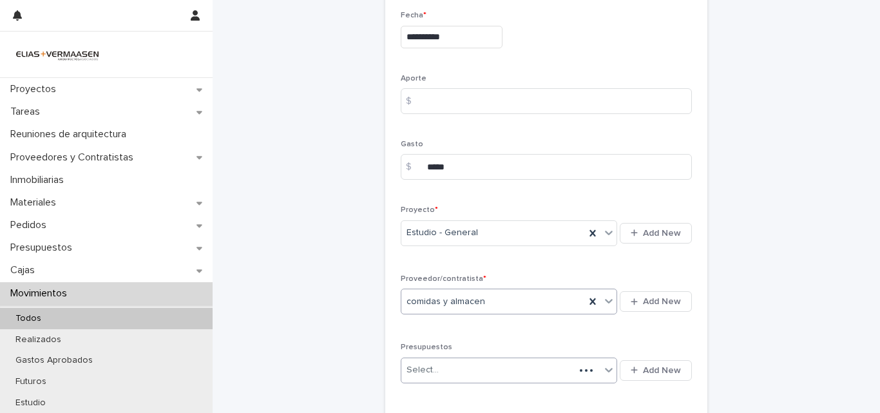
click at [438, 363] on div "Select..." at bounding box center [487, 370] width 173 height 21
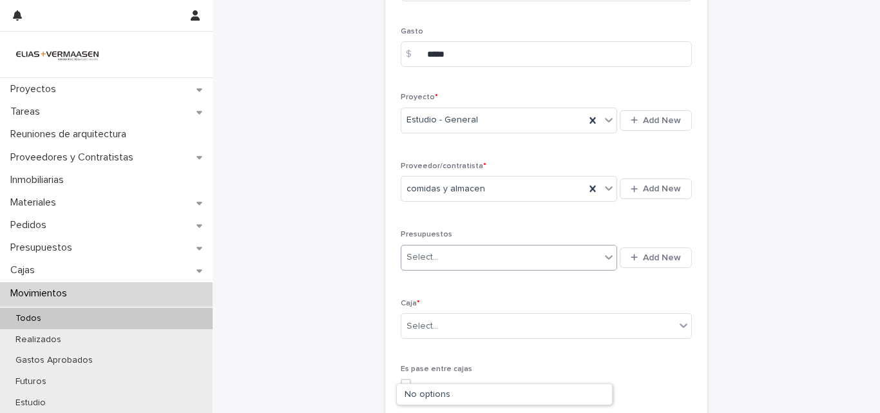
scroll to position [332, 0]
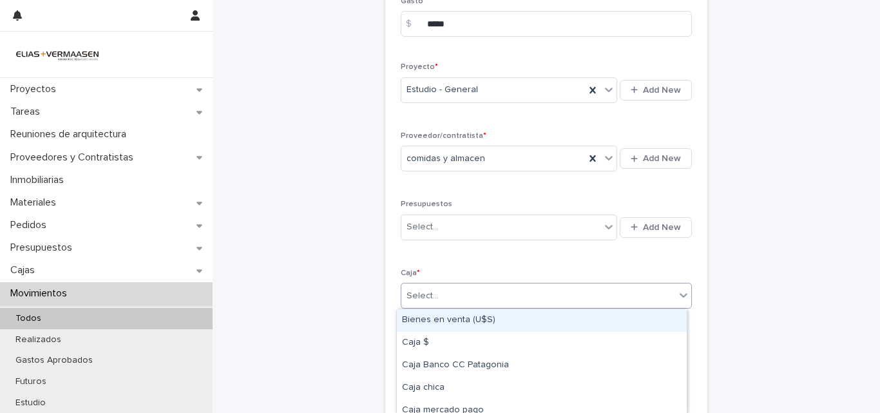
click at [585, 301] on div "Select..." at bounding box center [538, 295] width 274 height 21
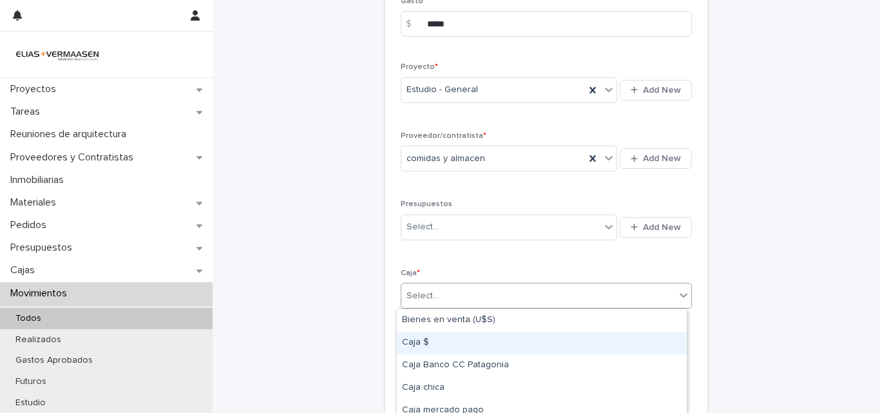
click at [434, 347] on div "Caja $" at bounding box center [542, 343] width 290 height 23
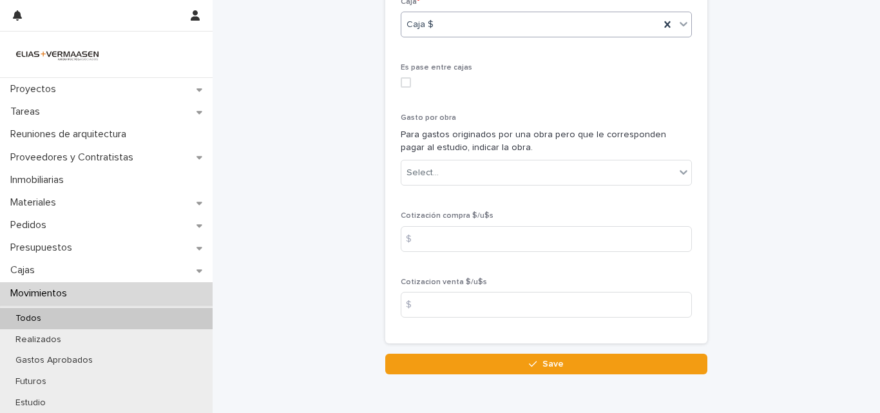
scroll to position [666, 0]
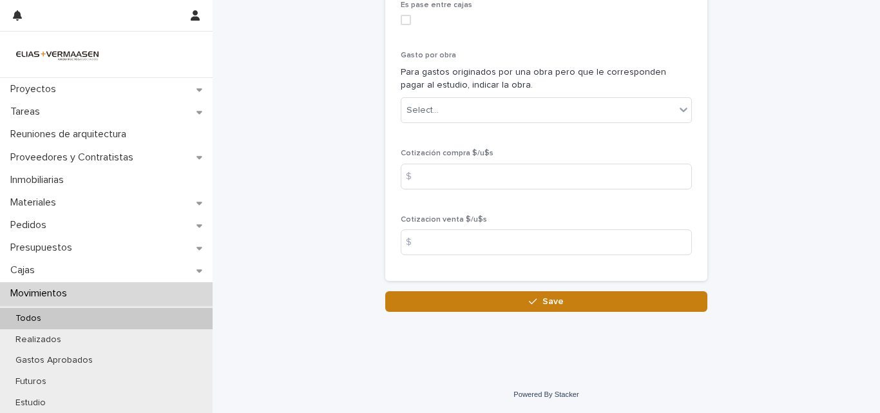
click at [583, 307] on button "Save" at bounding box center [546, 301] width 322 height 21
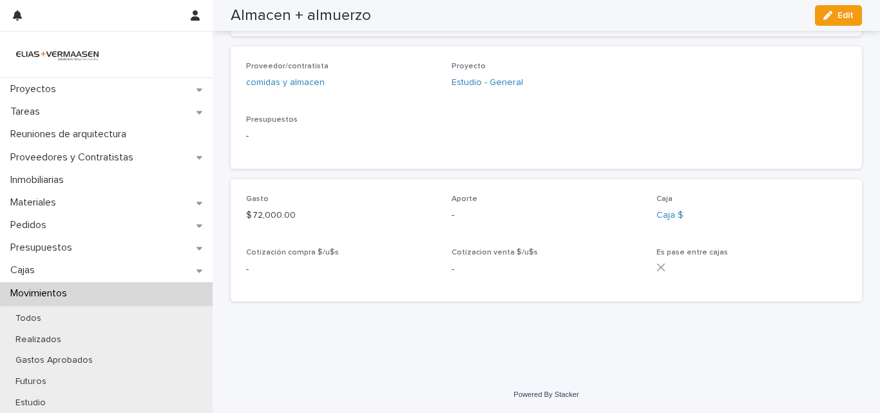
scroll to position [352, 0]
click at [37, 293] on p "Movimientos" at bounding box center [41, 293] width 72 height 12
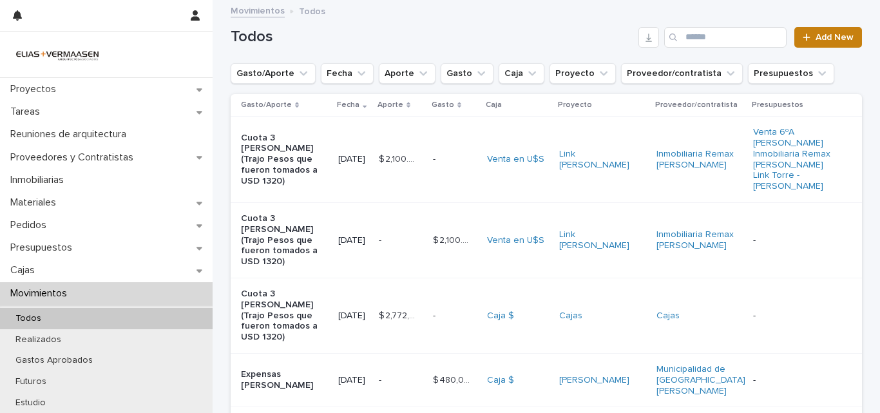
click at [841, 35] on span "Add New" at bounding box center [835, 37] width 38 height 9
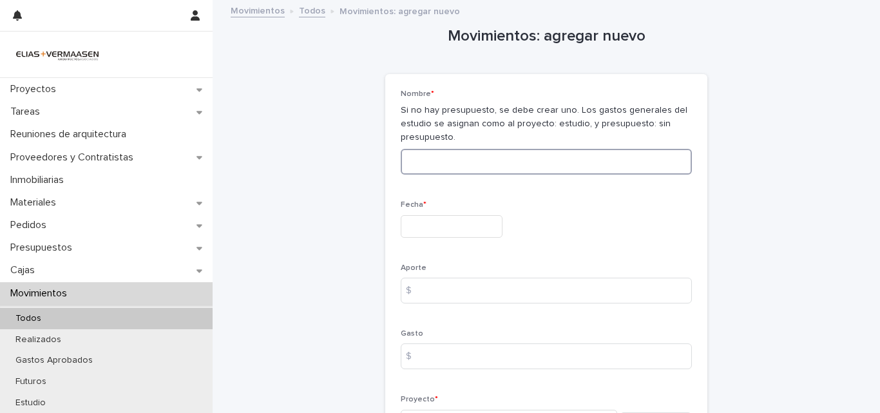
click at [487, 164] on input at bounding box center [546, 162] width 291 height 26
type input "**********"
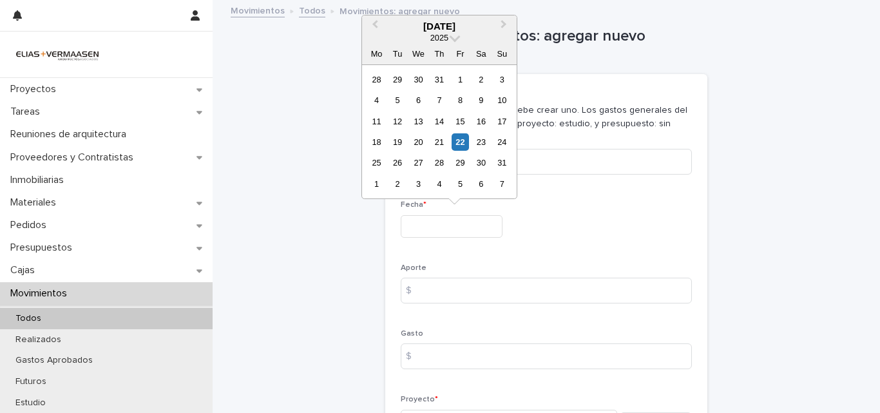
click at [438, 227] on input "text" at bounding box center [452, 226] width 102 height 23
click at [461, 140] on div "22" at bounding box center [460, 141] width 17 height 17
type input "**********"
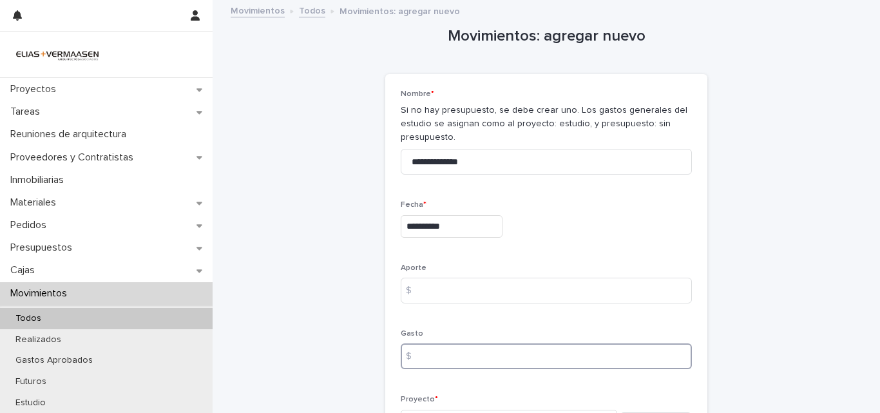
click at [450, 355] on input at bounding box center [546, 356] width 291 height 26
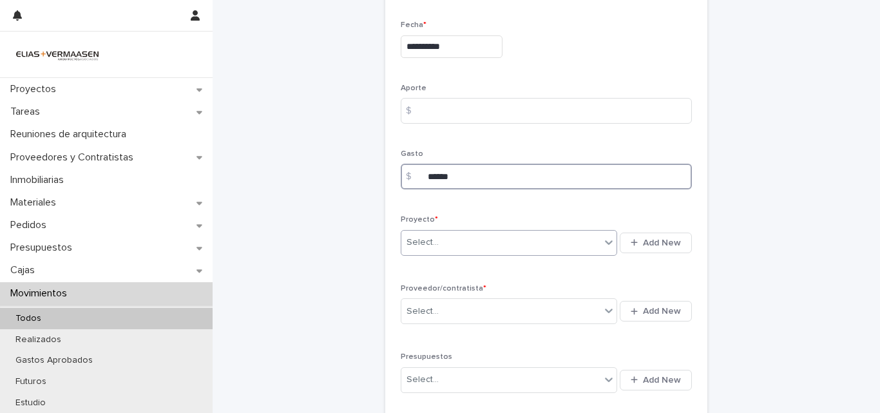
scroll to position [180, 0]
type input "******"
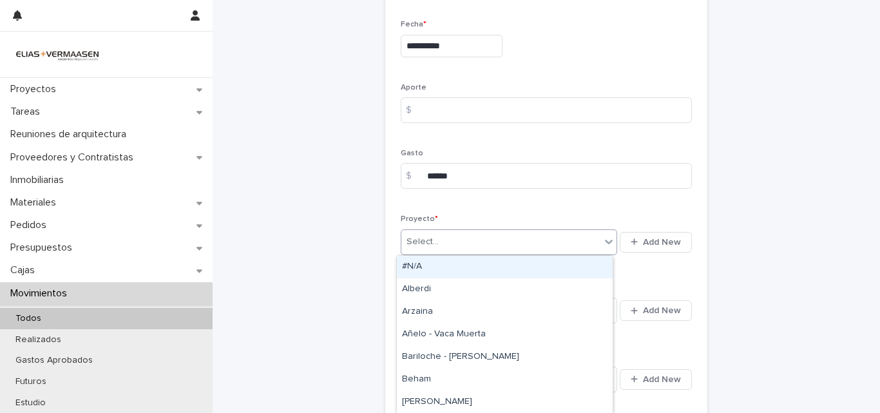
click at [492, 244] on div "Select..." at bounding box center [500, 241] width 199 height 21
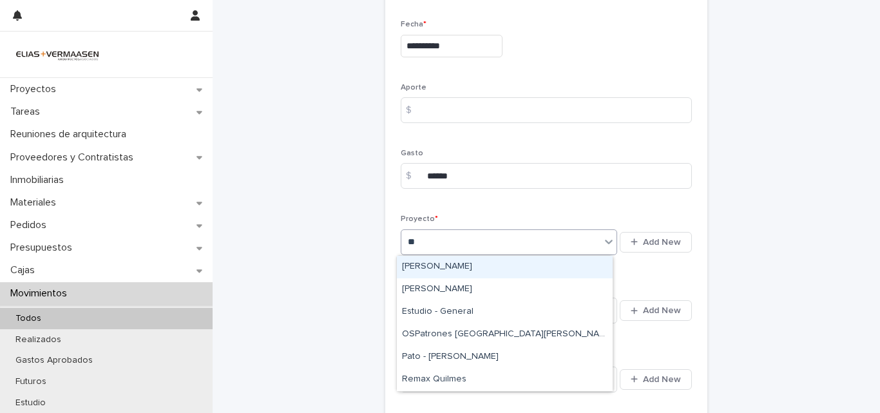
type input "*"
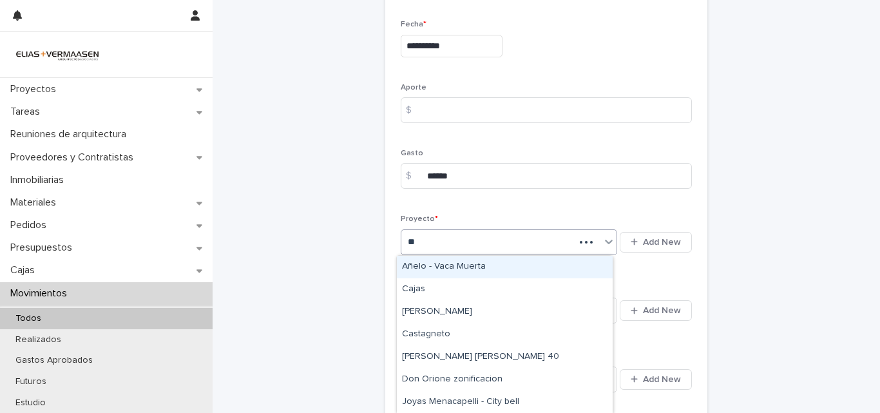
type input "***"
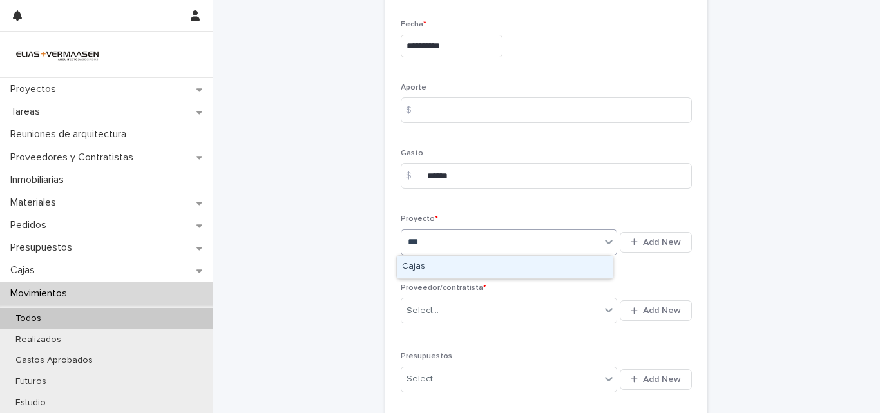
click at [416, 269] on div "Cajas" at bounding box center [505, 267] width 216 height 23
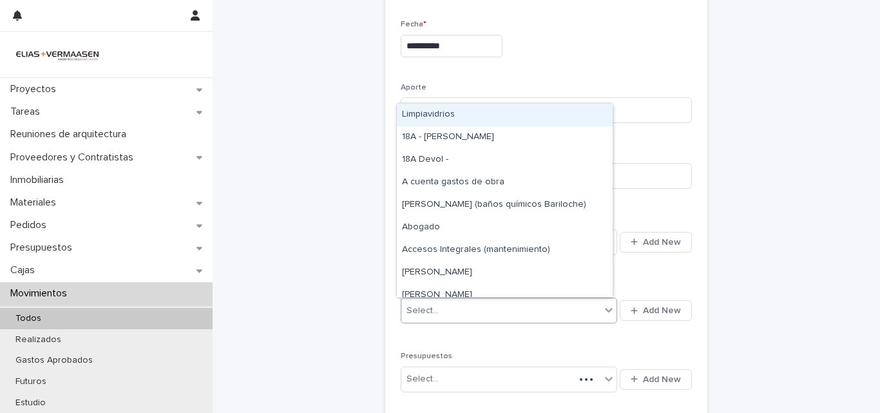
click at [441, 309] on div "Select..." at bounding box center [500, 310] width 199 height 21
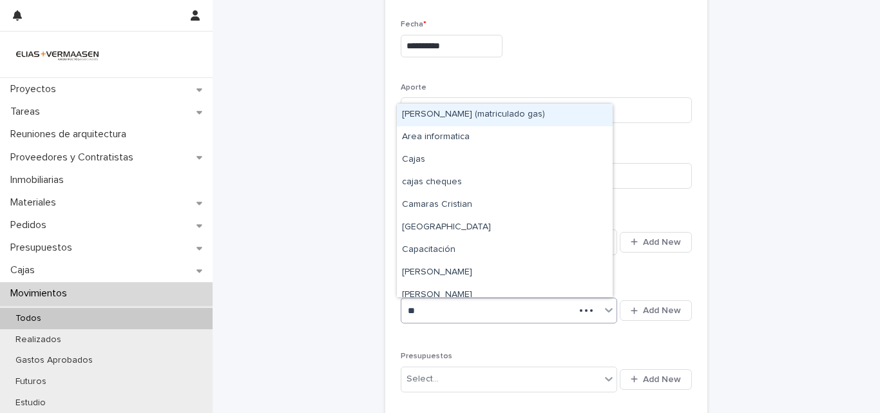
type input "***"
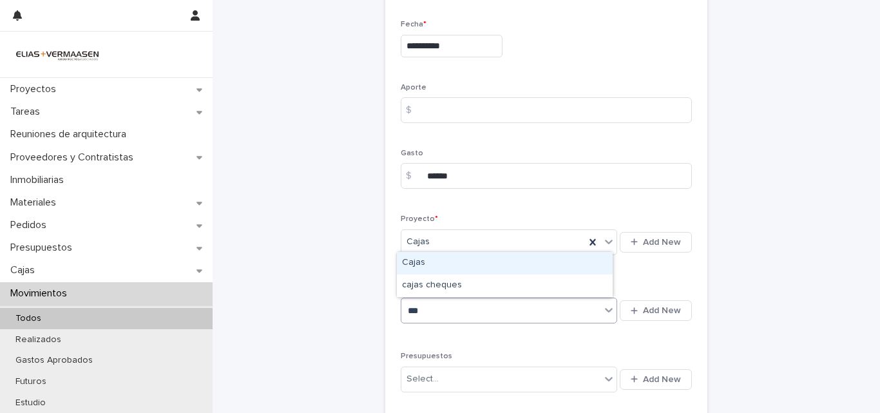
click at [440, 264] on div "Cajas" at bounding box center [505, 263] width 216 height 23
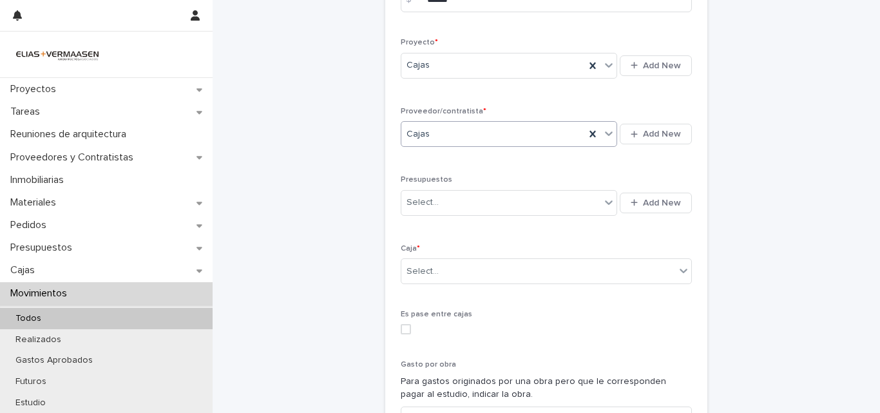
scroll to position [409, 0]
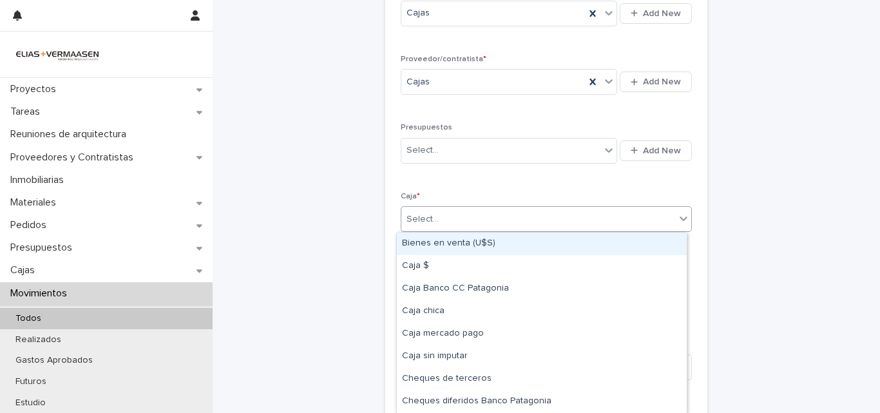
click at [496, 213] on div "Select..." at bounding box center [538, 219] width 274 height 21
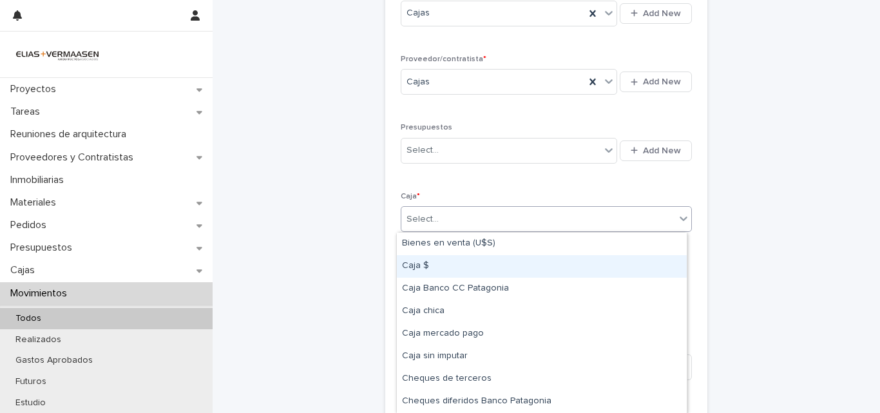
click at [432, 273] on div "Caja $" at bounding box center [542, 266] width 290 height 23
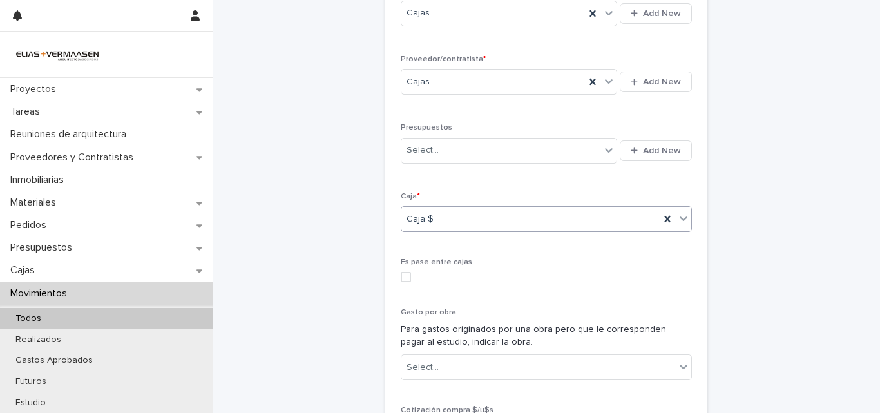
scroll to position [666, 0]
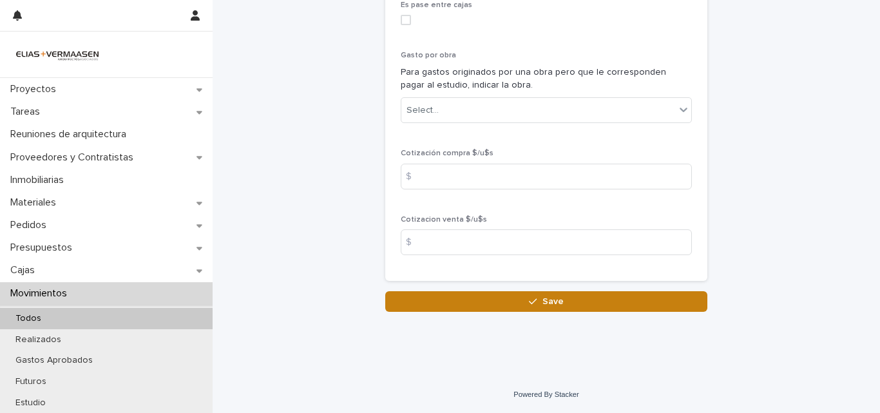
click at [543, 304] on span "Save" at bounding box center [553, 301] width 21 height 9
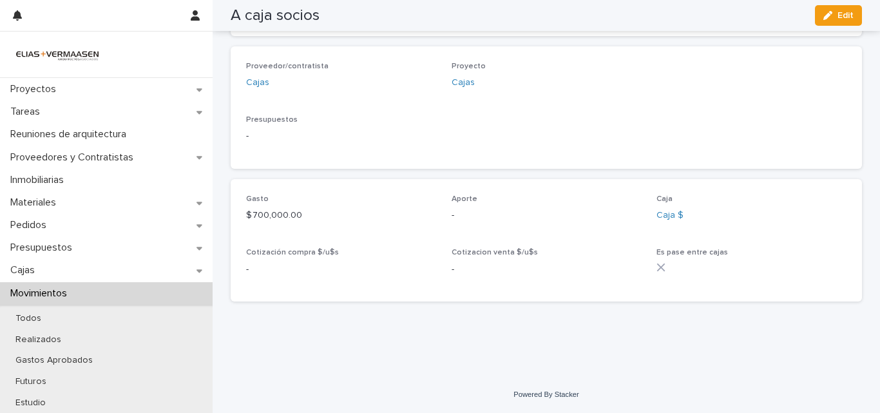
scroll to position [352, 0]
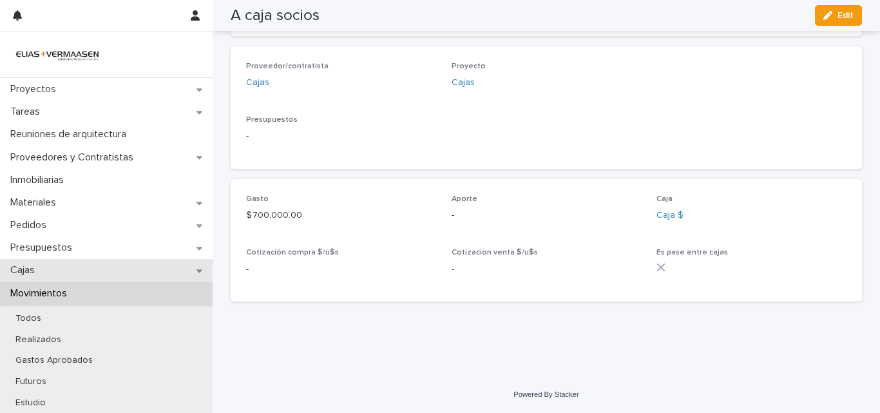
click at [14, 264] on p "Cajas" at bounding box center [25, 270] width 40 height 12
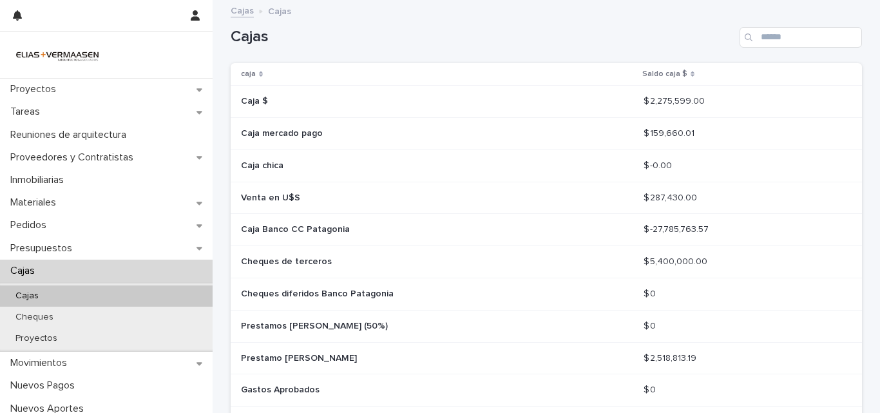
click at [308, 102] on p "Caja $" at bounding box center [402, 101] width 322 height 11
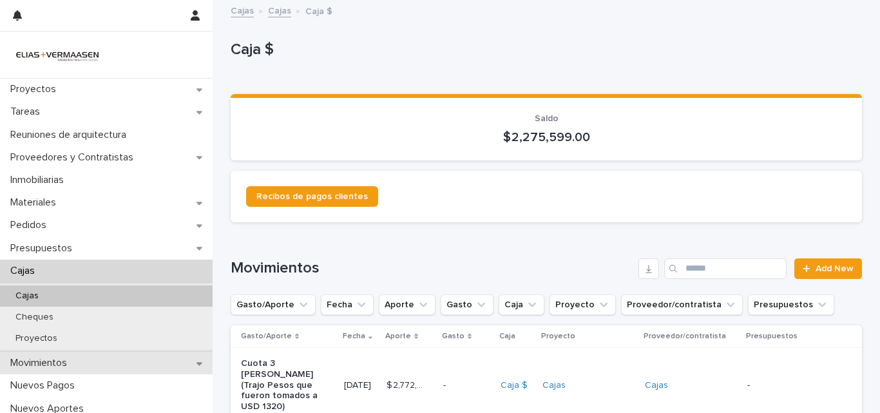
click at [43, 364] on p "Movimientos" at bounding box center [41, 363] width 72 height 12
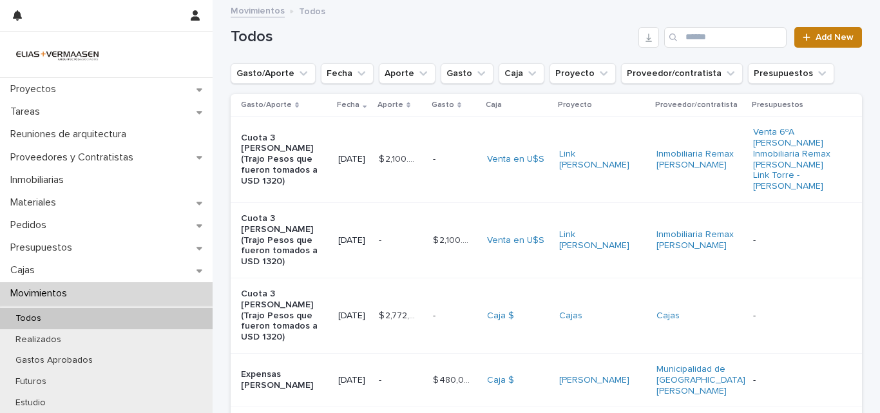
click at [838, 37] on span "Add New" at bounding box center [835, 37] width 38 height 9
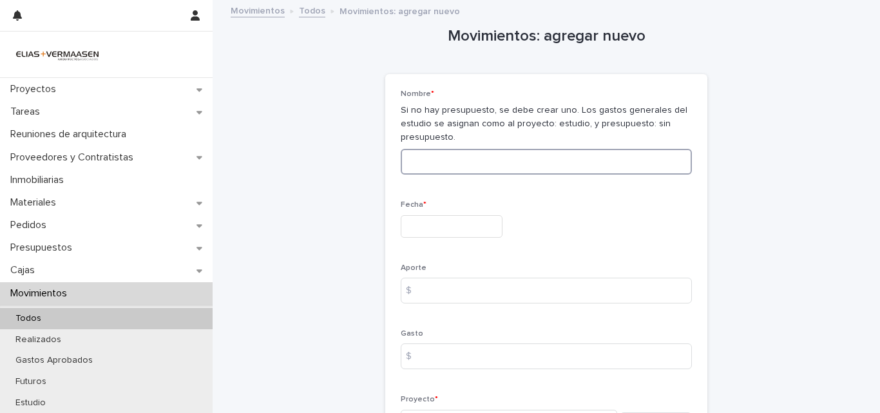
click at [533, 162] on input at bounding box center [546, 162] width 291 height 26
type input "********"
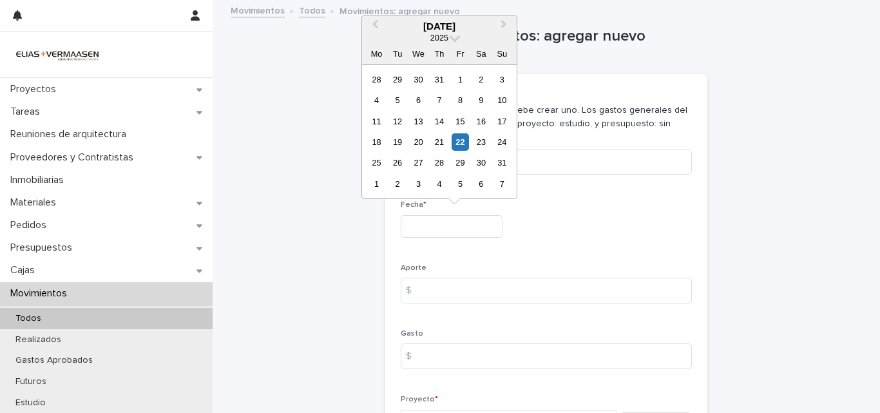
click at [437, 227] on input "text" at bounding box center [452, 226] width 102 height 23
click at [462, 144] on div "22" at bounding box center [460, 141] width 17 height 17
type input "**********"
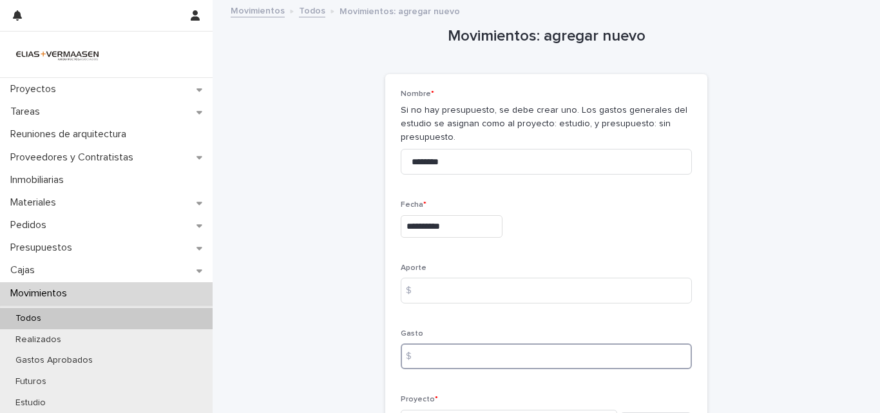
click at [438, 363] on input at bounding box center [546, 356] width 291 height 26
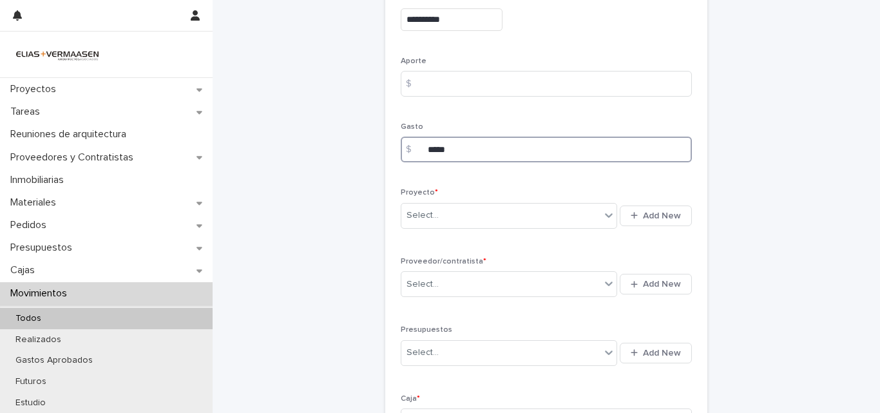
scroll to position [224, 0]
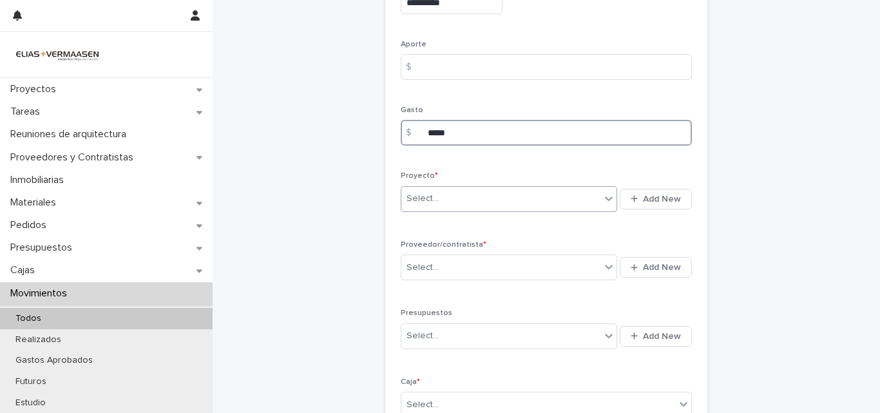
type input "*****"
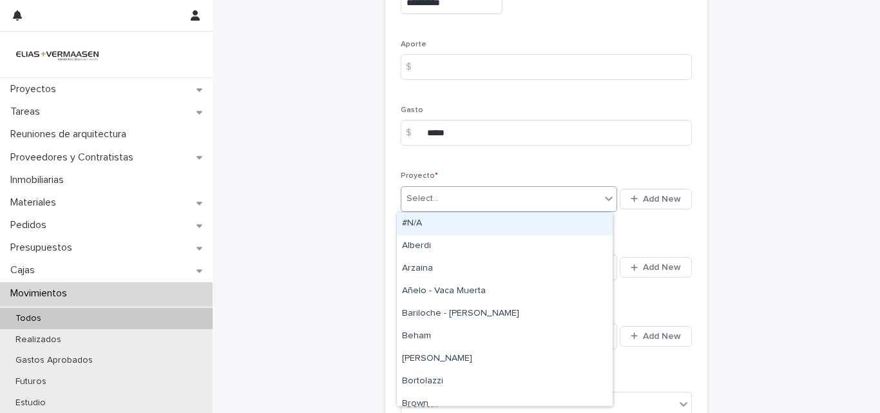
click at [508, 203] on div "Select..." at bounding box center [500, 198] width 199 height 21
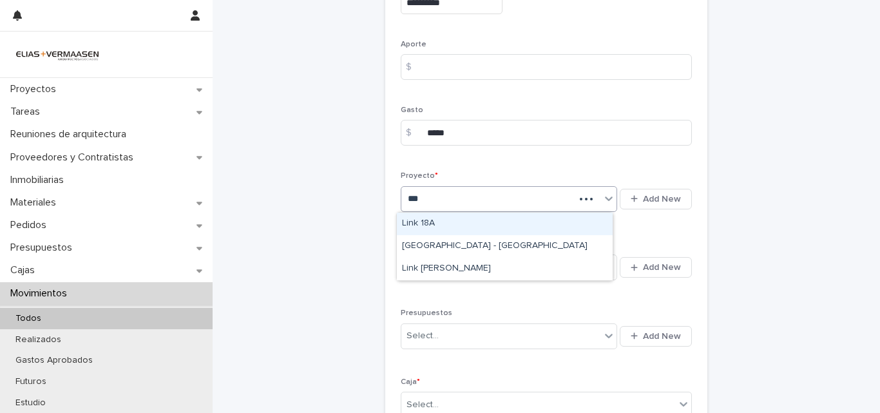
type input "****"
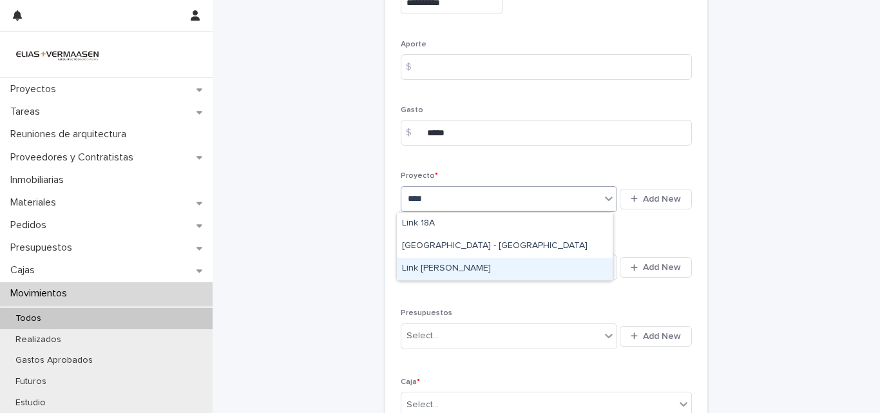
click at [456, 270] on div "Link [PERSON_NAME]" at bounding box center [505, 269] width 216 height 23
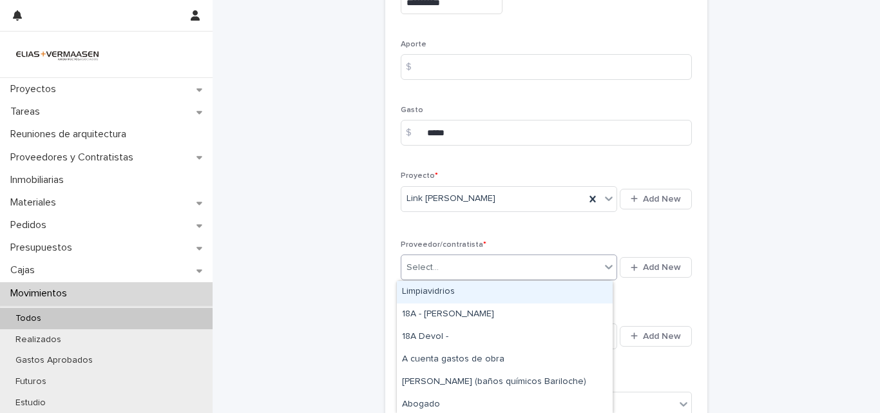
click at [449, 273] on div "Select..." at bounding box center [500, 267] width 199 height 21
type input "***"
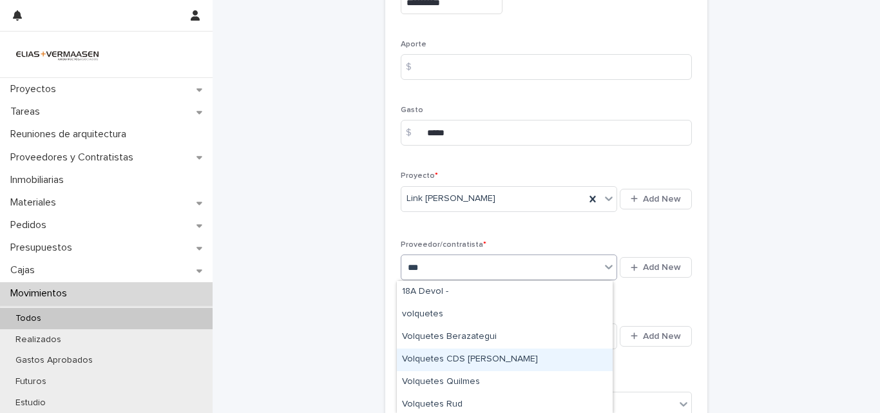
click at [465, 365] on div "Volquetes CDS Martín" at bounding box center [505, 360] width 216 height 23
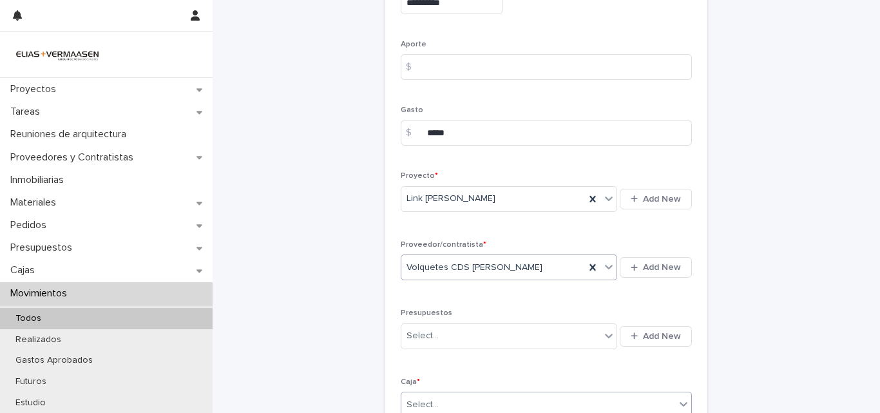
click at [447, 398] on div "Select..." at bounding box center [538, 404] width 274 height 21
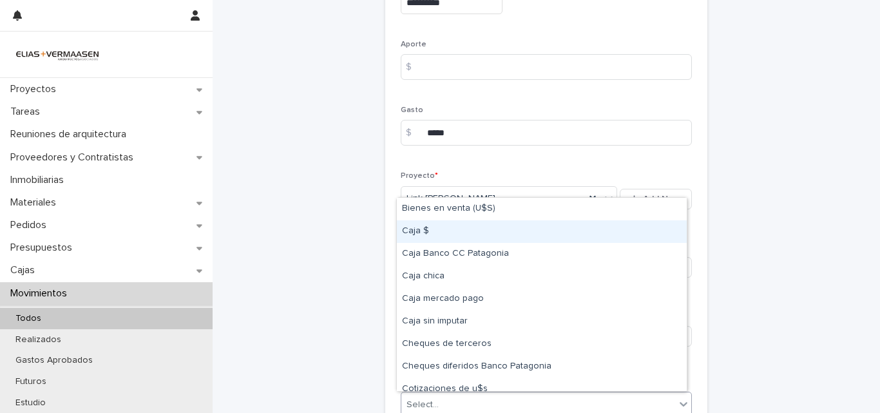
click at [412, 231] on div "Caja $" at bounding box center [542, 231] width 290 height 23
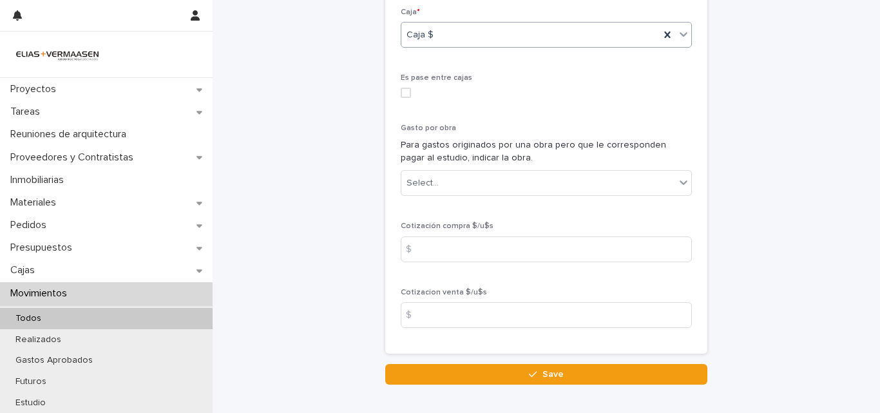
scroll to position [666, 0]
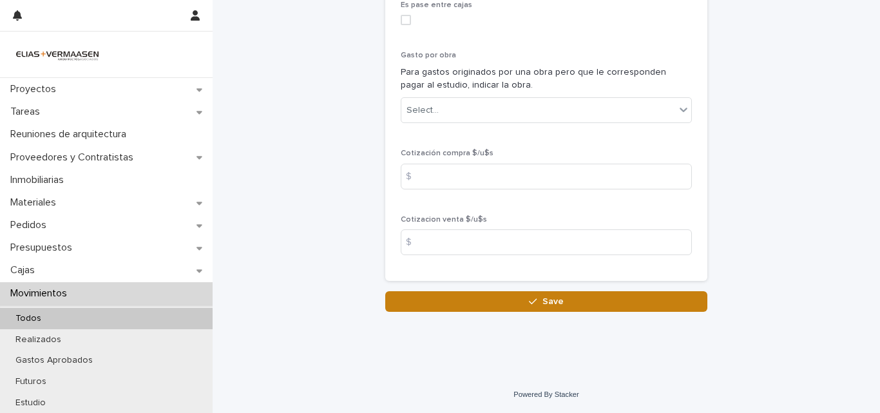
click at [564, 304] on button "Save" at bounding box center [546, 301] width 322 height 21
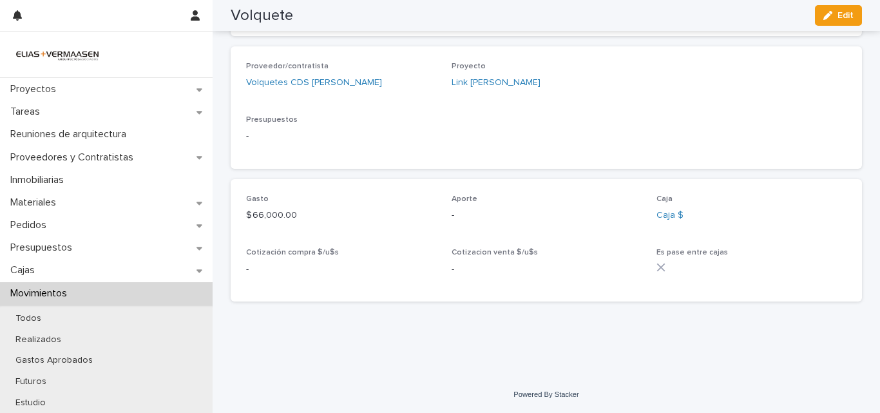
scroll to position [352, 0]
click at [736, 397] on div "Powered By Stacker" at bounding box center [547, 394] width 668 height 11
click at [737, 391] on div "Powered By Stacker" at bounding box center [547, 394] width 668 height 11
